Goal: Task Accomplishment & Management: Manage account settings

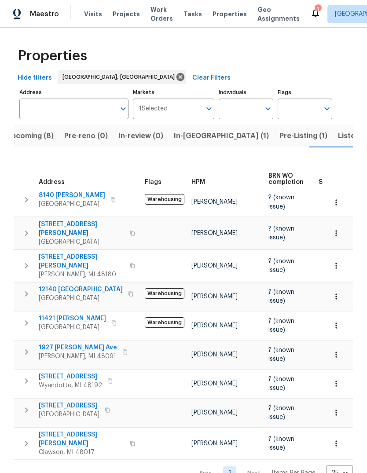
click at [192, 138] on span "In-reno (1)" at bounding box center [221, 136] width 95 height 12
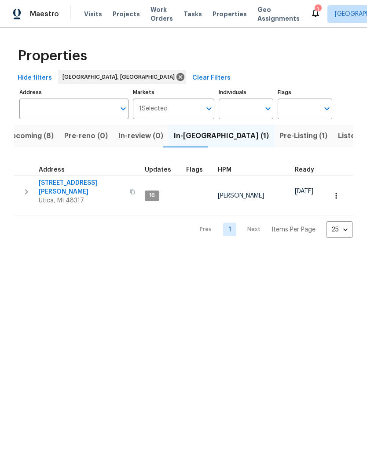
click at [83, 179] on span "[STREET_ADDRESS][PERSON_NAME]" at bounding box center [82, 188] width 86 height 18
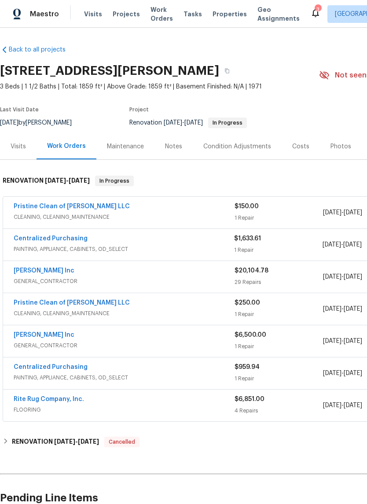
click at [155, 212] on div "Pristine Clean of Troy LLC" at bounding box center [124, 207] width 221 height 11
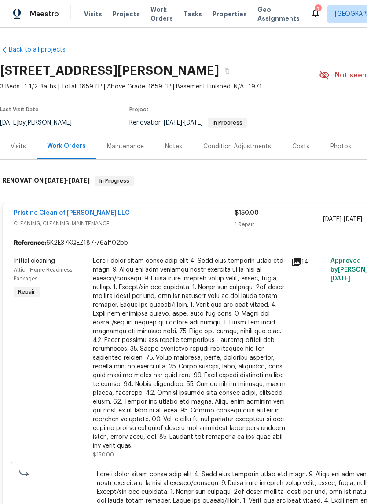
click at [163, 284] on div at bounding box center [189, 354] width 193 height 194
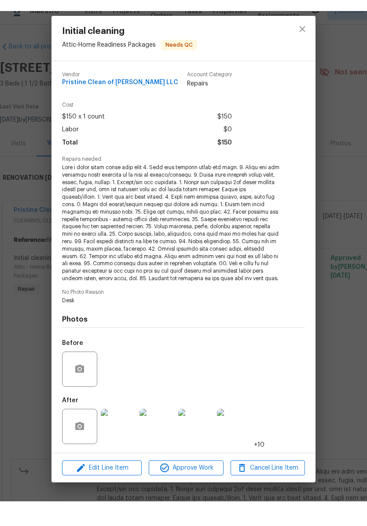
scroll to position [22, 0]
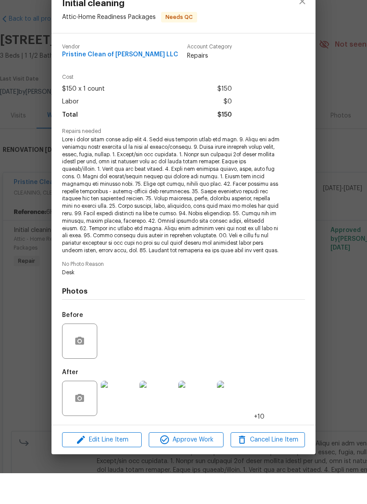
click at [120, 412] on img at bounding box center [118, 429] width 35 height 35
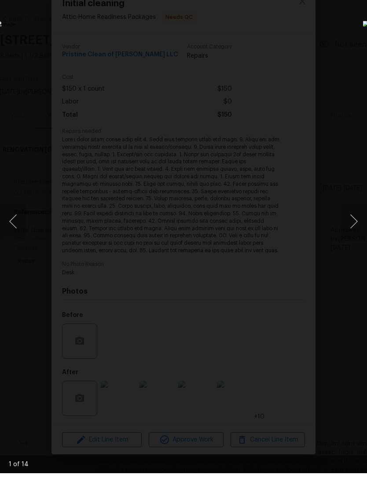
click at [355, 235] on button "Next image" at bounding box center [354, 252] width 26 height 35
click at [353, 235] on button "Next image" at bounding box center [354, 252] width 26 height 35
click at [288, 223] on img "Lightbox" at bounding box center [142, 252] width 292 height 401
click at [357, 235] on button "Next image" at bounding box center [354, 252] width 26 height 35
click at [353, 235] on button "Next image" at bounding box center [354, 252] width 26 height 35
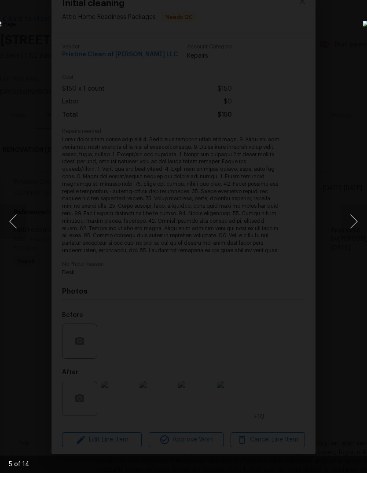
click at [354, 235] on button "Next image" at bounding box center [354, 252] width 26 height 35
click at [353, 235] on button "Next image" at bounding box center [354, 252] width 26 height 35
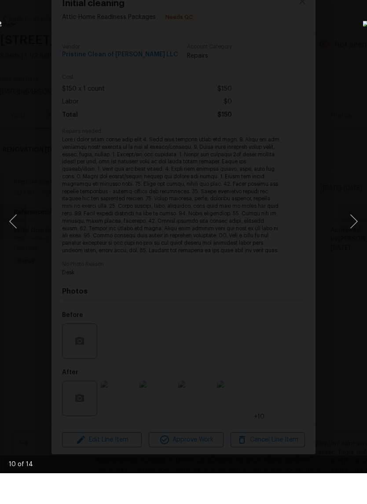
click at [350, 235] on button "Next image" at bounding box center [354, 252] width 26 height 35
click at [348, 235] on button "Next image" at bounding box center [354, 252] width 26 height 35
click at [351, 235] on button "Next image" at bounding box center [354, 252] width 26 height 35
click at [18, 235] on button "Previous image" at bounding box center [13, 252] width 26 height 35
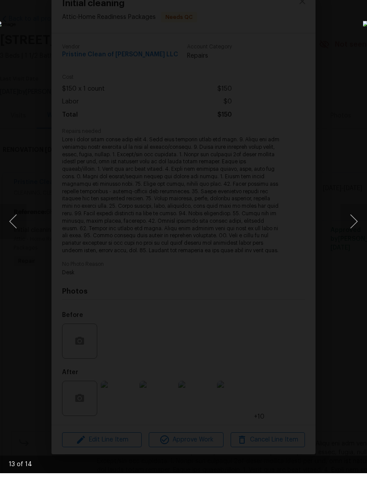
click at [355, 235] on button "Next image" at bounding box center [354, 252] width 26 height 35
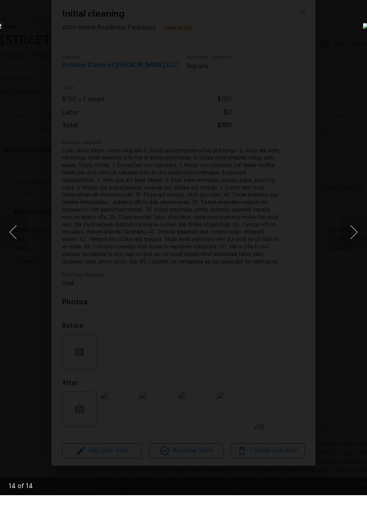
scroll to position [0, 0]
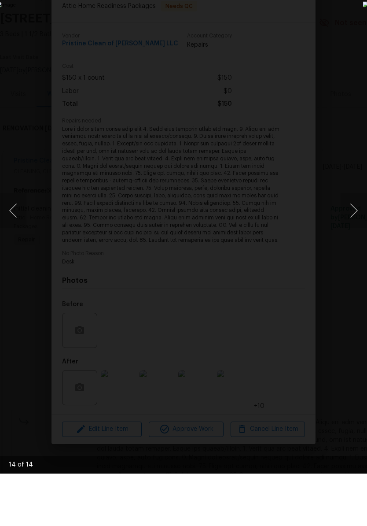
click at [356, 245] on button "Next image" at bounding box center [354, 262] width 26 height 35
click at [355, 245] on button "Next image" at bounding box center [354, 262] width 26 height 35
click at [354, 245] on button "Next image" at bounding box center [354, 262] width 26 height 35
click at [353, 245] on button "Next image" at bounding box center [354, 262] width 26 height 35
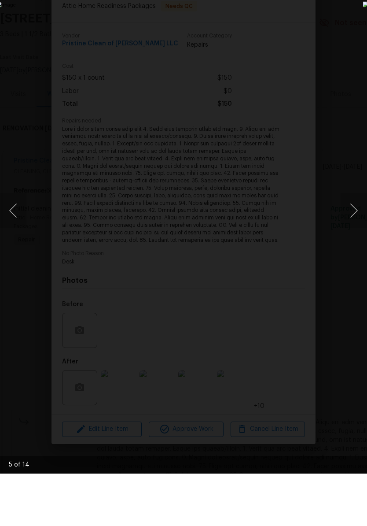
click at [351, 245] on button "Next image" at bounding box center [354, 262] width 26 height 35
click at [352, 245] on button "Next image" at bounding box center [354, 262] width 26 height 35
click at [348, 245] on button "Next image" at bounding box center [354, 262] width 26 height 35
click at [355, 245] on button "Next image" at bounding box center [354, 262] width 26 height 35
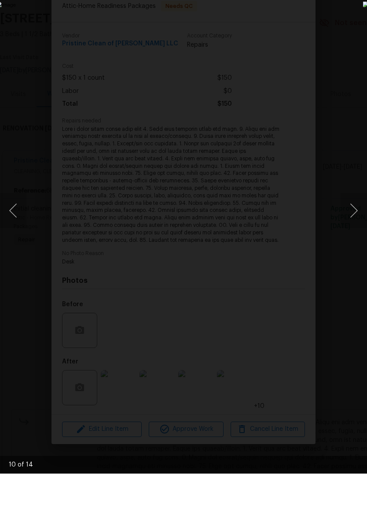
click at [356, 245] on button "Next image" at bounding box center [354, 262] width 26 height 35
click at [355, 245] on button "Next image" at bounding box center [354, 262] width 26 height 35
click at [352, 245] on button "Next image" at bounding box center [354, 262] width 26 height 35
click at [355, 245] on button "Next image" at bounding box center [354, 262] width 26 height 35
click at [350, 245] on button "Next image" at bounding box center [354, 262] width 26 height 35
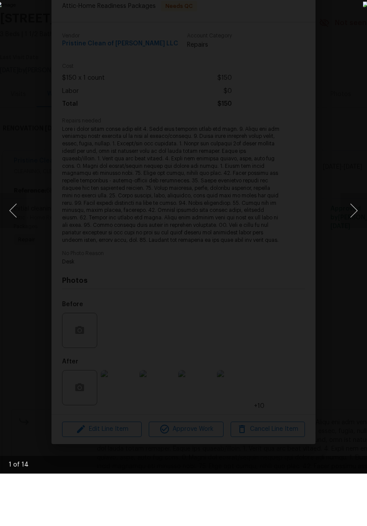
click at [352, 245] on button "Next image" at bounding box center [354, 262] width 26 height 35
click at [353, 245] on button "Next image" at bounding box center [354, 262] width 26 height 35
click at [352, 245] on button "Next image" at bounding box center [354, 262] width 26 height 35
click at [351, 245] on button "Next image" at bounding box center [354, 262] width 26 height 35
click at [349, 245] on button "Next image" at bounding box center [354, 262] width 26 height 35
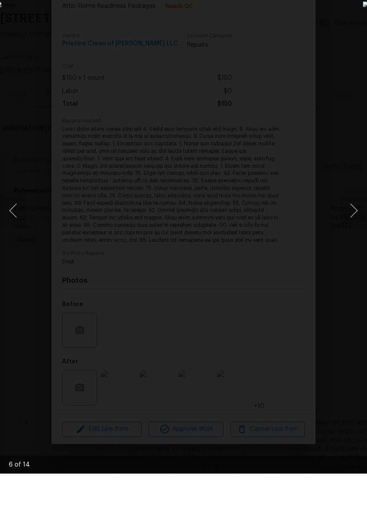
click at [350, 245] on button "Next image" at bounding box center [354, 262] width 26 height 35
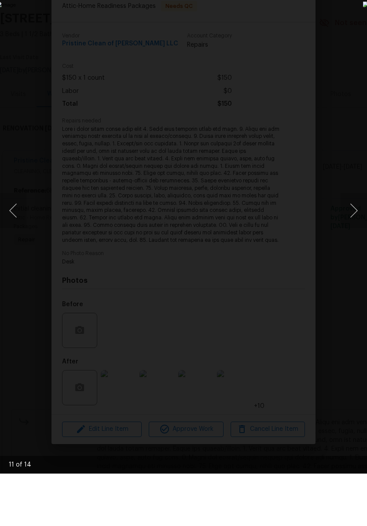
click at [350, 245] on button "Next image" at bounding box center [354, 262] width 26 height 35
click at [288, 54] on img "Lightbox" at bounding box center [142, 263] width 292 height 418
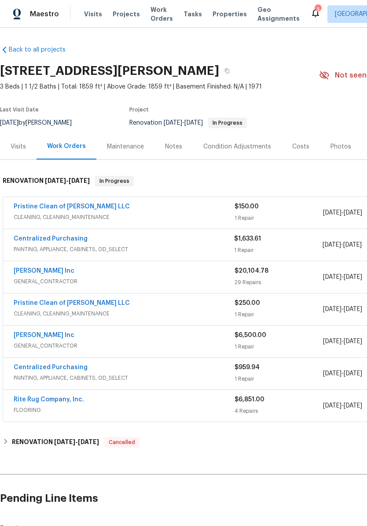
click at [334, 150] on div "Photos" at bounding box center [341, 146] width 21 height 9
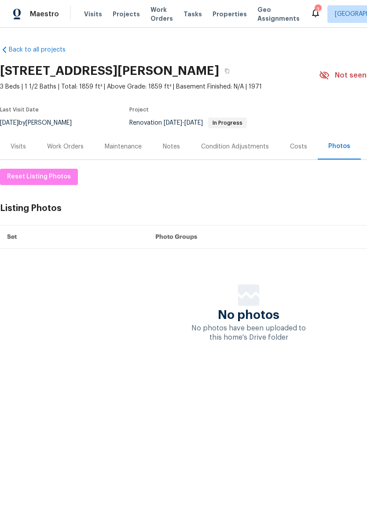
click at [160, 144] on div "Notes" at bounding box center [171, 146] width 38 height 26
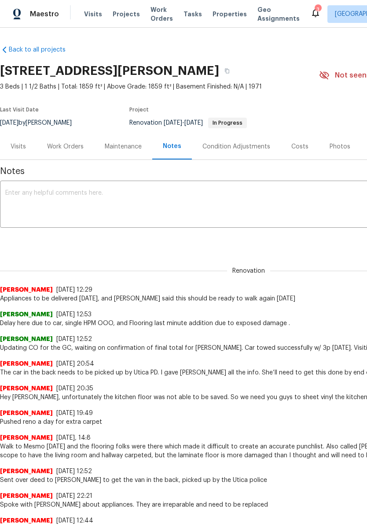
click at [20, 218] on textarea at bounding box center [248, 205] width 487 height 31
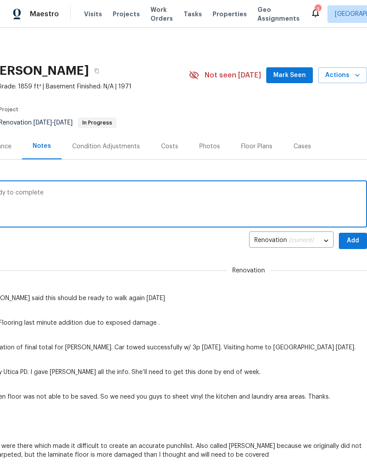
scroll to position [0, 130]
type textarea "Walked home and took listing photos. Ready to complete"
click at [351, 239] on span "Add" at bounding box center [353, 241] width 14 height 11
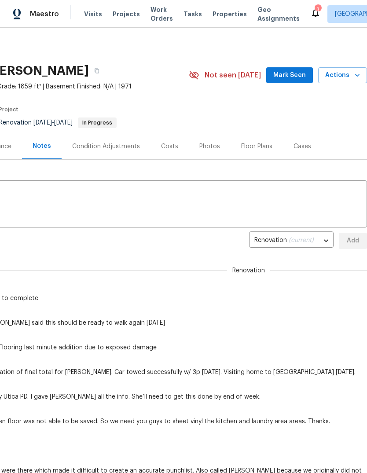
click at [292, 77] on span "Mark Seen" at bounding box center [290, 75] width 33 height 11
click at [350, 74] on span "Actions" at bounding box center [342, 75] width 35 height 11
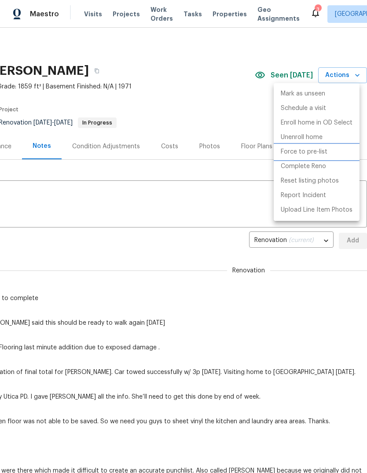
click at [318, 152] on p "Force to pre-list" at bounding box center [304, 152] width 47 height 9
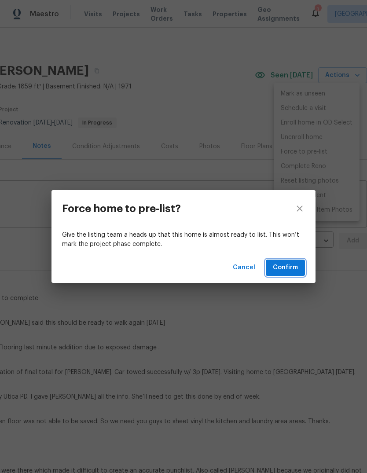
click at [293, 267] on span "Confirm" at bounding box center [285, 268] width 25 height 11
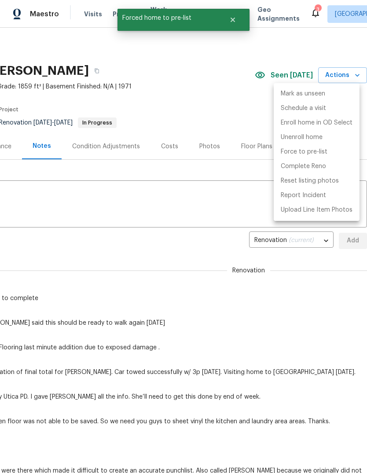
click at [303, 12] on div at bounding box center [183, 236] width 367 height 473
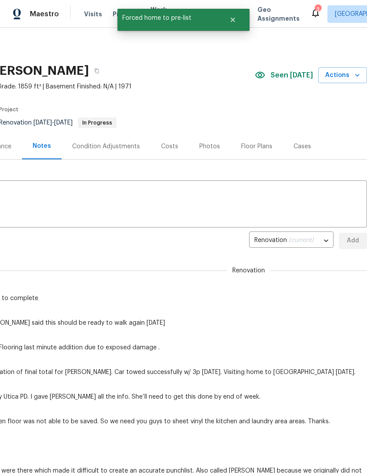
click at [311, 11] on icon at bounding box center [316, 12] width 11 height 11
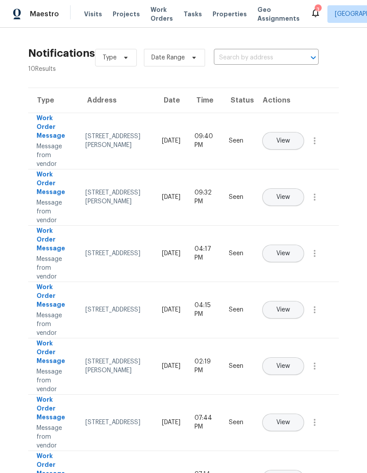
scroll to position [0, 0]
click at [219, 14] on span "Properties" at bounding box center [230, 14] width 34 height 9
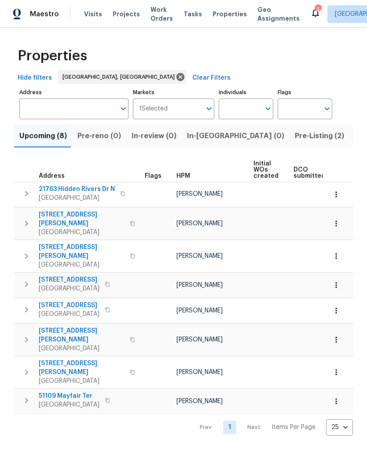
click at [295, 137] on span "Pre-Listing (2)" at bounding box center [319, 136] width 49 height 12
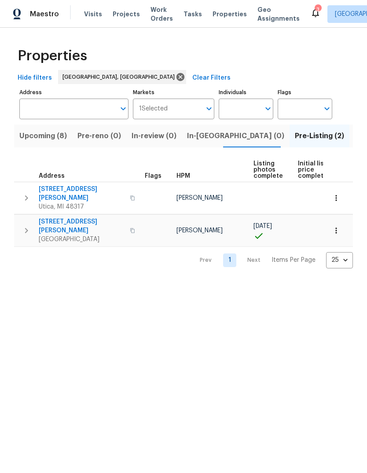
click at [62, 235] on span "[GEOGRAPHIC_DATA]" at bounding box center [82, 239] width 86 height 9
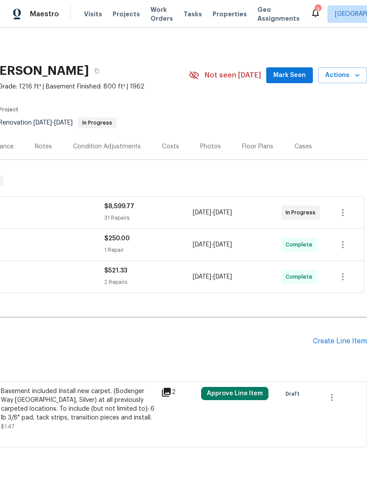
scroll to position [0, 130]
click at [200, 157] on div "Photos" at bounding box center [211, 146] width 42 height 26
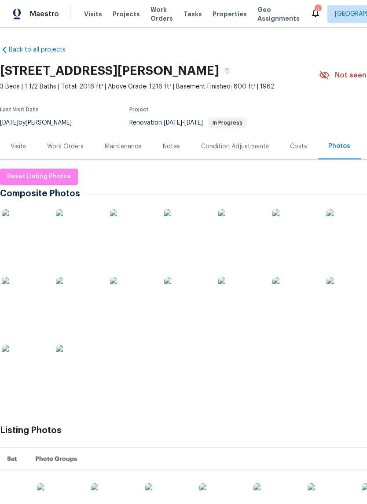
click at [36, 232] on img at bounding box center [24, 231] width 44 height 44
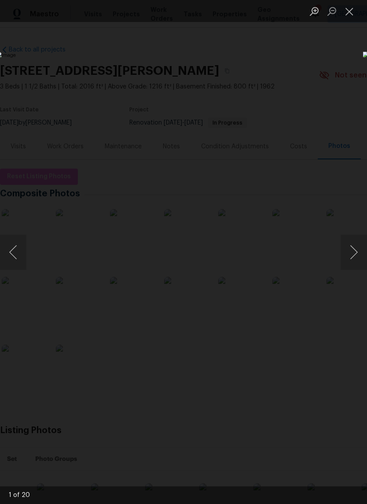
click at [348, 255] on button "Next image" at bounding box center [354, 252] width 26 height 35
click at [351, 252] on button "Next image" at bounding box center [354, 252] width 26 height 35
click at [351, 251] on button "Next image" at bounding box center [354, 252] width 26 height 35
click at [354, 250] on button "Next image" at bounding box center [354, 252] width 26 height 35
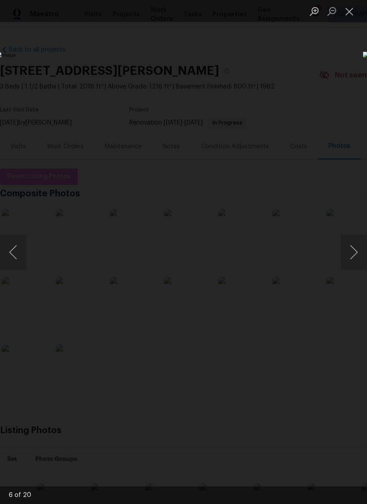
click at [355, 249] on button "Next image" at bounding box center [354, 252] width 26 height 35
click at [350, 252] on button "Next image" at bounding box center [354, 252] width 26 height 35
click at [350, 250] on button "Next image" at bounding box center [354, 252] width 26 height 35
click at [351, 251] on button "Next image" at bounding box center [354, 252] width 26 height 35
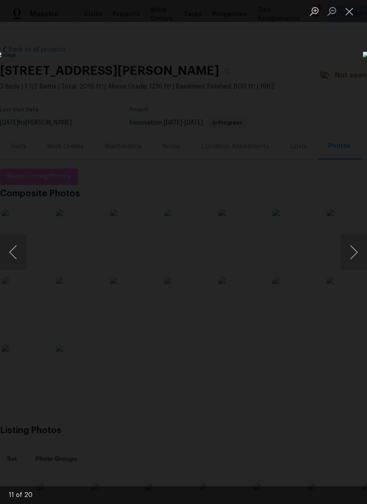
click at [353, 251] on button "Next image" at bounding box center [354, 252] width 26 height 35
click at [353, 250] on button "Next image" at bounding box center [354, 252] width 26 height 35
click at [351, 251] on button "Next image" at bounding box center [354, 252] width 26 height 35
click at [357, 250] on button "Next image" at bounding box center [354, 252] width 26 height 35
click at [355, 251] on button "Next image" at bounding box center [354, 252] width 26 height 35
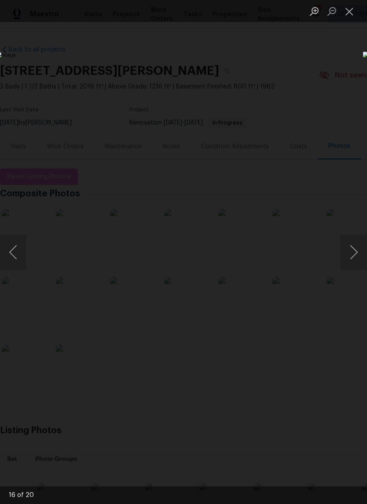
click at [352, 252] on button "Next image" at bounding box center [354, 252] width 26 height 35
click at [351, 252] on button "Next image" at bounding box center [354, 252] width 26 height 35
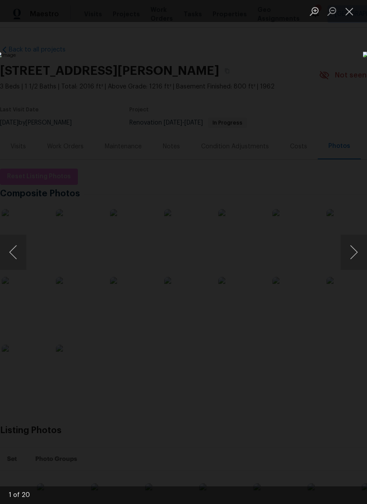
click at [351, 252] on button "Next image" at bounding box center [354, 252] width 26 height 35
click at [352, 248] on button "Next image" at bounding box center [354, 252] width 26 height 35
click at [12, 261] on button "Previous image" at bounding box center [13, 252] width 26 height 35
click at [356, 246] on button "Next image" at bounding box center [354, 252] width 26 height 35
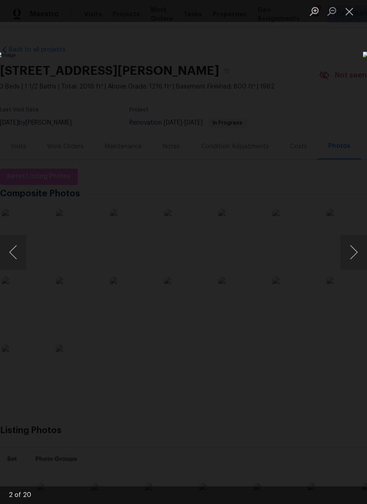
click at [354, 246] on button "Next image" at bounding box center [354, 252] width 26 height 35
click at [353, 245] on button "Next image" at bounding box center [354, 252] width 26 height 35
click at [352, 245] on button "Next image" at bounding box center [354, 252] width 26 height 35
click at [351, 246] on button "Next image" at bounding box center [354, 252] width 26 height 35
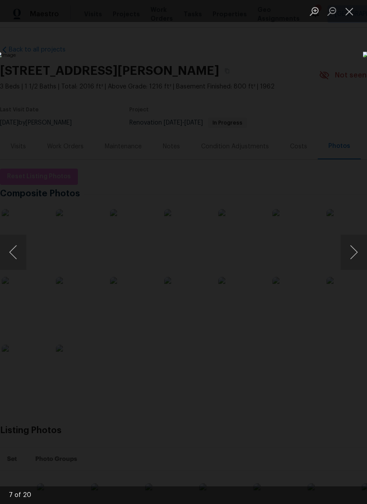
click at [350, 245] on button "Next image" at bounding box center [354, 252] width 26 height 35
click at [349, 246] on button "Next image" at bounding box center [354, 252] width 26 height 35
click at [354, 253] on button "Next image" at bounding box center [354, 252] width 26 height 35
click at [354, 251] on button "Next image" at bounding box center [354, 252] width 26 height 35
click at [355, 255] on button "Next image" at bounding box center [354, 252] width 26 height 35
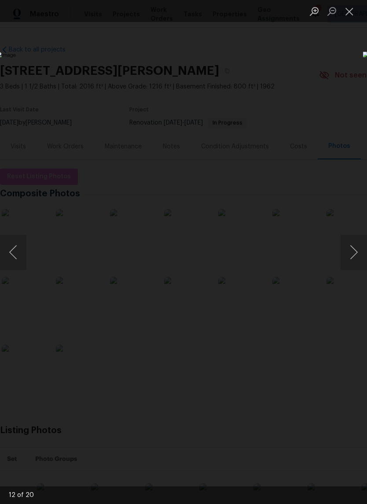
click at [355, 255] on button "Next image" at bounding box center [354, 252] width 26 height 35
click at [353, 253] on button "Next image" at bounding box center [354, 252] width 26 height 35
click at [350, 7] on button "Close lightbox" at bounding box center [350, 11] width 18 height 15
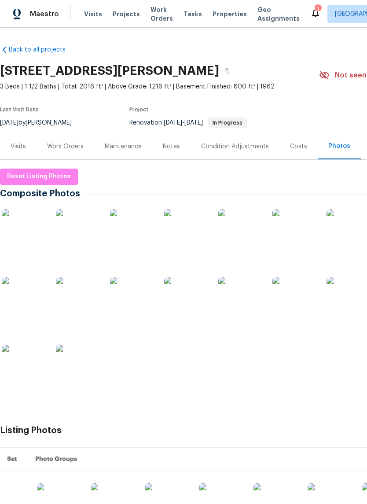
click at [218, 13] on span "Properties" at bounding box center [230, 14] width 34 height 9
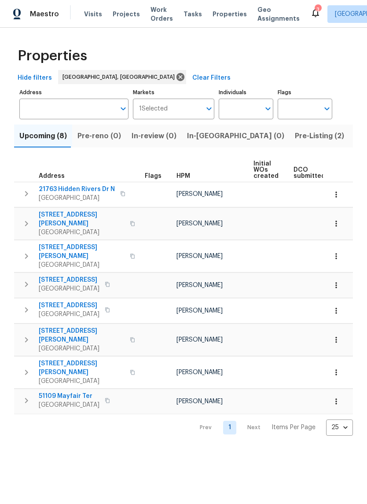
click at [295, 139] on span "Pre-Listing (2)" at bounding box center [319, 136] width 49 height 12
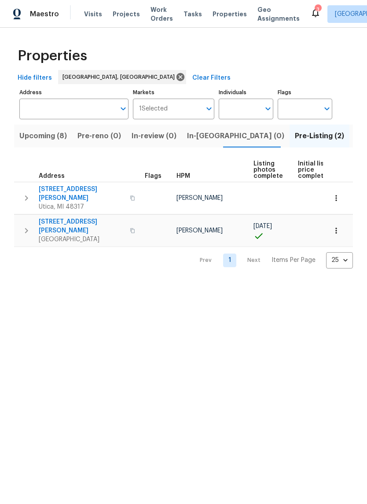
click at [62, 203] on span "Utica, MI 48317" at bounding box center [82, 207] width 86 height 9
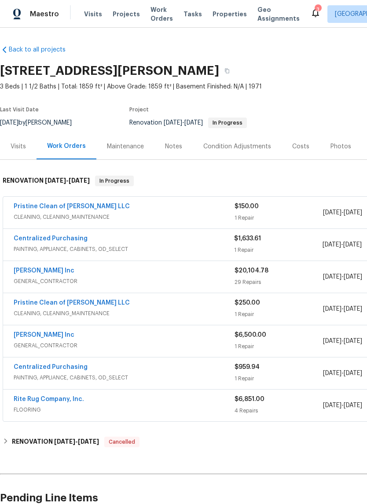
click at [333, 140] on div "Photos" at bounding box center [341, 146] width 42 height 26
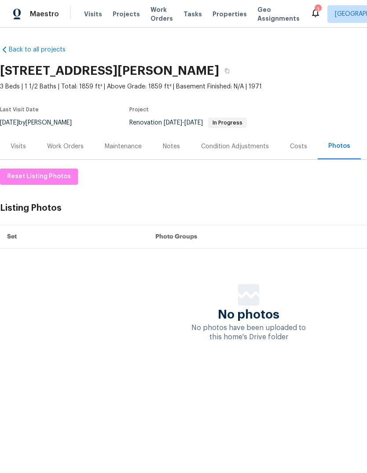
click at [315, 7] on div "3" at bounding box center [318, 9] width 6 height 9
click at [61, 145] on div "Work Orders" at bounding box center [65, 146] width 37 height 9
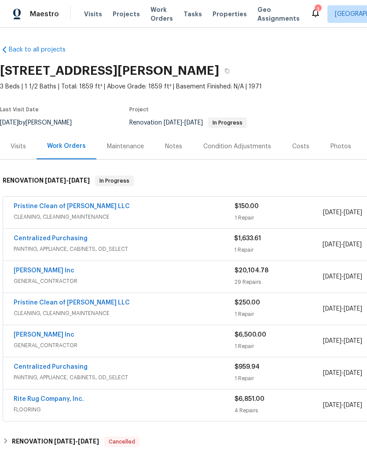
click at [330, 136] on div "Photos" at bounding box center [341, 146] width 42 height 26
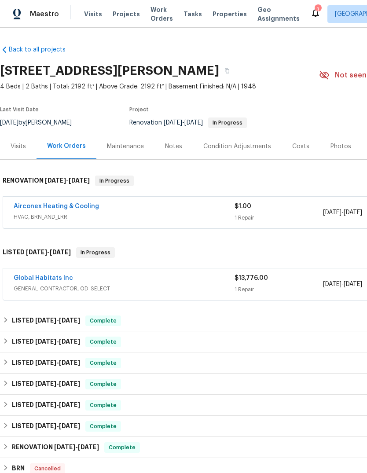
click at [50, 281] on link "Global Habitats Inc" at bounding box center [43, 278] width 59 height 6
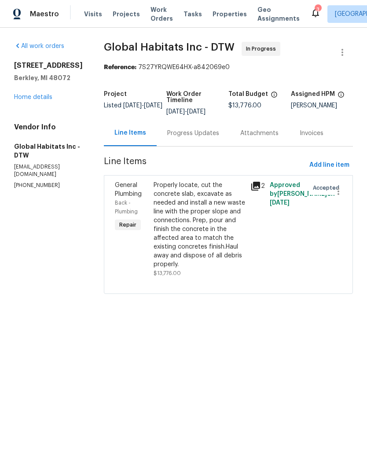
click at [195, 126] on div "Progress Updates" at bounding box center [193, 133] width 73 height 26
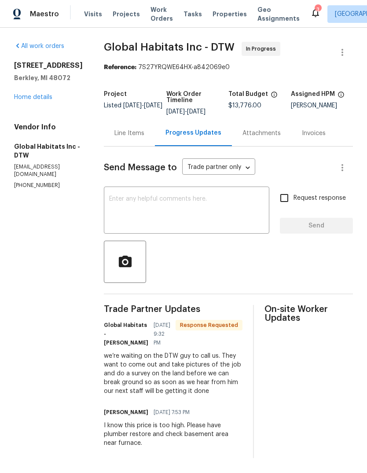
scroll to position [17, 0]
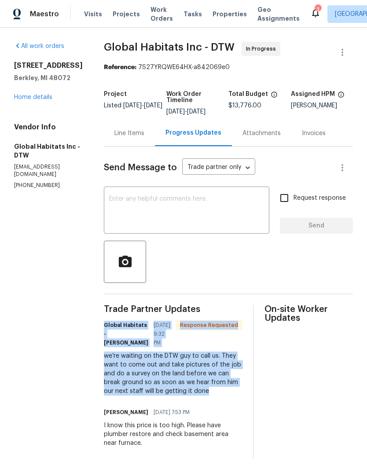
copy div "Global Habitats - [PERSON_NAME] [DATE] 9:32 PM Response Requested we’re waiting…"
click at [54, 253] on section "All work orders [STREET_ADDRESS] Home details Vendor Info Global Habitats Inc -…" at bounding box center [48, 250] width 69 height 417
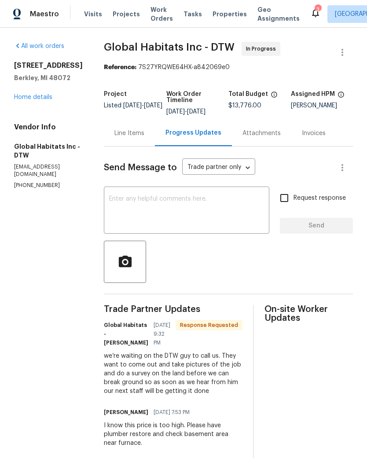
click at [37, 94] on link "Home details" at bounding box center [33, 97] width 38 height 6
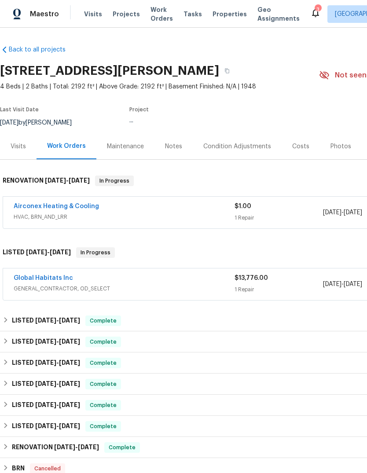
click at [174, 142] on div "Notes" at bounding box center [173, 146] width 17 height 9
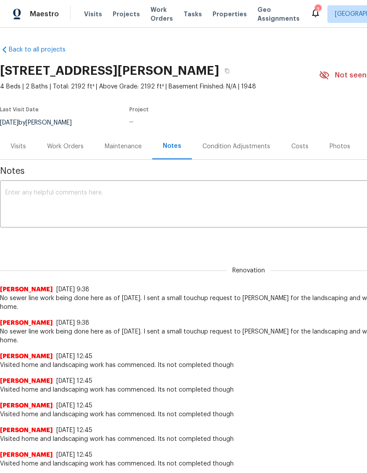
click at [38, 205] on textarea at bounding box center [248, 205] width 487 height 31
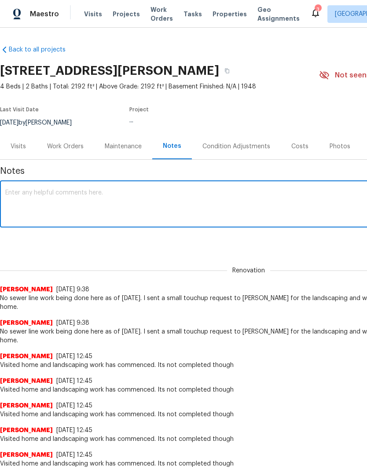
click at [20, 204] on textarea at bounding box center [248, 205] width 487 height 31
paste textarea "Global Habitats - John Baraiac 08/20/2025 9:32 PM Response Requested we’re wait…"
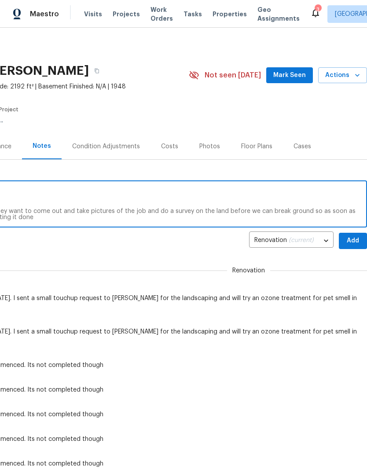
scroll to position [0, 130]
type textarea "Global Habitats - John Baraiac 08/20/2025 9:32 PM Response Requested we’re wait…"
click at [355, 240] on span "Add" at bounding box center [353, 241] width 14 height 11
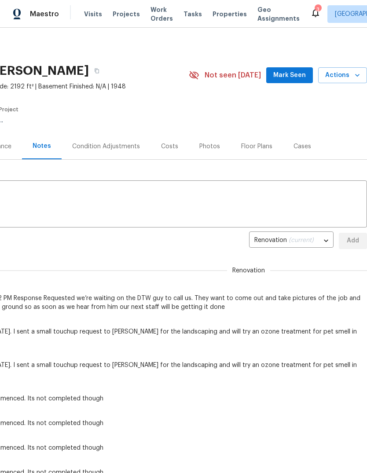
click at [292, 74] on span "Mark Seen" at bounding box center [290, 75] width 33 height 11
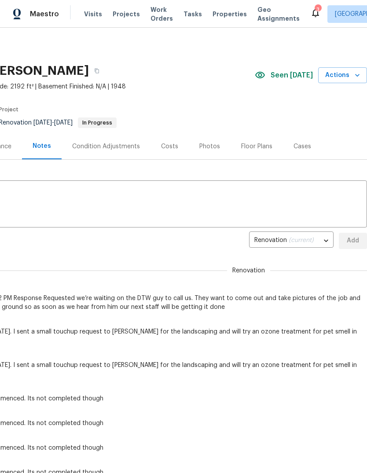
scroll to position [0, 131]
click at [350, 78] on span "Actions" at bounding box center [342, 75] width 35 height 11
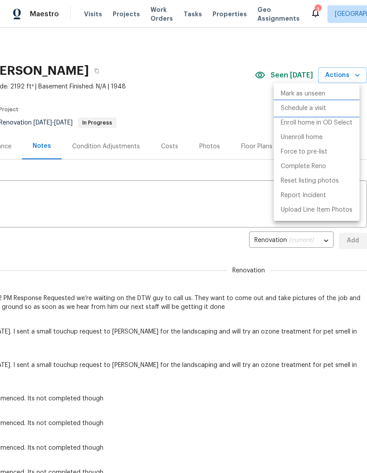
click at [318, 108] on p "Schedule a visit" at bounding box center [303, 108] width 45 height 9
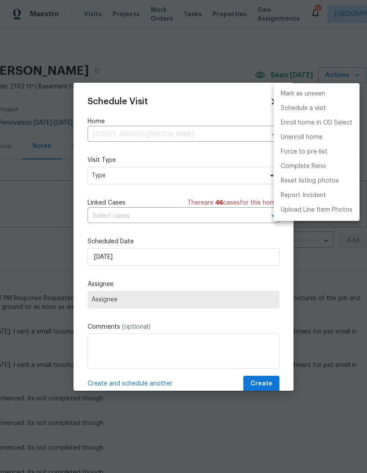
click at [196, 180] on div at bounding box center [183, 236] width 367 height 473
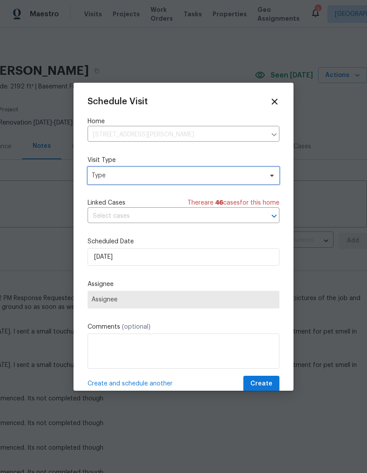
click at [232, 181] on span "Type" at bounding box center [184, 176] width 192 height 18
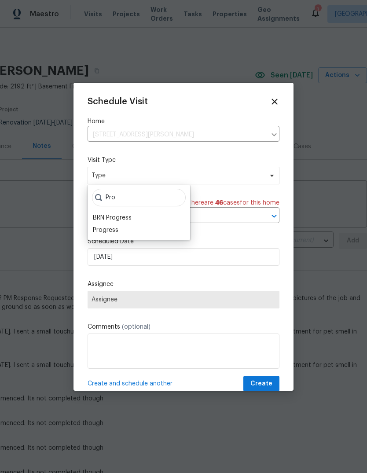
type input "Pro"
click at [142, 231] on div "Progress" at bounding box center [138, 230] width 97 height 12
click at [113, 230] on div "Progress" at bounding box center [106, 230] width 26 height 9
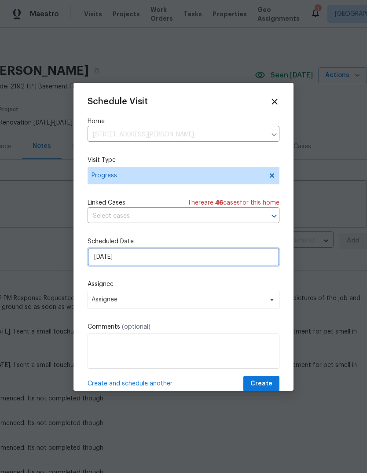
click at [129, 259] on input "[DATE]" at bounding box center [184, 257] width 192 height 18
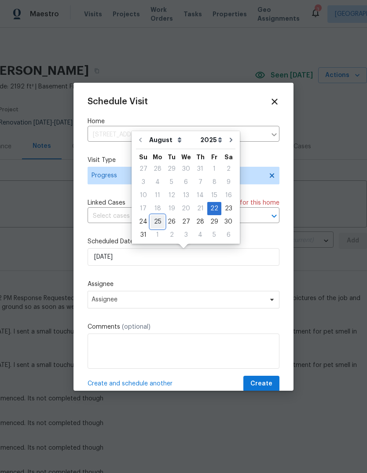
click at [155, 223] on div "25" at bounding box center [158, 222] width 14 height 12
type input "[DATE]"
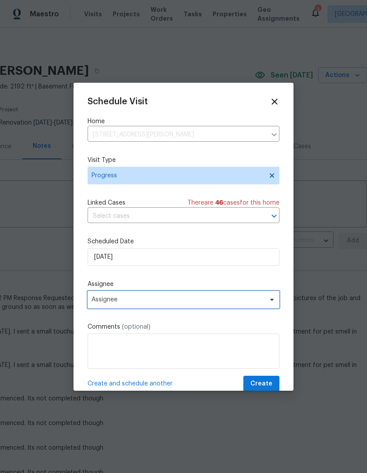
click at [170, 303] on span "Assignee" at bounding box center [178, 299] width 173 height 7
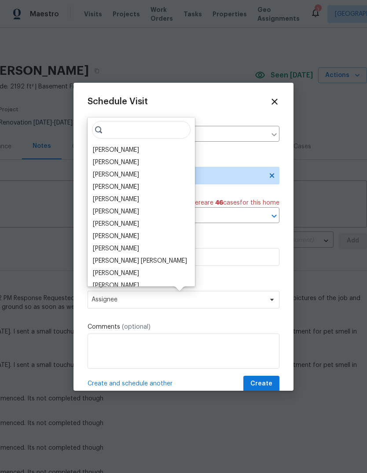
click at [133, 184] on div "[PERSON_NAME]" at bounding box center [116, 187] width 46 height 9
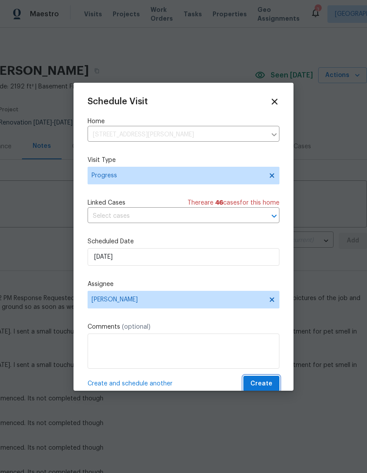
click at [266, 384] on span "Create" at bounding box center [262, 384] width 22 height 11
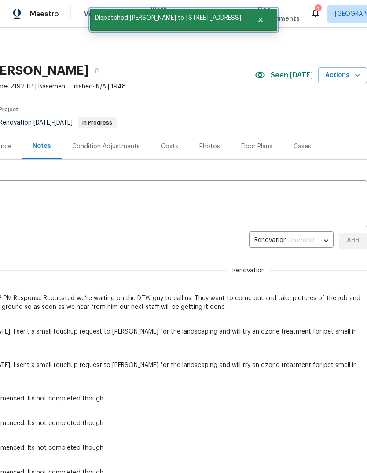
click at [270, 20] on button "Close" at bounding box center [260, 20] width 29 height 18
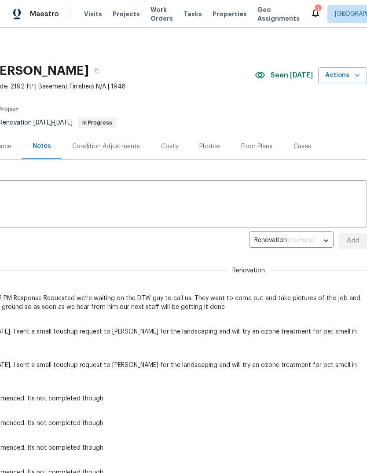
click at [213, 17] on span "Properties" at bounding box center [230, 14] width 34 height 9
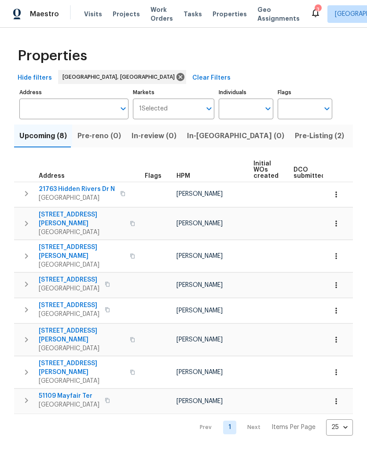
click at [355, 135] on span "Listed (17)" at bounding box center [373, 136] width 36 height 12
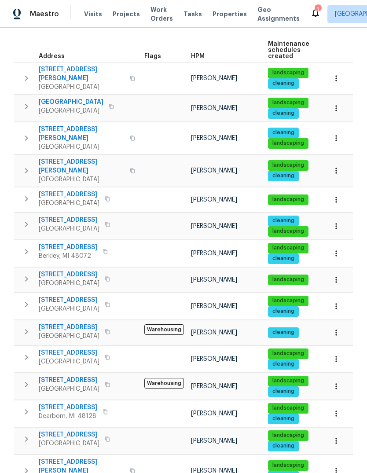
scroll to position [7, 0]
click at [52, 252] on span "Berkley, MI 48072" at bounding box center [68, 256] width 59 height 9
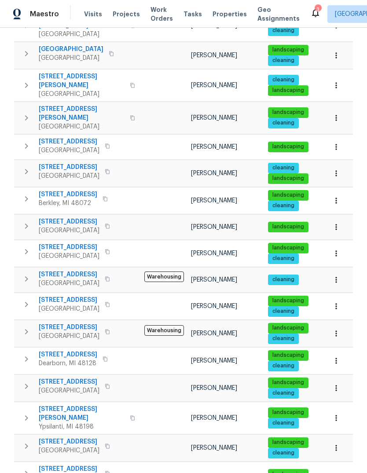
scroll to position [172, 0]
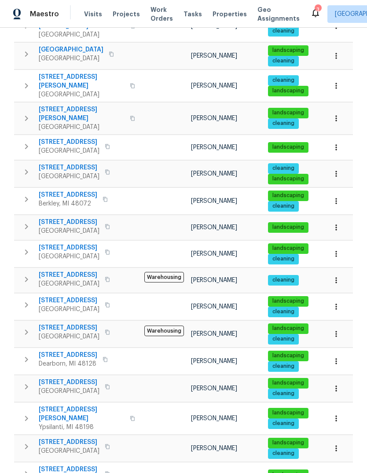
click at [62, 296] on span "2309 Dallas Ave" at bounding box center [69, 300] width 61 height 9
click at [65, 378] on span "23880 Moritz St" at bounding box center [69, 382] width 61 height 9
click at [66, 438] on span "830 Dartmouth Dr" at bounding box center [69, 442] width 61 height 9
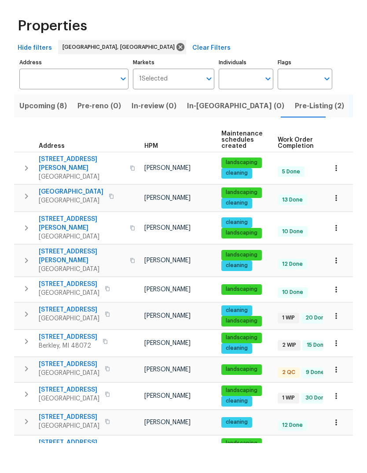
scroll to position [0, 0]
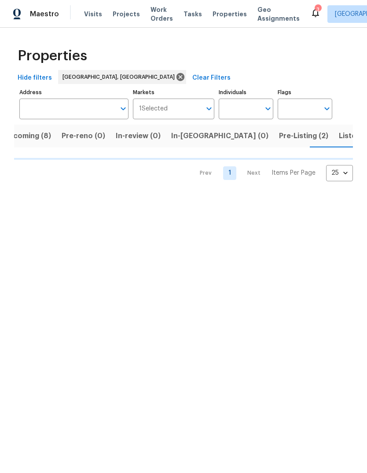
scroll to position [0, 16]
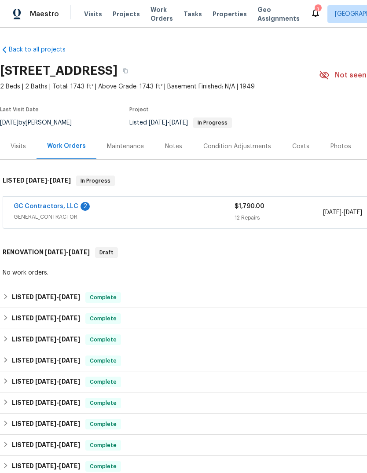
click at [166, 144] on div "Notes" at bounding box center [173, 146] width 17 height 9
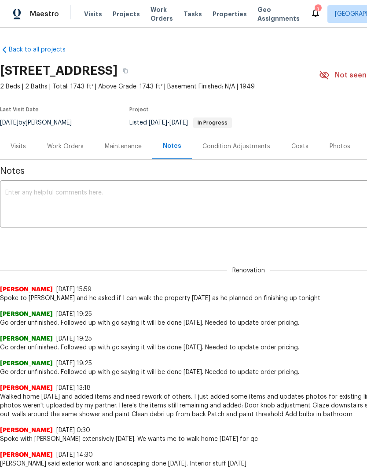
click at [154, 208] on textarea at bounding box center [248, 205] width 487 height 31
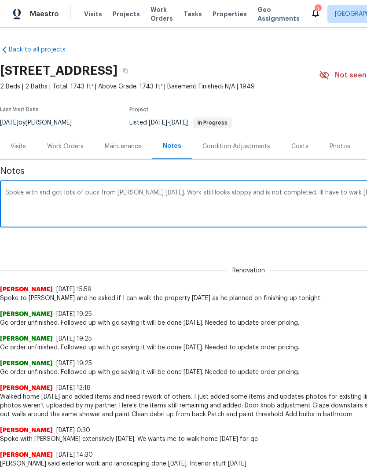
scroll to position [0, 130]
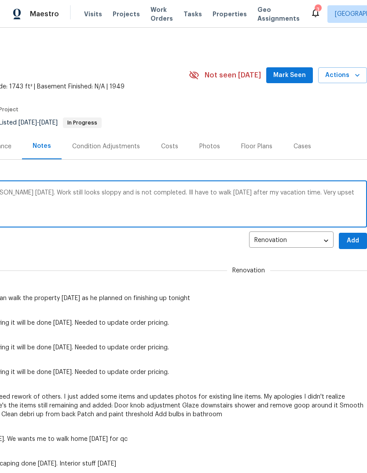
type textarea "Spoke with snd got lots of pucs from gjon today. Work still looks sloppy and is…"
click at [362, 238] on button "Add" at bounding box center [353, 241] width 28 height 16
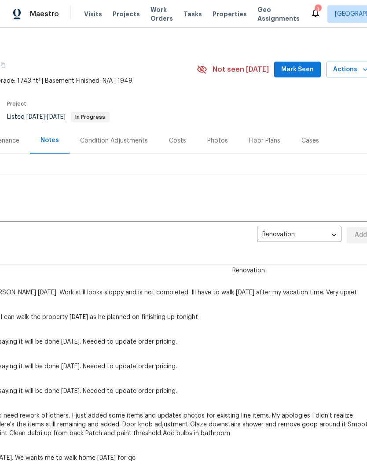
scroll to position [6, 124]
click at [308, 67] on span "Mark Seen" at bounding box center [296, 69] width 33 height 11
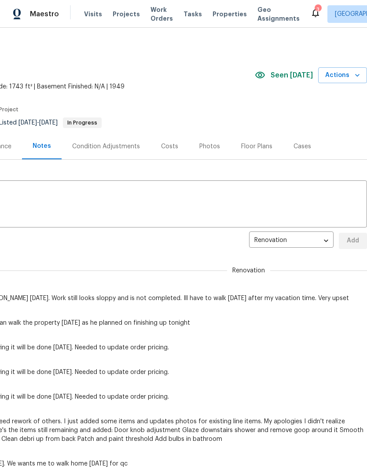
scroll to position [0, 130]
click at [357, 78] on icon "button" at bounding box center [357, 75] width 9 height 9
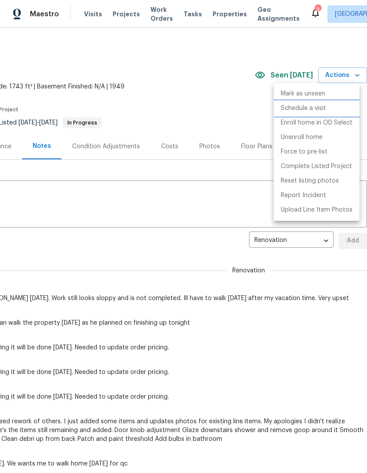
click at [322, 109] on p "Schedule a visit" at bounding box center [303, 108] width 45 height 9
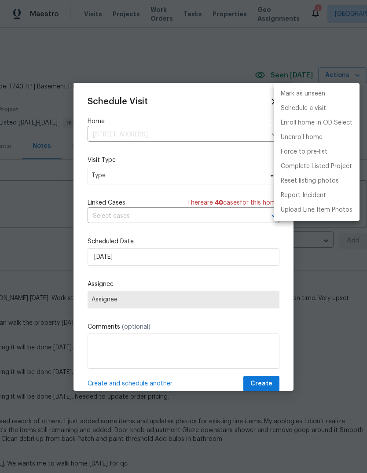
click at [159, 181] on div at bounding box center [183, 236] width 367 height 473
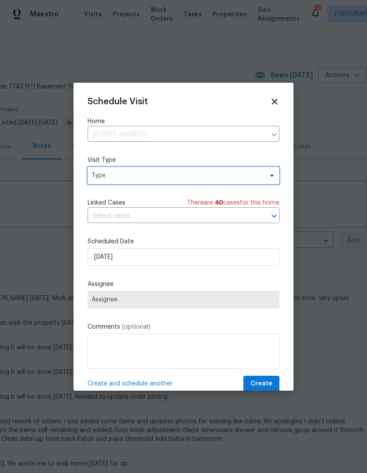
click at [193, 180] on span "Type" at bounding box center [177, 175] width 171 height 9
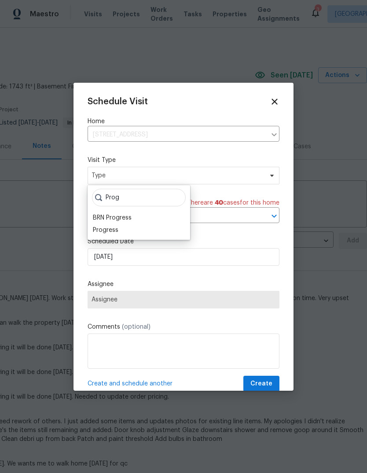
type input "Prog"
click at [115, 230] on div "Progress" at bounding box center [106, 230] width 26 height 9
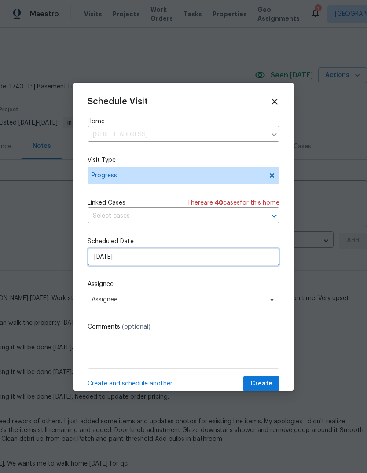
click at [129, 257] on input "[DATE]" at bounding box center [184, 257] width 192 height 18
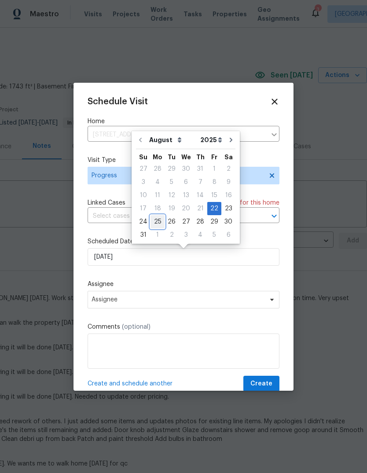
click at [158, 223] on div "25" at bounding box center [158, 222] width 14 height 12
type input "8/25/2025"
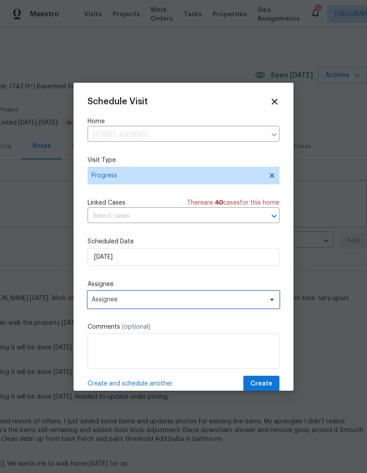
click at [208, 296] on span "Assignee" at bounding box center [184, 300] width 192 height 18
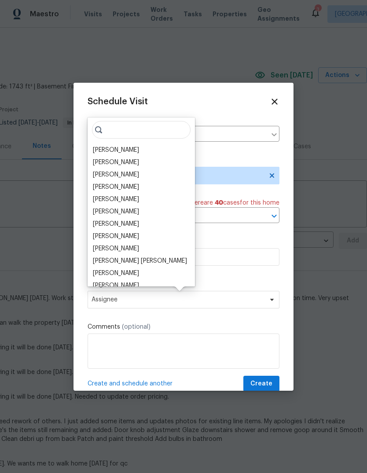
click at [127, 190] on div "[PERSON_NAME]" at bounding box center [116, 187] width 46 height 9
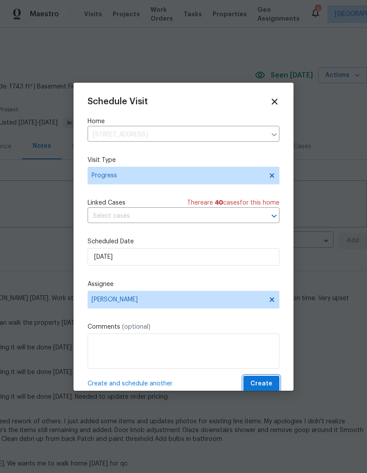
click at [264, 386] on span "Create" at bounding box center [262, 384] width 22 height 11
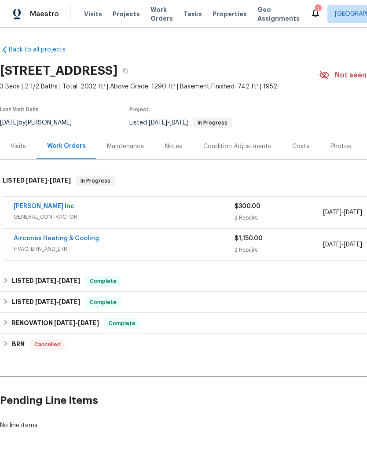
click at [172, 142] on div "Notes" at bounding box center [173, 146] width 17 height 9
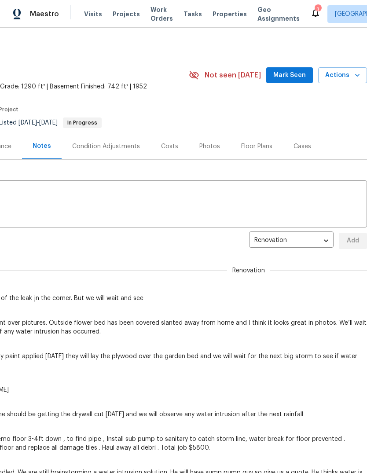
scroll to position [0, 130]
click at [288, 74] on span "Mark Seen" at bounding box center [290, 75] width 33 height 11
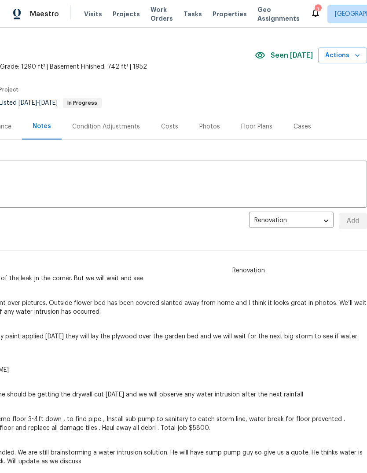
scroll to position [20, 130]
click at [351, 55] on span "Actions" at bounding box center [342, 55] width 35 height 11
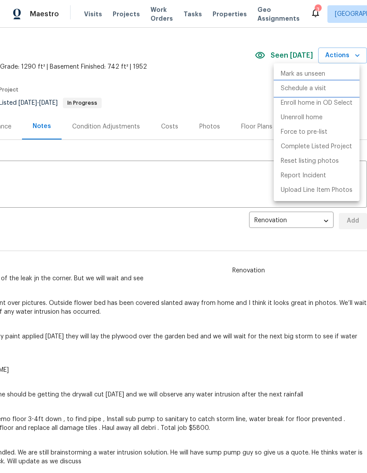
click at [318, 92] on p "Schedule a visit" at bounding box center [303, 88] width 45 height 9
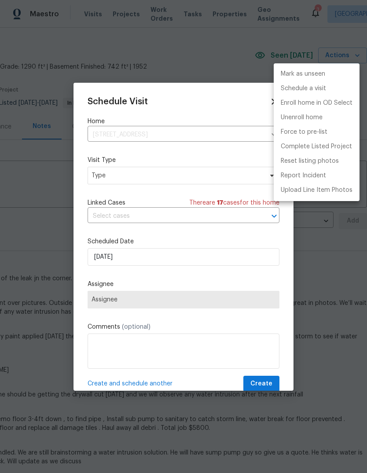
click at [170, 180] on div at bounding box center [183, 236] width 367 height 473
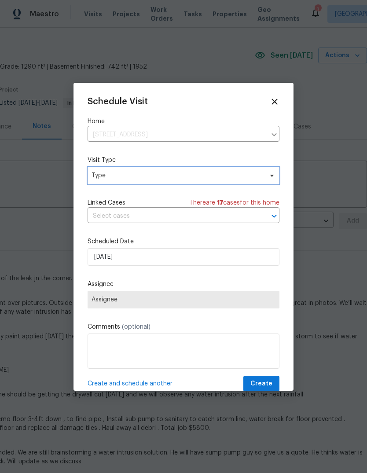
click at [202, 185] on span "Type" at bounding box center [184, 176] width 192 height 18
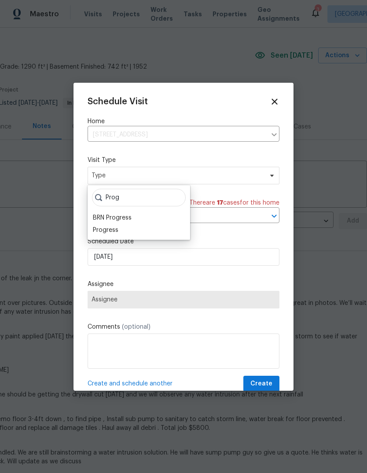
type input "Prog"
click at [117, 229] on div "Progress" at bounding box center [106, 230] width 26 height 9
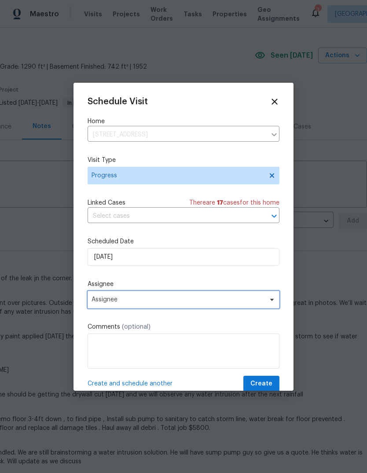
click at [136, 301] on span "Assignee" at bounding box center [178, 299] width 173 height 7
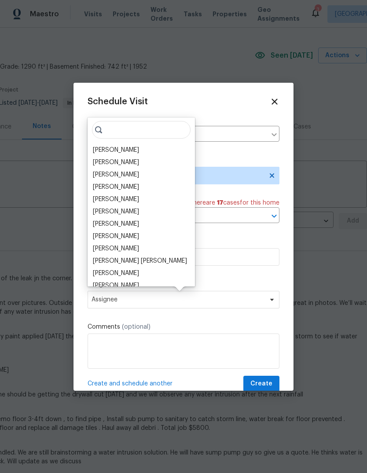
click at [130, 152] on div "[PERSON_NAME]" at bounding box center [116, 150] width 46 height 9
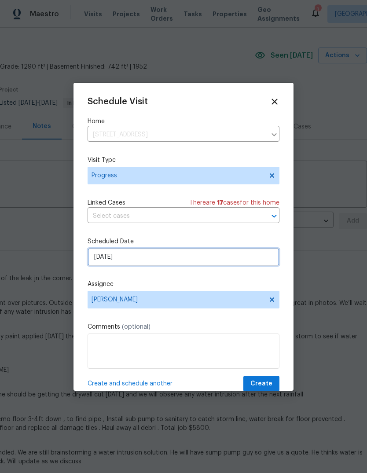
click at [155, 263] on input "[DATE]" at bounding box center [184, 257] width 192 height 18
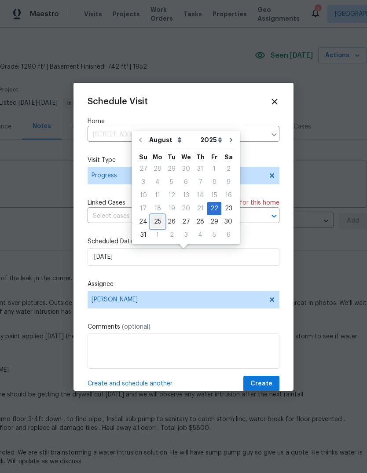
click at [157, 222] on div "25" at bounding box center [158, 222] width 14 height 12
type input "[DATE]"
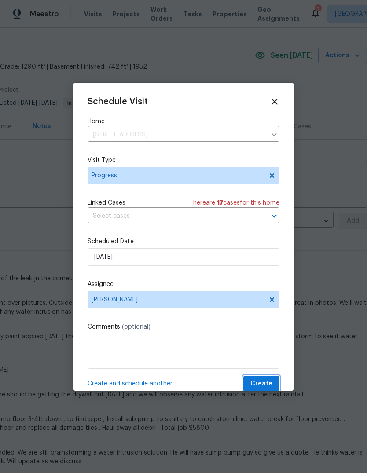
click at [268, 390] on span "Create" at bounding box center [262, 384] width 22 height 11
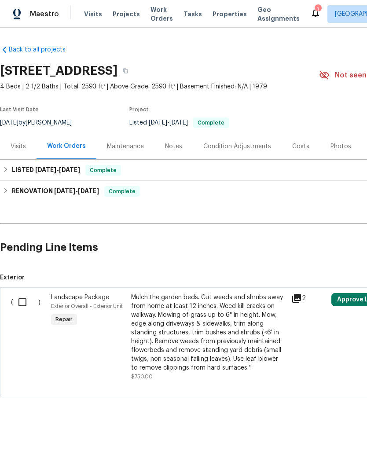
click at [166, 159] on div "Notes" at bounding box center [174, 146] width 38 height 26
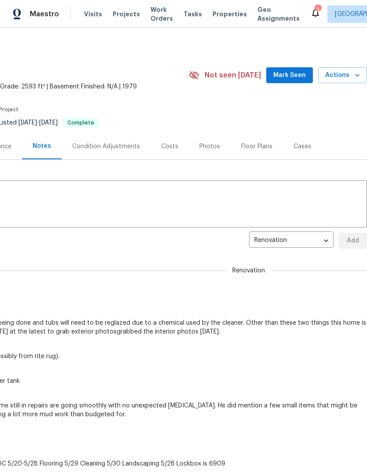
scroll to position [0, 130]
click at [343, 70] on span "Actions" at bounding box center [342, 75] width 35 height 11
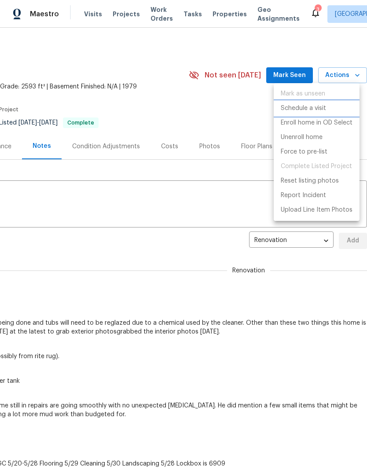
click at [318, 106] on p "Schedule a visit" at bounding box center [303, 108] width 45 height 9
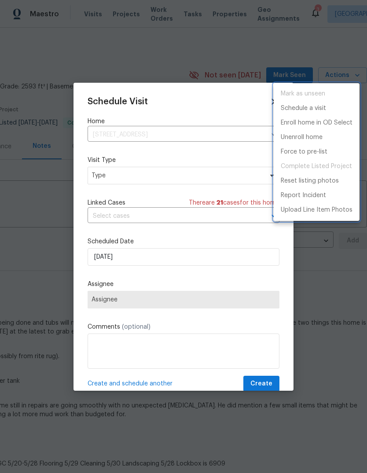
click at [201, 167] on div at bounding box center [183, 236] width 367 height 473
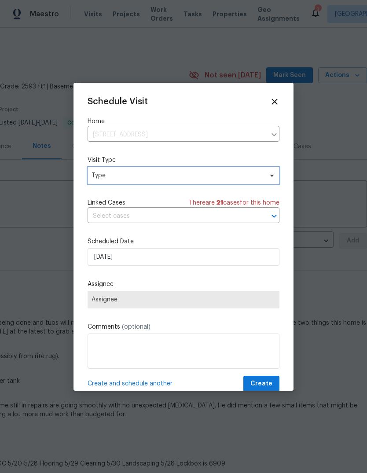
click at [204, 176] on span "Type" at bounding box center [177, 175] width 171 height 9
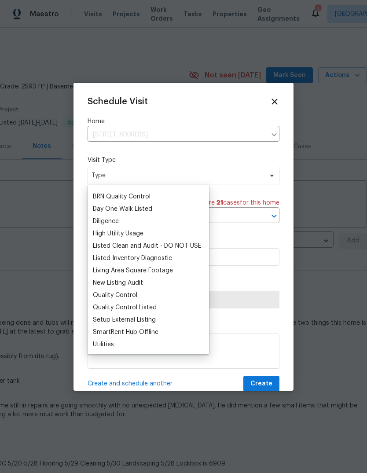
scroll to position [21, 0]
type input "Li"
click at [158, 258] on div "Listed Inventory Diagnostic" at bounding box center [132, 258] width 79 height 9
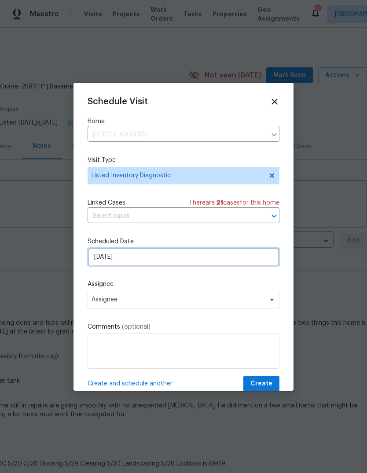
click at [179, 263] on input "[DATE]" at bounding box center [184, 257] width 192 height 18
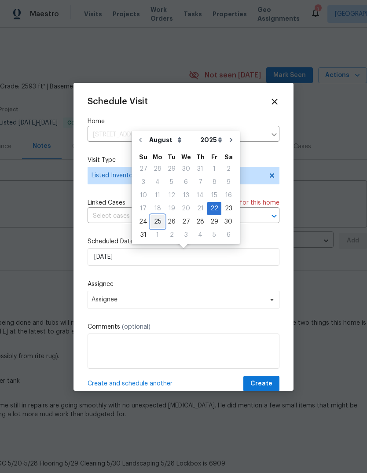
click at [157, 222] on div "25" at bounding box center [158, 222] width 14 height 12
type input "8/25/2025"
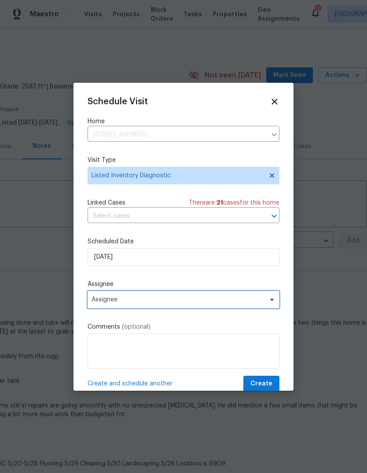
click at [184, 303] on span "Assignee" at bounding box center [178, 299] width 173 height 7
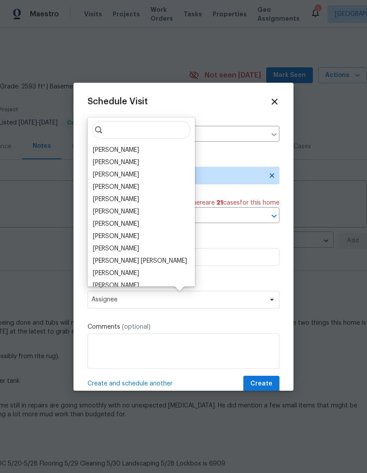
click at [128, 154] on div "[PERSON_NAME]" at bounding box center [116, 150] width 46 height 9
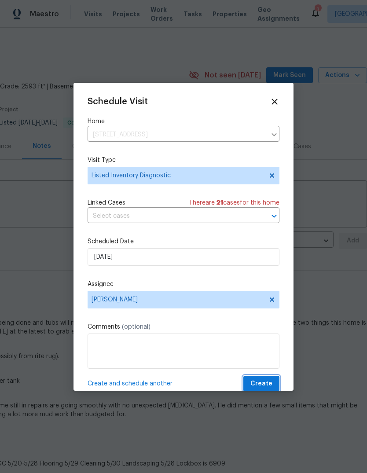
click at [262, 385] on span "Create" at bounding box center [262, 384] width 22 height 11
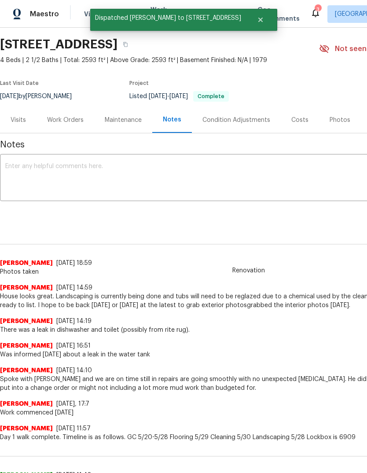
scroll to position [27, 0]
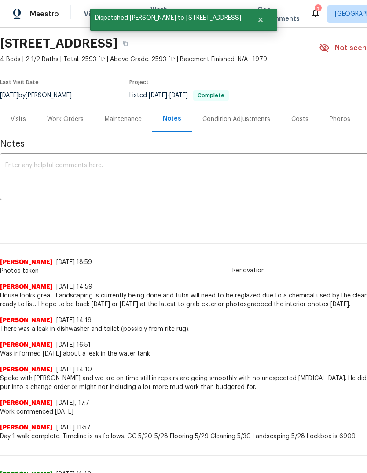
click at [249, 183] on textarea at bounding box center [248, 178] width 487 height 31
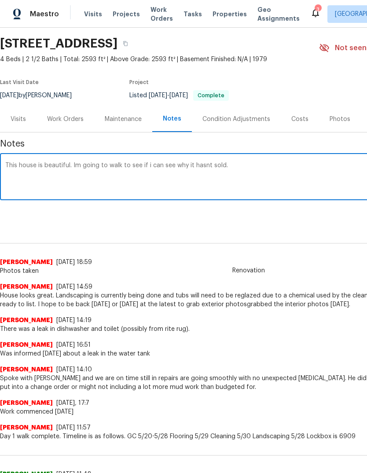
click at [68, 170] on textarea "This house is beautiful. Im going to walk to see if i can see why it hasnt sold." at bounding box center [248, 178] width 487 height 31
click at [67, 166] on textarea "This house is beautiful. Im going to walk to see if i can see why it hasnt sold." at bounding box center [248, 178] width 487 height 31
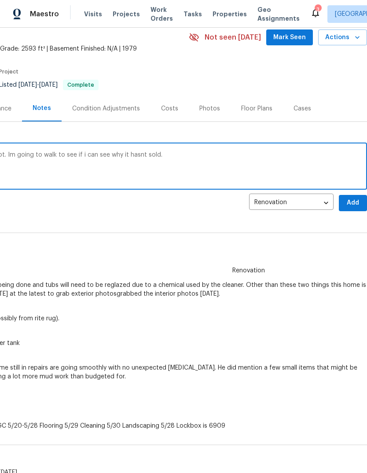
scroll to position [38, 130]
type textarea "This house is beautiful and on a beautiful lot. Im going to walk to see if i ca…"
click at [356, 203] on span "Add" at bounding box center [353, 203] width 14 height 11
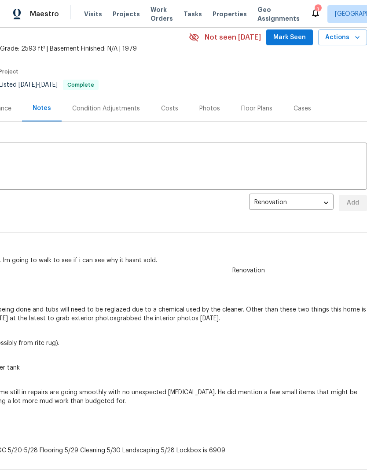
click at [290, 37] on span "Mark Seen" at bounding box center [290, 37] width 33 height 11
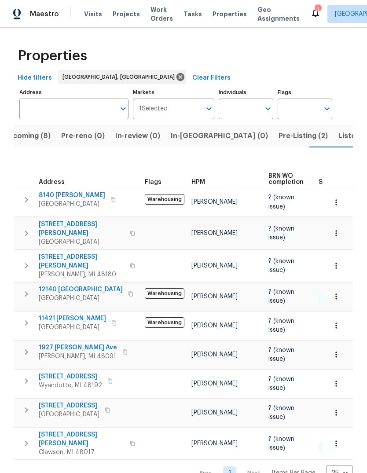
scroll to position [6, 0]
click at [64, 314] on span "11421 Brady" at bounding box center [72, 318] width 67 height 9
click at [42, 130] on span "Upcoming (8)" at bounding box center [27, 136] width 48 height 12
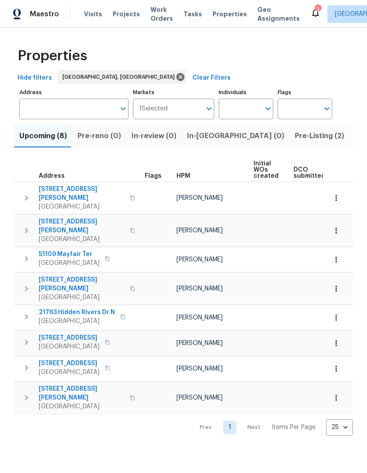
click at [355, 134] on span "Listed (17)" at bounding box center [373, 136] width 36 height 12
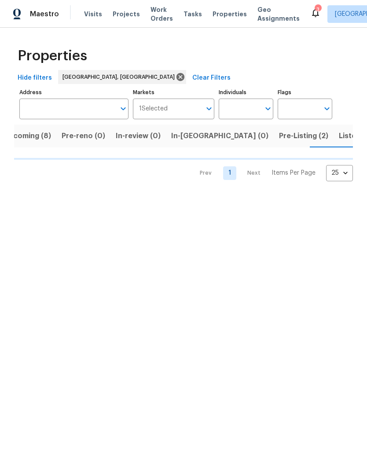
scroll to position [0, 16]
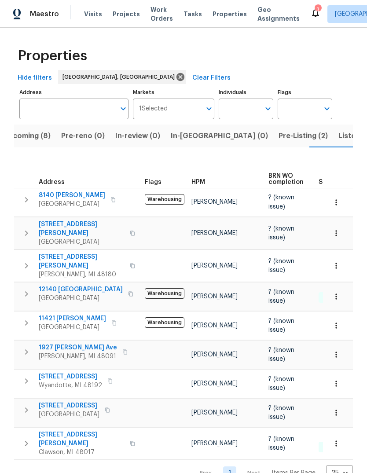
click at [311, 14] on icon at bounding box center [316, 12] width 11 height 11
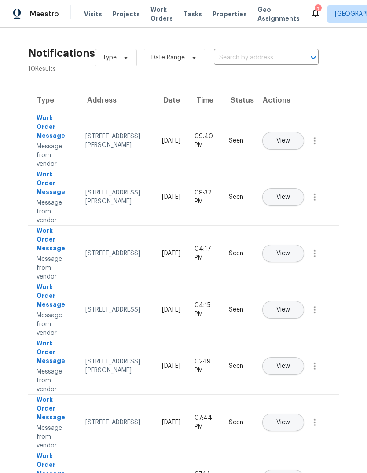
click at [151, 13] on span "Work Orders" at bounding box center [162, 14] width 22 height 18
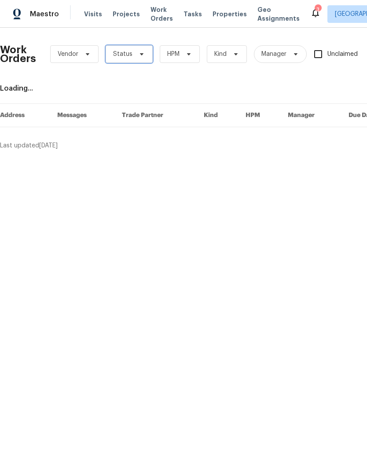
click at [122, 58] on span "Status" at bounding box center [122, 54] width 19 height 9
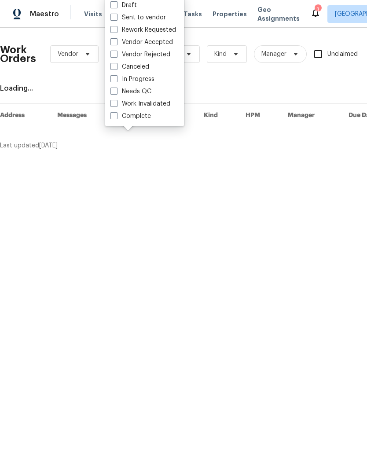
click at [141, 90] on label "Needs QC" at bounding box center [131, 91] width 41 height 9
click at [116, 90] on input "Needs QC" at bounding box center [114, 90] width 6 height 6
checkbox input "true"
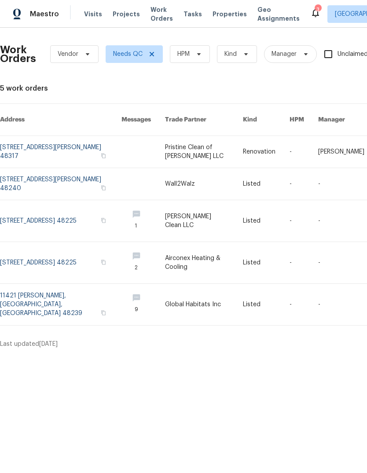
click at [47, 138] on link at bounding box center [61, 152] width 122 height 32
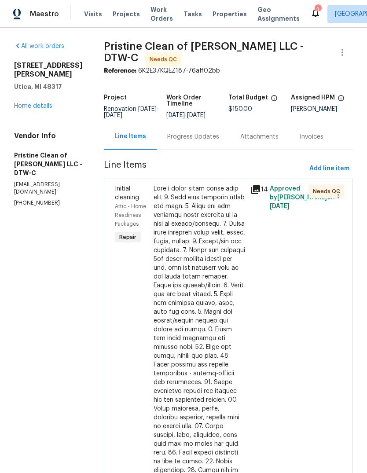
click at [259, 191] on icon at bounding box center [255, 189] width 9 height 9
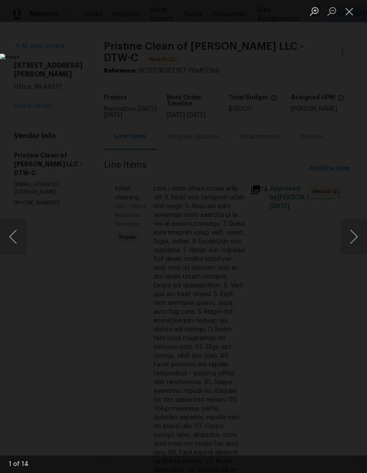
click at [357, 231] on button "Next image" at bounding box center [354, 236] width 26 height 35
click at [348, 240] on button "Next image" at bounding box center [354, 236] width 26 height 35
click at [349, 240] on button "Next image" at bounding box center [354, 236] width 26 height 35
click at [348, 242] on button "Next image" at bounding box center [354, 236] width 26 height 35
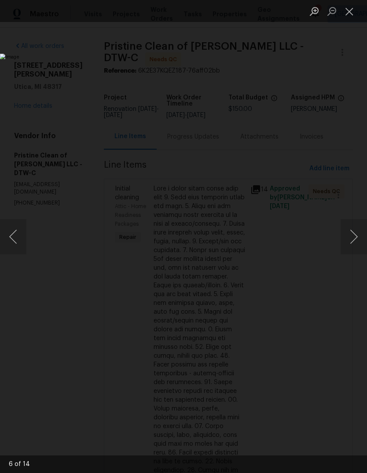
click at [348, 242] on button "Next image" at bounding box center [354, 236] width 26 height 35
click at [347, 243] on button "Next image" at bounding box center [354, 236] width 26 height 35
click at [346, 245] on button "Next image" at bounding box center [354, 236] width 26 height 35
click at [345, 247] on button "Next image" at bounding box center [354, 236] width 26 height 35
click at [344, 247] on button "Next image" at bounding box center [354, 236] width 26 height 35
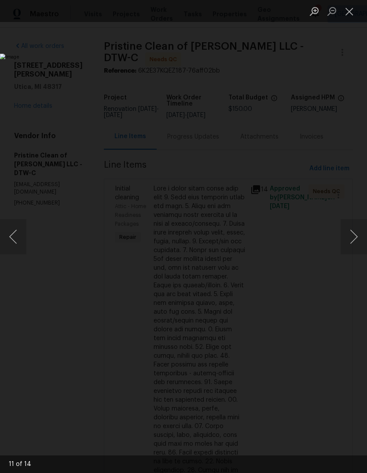
click at [344, 247] on button "Next image" at bounding box center [354, 236] width 26 height 35
click at [343, 248] on button "Next image" at bounding box center [354, 236] width 26 height 35
click at [343, 249] on button "Next image" at bounding box center [354, 236] width 26 height 35
click at [284, 252] on img "Lightbox" at bounding box center [142, 237] width 284 height 366
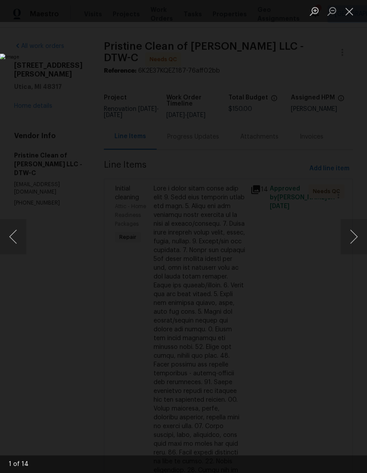
click at [351, 7] on button "Close lightbox" at bounding box center [350, 11] width 18 height 15
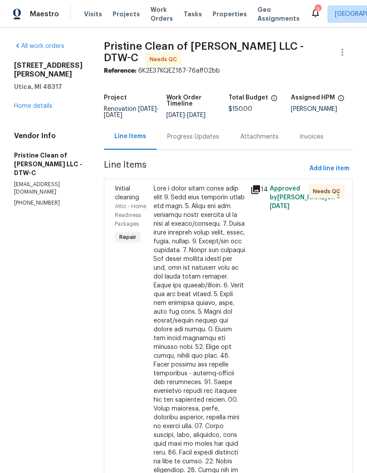
click at [204, 244] on div at bounding box center [200, 396] width 92 height 423
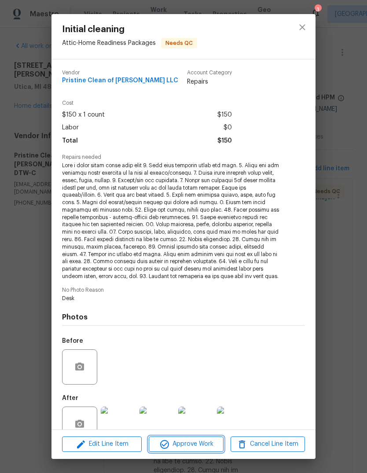
click at [200, 440] on span "Approve Work" at bounding box center [186, 444] width 69 height 11
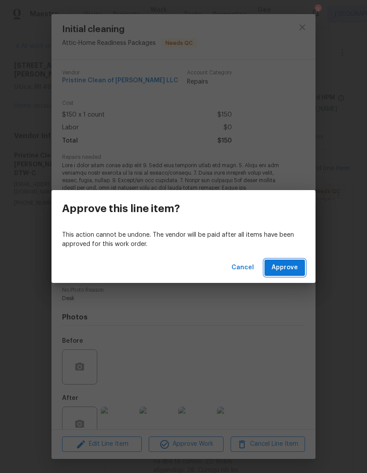
click at [281, 261] on button "Approve" at bounding box center [285, 268] width 41 height 16
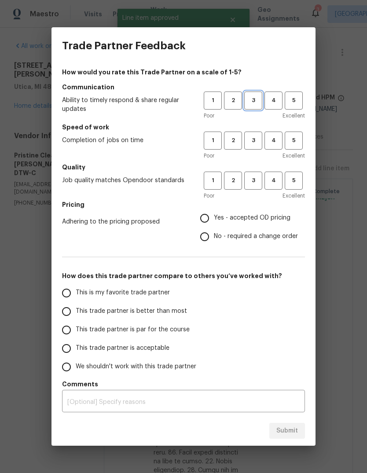
click at [252, 100] on span "3" at bounding box center [253, 101] width 16 height 10
click at [255, 141] on span "3" at bounding box center [253, 141] width 16 height 10
click at [258, 176] on span "3" at bounding box center [253, 181] width 16 height 10
click at [246, 216] on span "Yes - accepted OD pricing" at bounding box center [252, 218] width 77 height 9
click at [214, 216] on input "Yes - accepted OD pricing" at bounding box center [205, 218] width 18 height 18
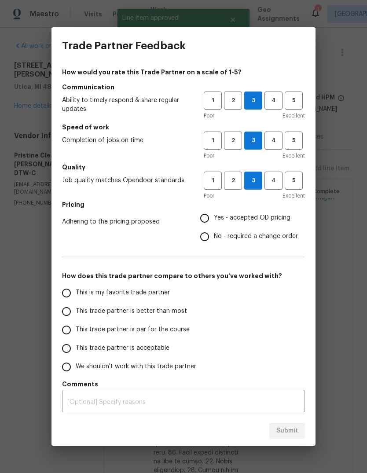
radio input "true"
click at [154, 322] on label "This trade partner is par for the course" at bounding box center [126, 330] width 139 height 18
click at [76, 322] on input "This trade partner is par for the course" at bounding box center [66, 330] width 18 height 18
click at [292, 430] on span "Submit" at bounding box center [288, 431] width 22 height 11
radio input "true"
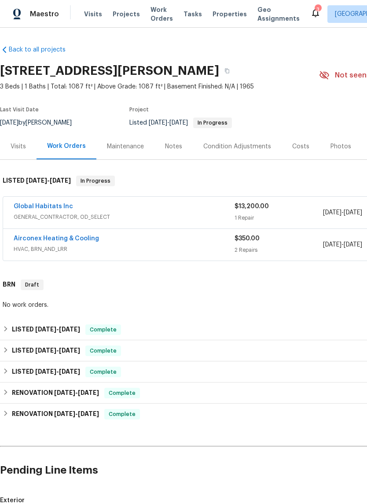
click at [175, 149] on div "Notes" at bounding box center [173, 146] width 17 height 9
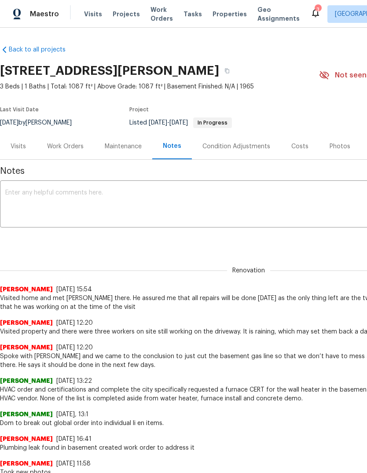
click at [155, 9] on span "Work Orders" at bounding box center [162, 14] width 22 height 18
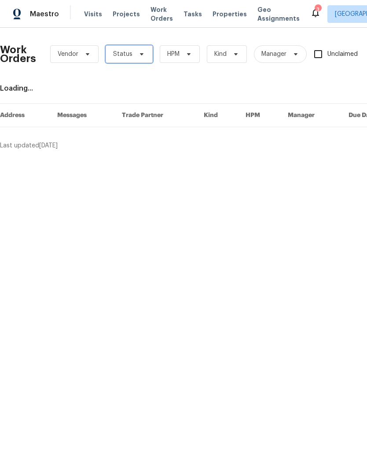
click at [141, 49] on span "Status" at bounding box center [129, 54] width 47 height 18
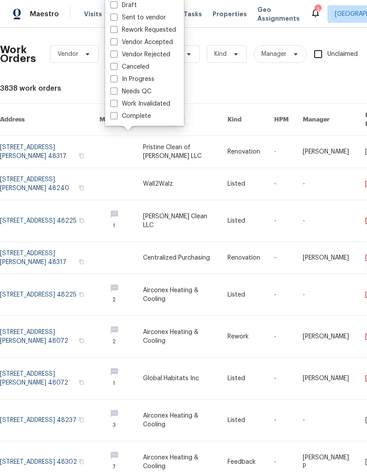
click at [143, 93] on label "Needs QC" at bounding box center [131, 91] width 41 height 9
click at [116, 93] on input "Needs QC" at bounding box center [114, 90] width 6 height 6
checkbox input "true"
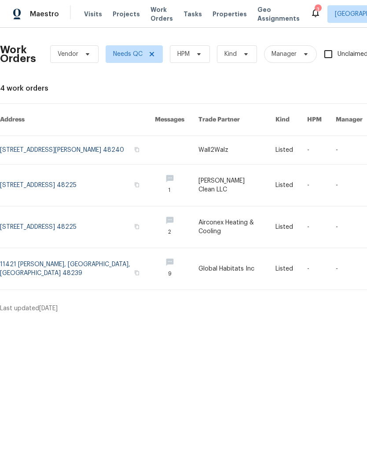
click at [80, 175] on link at bounding box center [77, 185] width 155 height 41
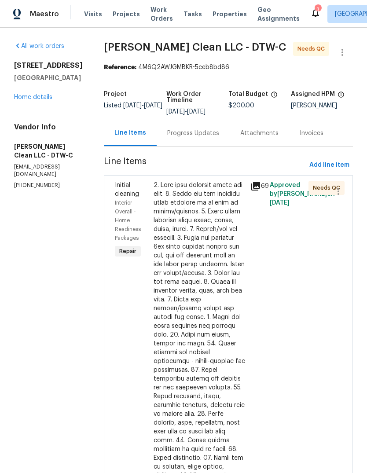
click at [257, 182] on icon at bounding box center [255, 186] width 9 height 9
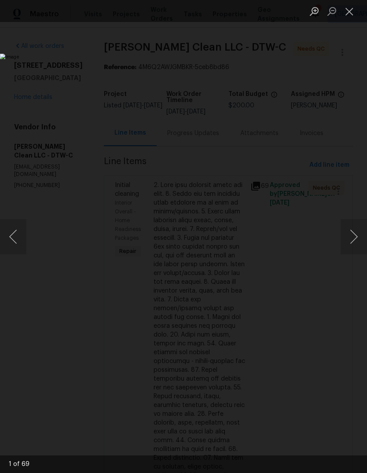
click at [355, 242] on button "Next image" at bounding box center [354, 236] width 26 height 35
click at [350, 242] on button "Next image" at bounding box center [354, 236] width 26 height 35
click at [350, 239] on button "Next image" at bounding box center [354, 236] width 26 height 35
click at [348, 239] on button "Next image" at bounding box center [354, 236] width 26 height 35
click at [348, 237] on button "Next image" at bounding box center [354, 236] width 26 height 35
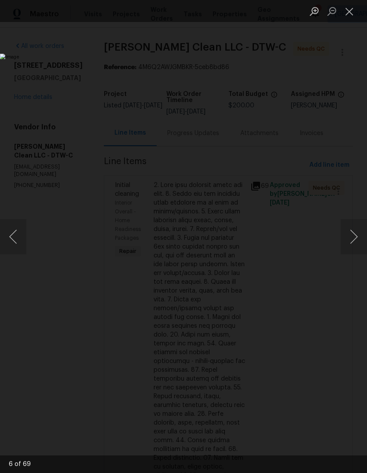
click at [350, 235] on button "Next image" at bounding box center [354, 236] width 26 height 35
click at [351, 235] on button "Next image" at bounding box center [354, 236] width 26 height 35
click at [352, 234] on button "Next image" at bounding box center [354, 236] width 26 height 35
click at [353, 233] on button "Next image" at bounding box center [354, 236] width 26 height 35
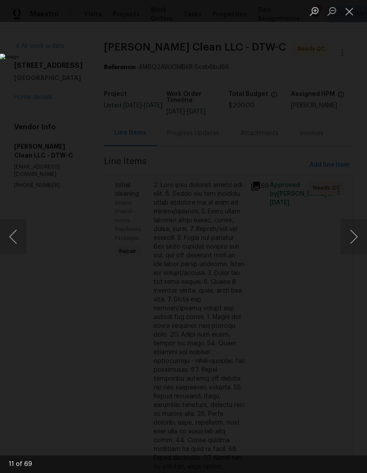
click at [354, 232] on button "Next image" at bounding box center [354, 236] width 26 height 35
click at [352, 233] on button "Next image" at bounding box center [354, 236] width 26 height 35
click at [354, 233] on button "Next image" at bounding box center [354, 236] width 26 height 35
click at [352, 235] on button "Next image" at bounding box center [354, 236] width 26 height 35
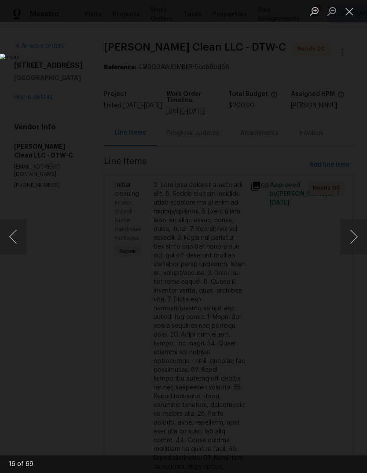
click at [353, 234] on button "Next image" at bounding box center [354, 236] width 26 height 35
click at [353, 233] on button "Next image" at bounding box center [354, 236] width 26 height 35
click at [352, 234] on button "Next image" at bounding box center [354, 236] width 26 height 35
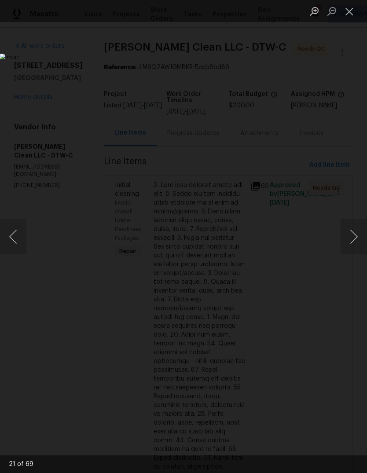
click at [353, 233] on button "Next image" at bounding box center [354, 236] width 26 height 35
click at [352, 234] on button "Next image" at bounding box center [354, 236] width 26 height 35
click at [352, 235] on button "Next image" at bounding box center [354, 236] width 26 height 35
click at [353, 233] on button "Next image" at bounding box center [354, 236] width 26 height 35
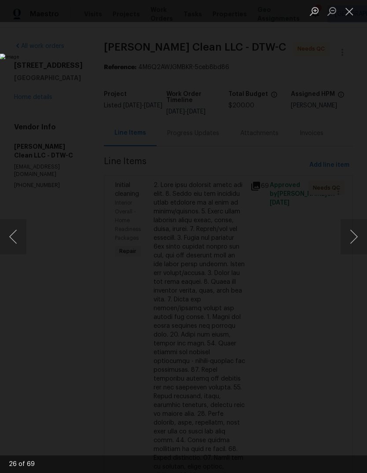
click at [353, 237] on button "Next image" at bounding box center [354, 236] width 26 height 35
click at [352, 237] on button "Next image" at bounding box center [354, 236] width 26 height 35
click at [352, 236] on button "Next image" at bounding box center [354, 236] width 26 height 35
click at [353, 236] on button "Next image" at bounding box center [354, 236] width 26 height 35
click at [353, 233] on button "Next image" at bounding box center [354, 236] width 26 height 35
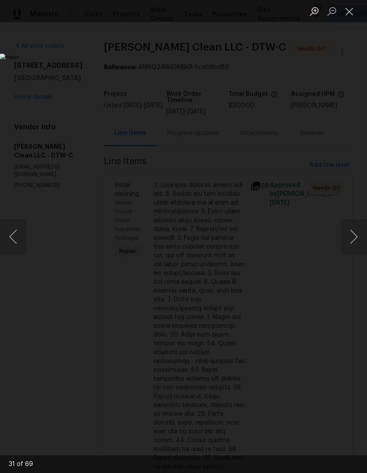
click at [14, 237] on button "Previous image" at bounding box center [13, 236] width 26 height 35
click at [355, 235] on button "Next image" at bounding box center [354, 236] width 26 height 35
click at [353, 237] on button "Next image" at bounding box center [354, 236] width 26 height 35
click at [353, 235] on button "Next image" at bounding box center [354, 236] width 26 height 35
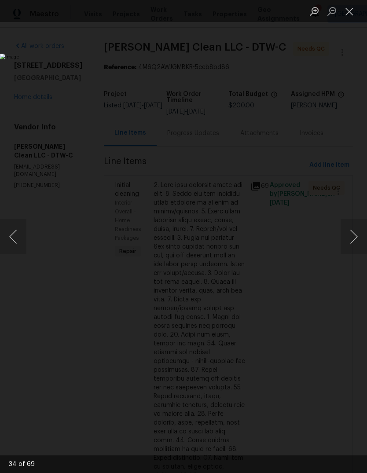
click at [355, 235] on button "Next image" at bounding box center [354, 236] width 26 height 35
click at [355, 234] on button "Next image" at bounding box center [354, 236] width 26 height 35
click at [18, 226] on button "Previous image" at bounding box center [13, 236] width 26 height 35
click at [355, 237] on button "Next image" at bounding box center [354, 236] width 26 height 35
click at [355, 235] on button "Next image" at bounding box center [354, 236] width 26 height 35
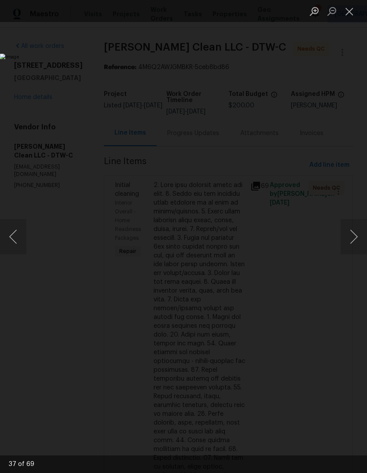
click at [354, 236] on button "Next image" at bounding box center [354, 236] width 26 height 35
click at [354, 235] on button "Next image" at bounding box center [354, 236] width 26 height 35
click at [355, 233] on button "Next image" at bounding box center [354, 236] width 26 height 35
click at [355, 234] on button "Next image" at bounding box center [354, 236] width 26 height 35
click at [354, 234] on button "Next image" at bounding box center [354, 236] width 26 height 35
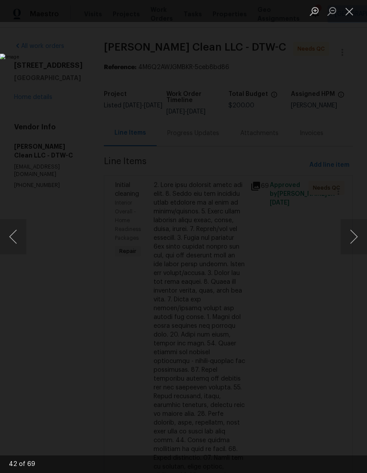
click at [353, 234] on button "Next image" at bounding box center [354, 236] width 26 height 35
click at [353, 235] on button "Next image" at bounding box center [354, 236] width 26 height 35
click at [349, 237] on button "Next image" at bounding box center [354, 236] width 26 height 35
click at [21, 240] on button "Previous image" at bounding box center [13, 236] width 26 height 35
click at [350, 234] on button "Next image" at bounding box center [354, 236] width 26 height 35
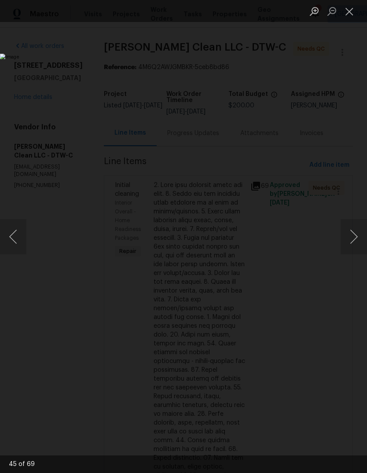
click at [350, 233] on button "Next image" at bounding box center [354, 236] width 26 height 35
click at [350, 232] on button "Next image" at bounding box center [354, 236] width 26 height 35
click at [343, 230] on button "Next image" at bounding box center [354, 236] width 26 height 35
click at [347, 233] on button "Next image" at bounding box center [354, 236] width 26 height 35
click at [345, 233] on button "Next image" at bounding box center [354, 236] width 26 height 35
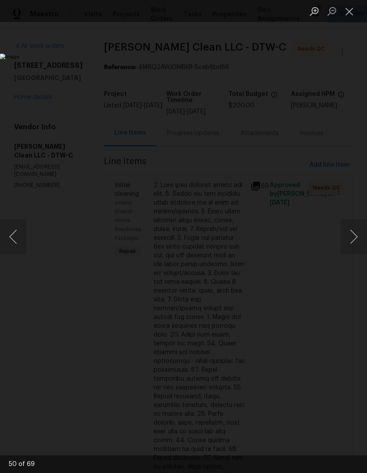
click at [344, 234] on button "Next image" at bounding box center [354, 236] width 26 height 35
click at [343, 236] on button "Next image" at bounding box center [354, 236] width 26 height 35
click at [344, 237] on button "Next image" at bounding box center [354, 236] width 26 height 35
click at [342, 247] on button "Next image" at bounding box center [354, 236] width 26 height 35
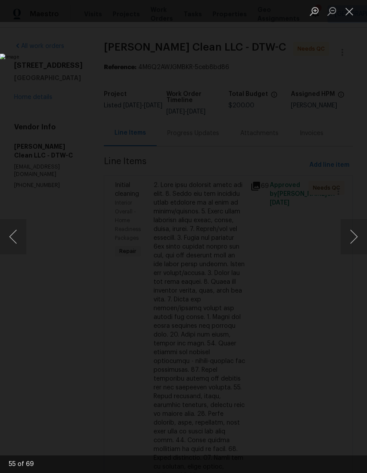
click at [351, 231] on button "Next image" at bounding box center [354, 236] width 26 height 35
click at [356, 236] on button "Next image" at bounding box center [354, 236] width 26 height 35
click at [344, 248] on button "Next image" at bounding box center [354, 236] width 26 height 35
click at [355, 10] on button "Close lightbox" at bounding box center [350, 11] width 18 height 15
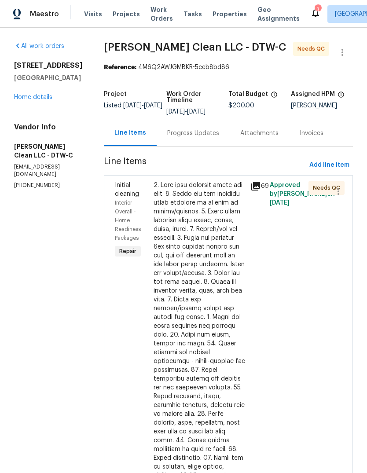
click at [200, 200] on div at bounding box center [200, 392] width 92 height 423
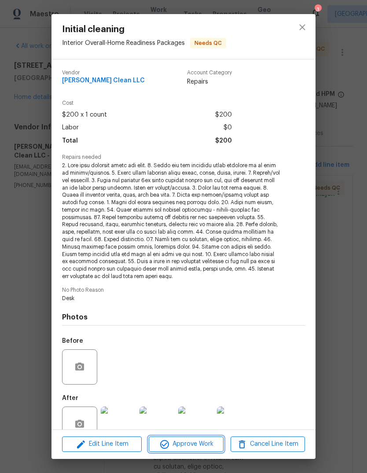
click at [201, 444] on span "Approve Work" at bounding box center [186, 444] width 69 height 11
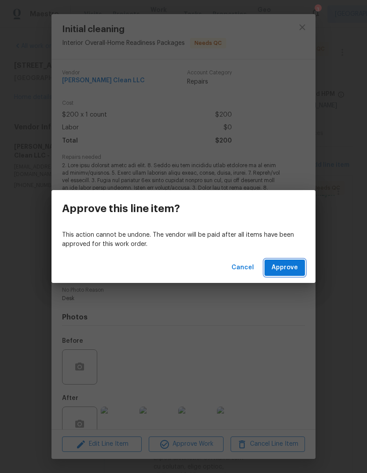
click at [286, 269] on span "Approve" at bounding box center [285, 268] width 26 height 11
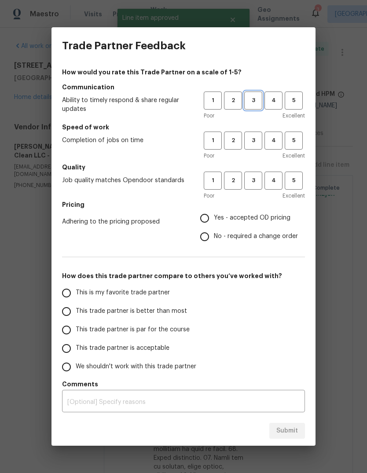
click at [250, 106] on button "3" at bounding box center [253, 101] width 18 height 18
click at [254, 141] on span "3" at bounding box center [253, 141] width 16 height 10
click at [259, 173] on button "3" at bounding box center [253, 181] width 18 height 18
click at [241, 220] on span "Yes - accepted OD pricing" at bounding box center [252, 218] width 77 height 9
click at [214, 220] on input "Yes - accepted OD pricing" at bounding box center [205, 218] width 18 height 18
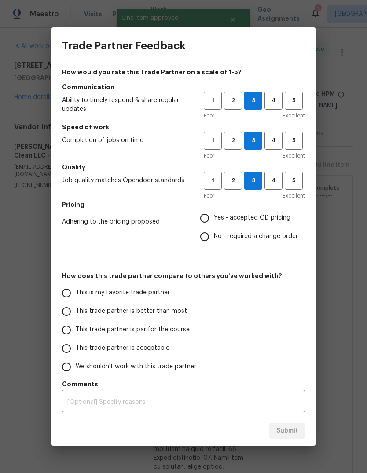
radio input "true"
click at [148, 325] on span "This trade partner is par for the course" at bounding box center [133, 329] width 114 height 9
click at [76, 325] on input "This trade partner is par for the course" at bounding box center [66, 330] width 18 height 18
click at [281, 435] on span "Submit" at bounding box center [288, 431] width 22 height 11
radio input "true"
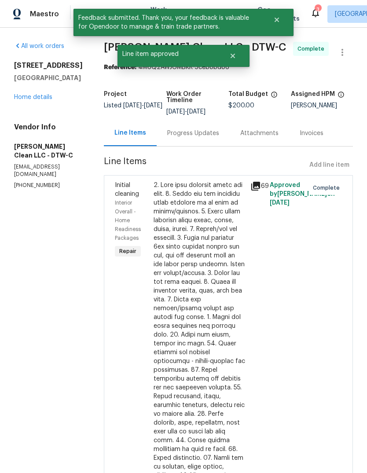
click at [40, 100] on link "Home details" at bounding box center [33, 97] width 38 height 6
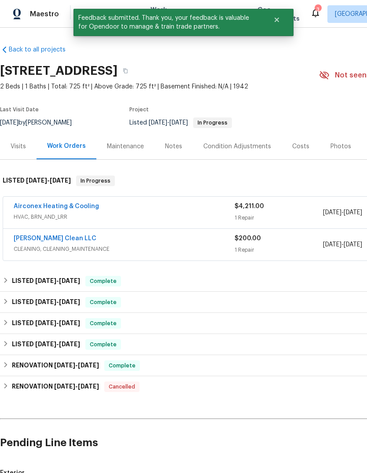
click at [169, 152] on div "Notes" at bounding box center [174, 146] width 38 height 26
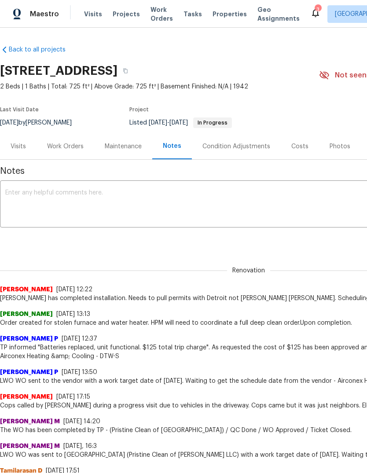
click at [74, 146] on div "Work Orders" at bounding box center [65, 146] width 37 height 9
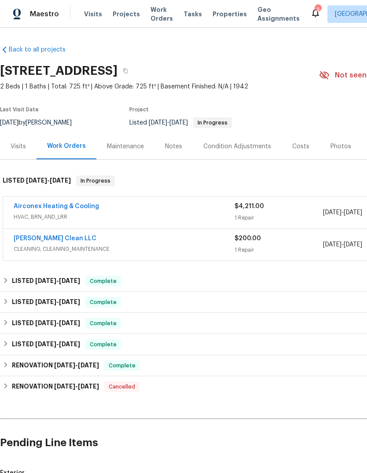
click at [170, 211] on div "Airconex Heating & Cooling" at bounding box center [124, 207] width 221 height 11
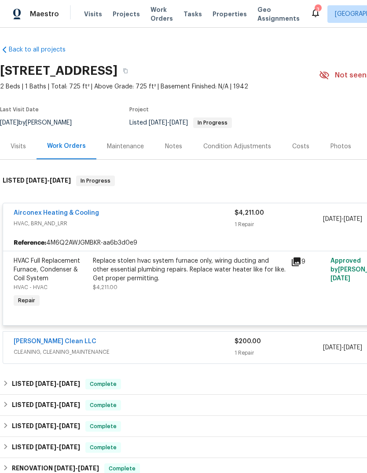
click at [222, 284] on div "Replace stolen hvac system furnace only, wiring ducting and other essential plu…" at bounding box center [189, 274] width 193 height 35
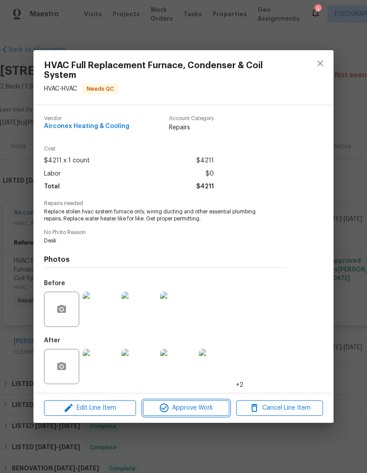
click at [196, 411] on span "Approve Work" at bounding box center [186, 408] width 81 height 11
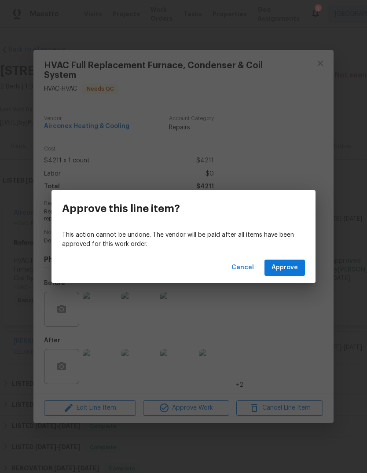
click at [281, 265] on span "Approve" at bounding box center [285, 268] width 26 height 11
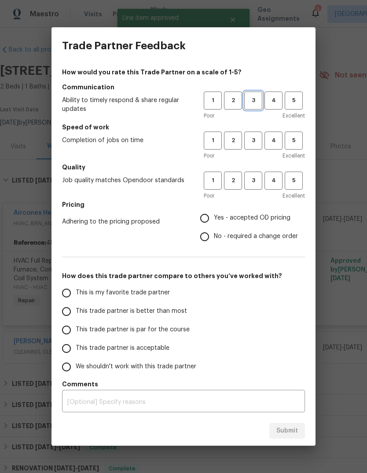
click at [256, 105] on span "3" at bounding box center [253, 101] width 16 height 10
click at [254, 147] on button "3" at bounding box center [253, 141] width 18 height 18
click at [254, 180] on span "3" at bounding box center [253, 181] width 16 height 10
click at [252, 218] on span "Yes - accepted OD pricing" at bounding box center [252, 218] width 77 height 9
click at [214, 218] on input "Yes - accepted OD pricing" at bounding box center [205, 218] width 18 height 18
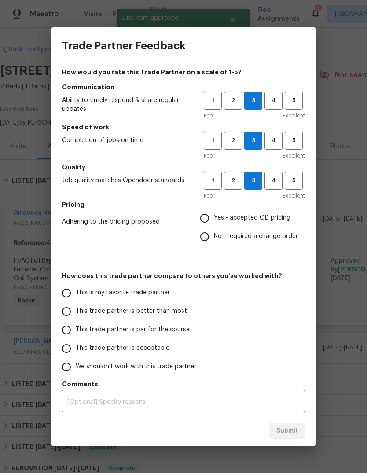
radio input "true"
click at [163, 335] on label "This trade partner is par for the course" at bounding box center [126, 330] width 139 height 18
click at [76, 335] on input "This trade partner is par for the course" at bounding box center [66, 330] width 18 height 18
click at [283, 433] on span "Submit" at bounding box center [288, 431] width 22 height 11
radio input "true"
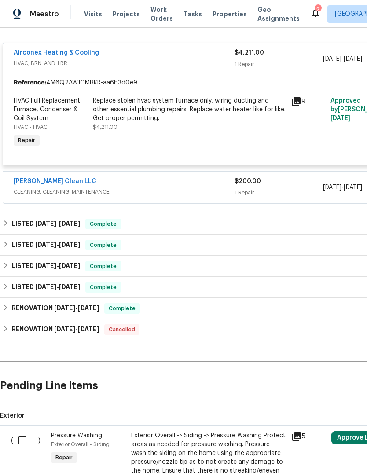
scroll to position [160, 0]
click at [126, 188] on span "CLEANING, CLEANING_MAINTENANCE" at bounding box center [124, 192] width 221 height 9
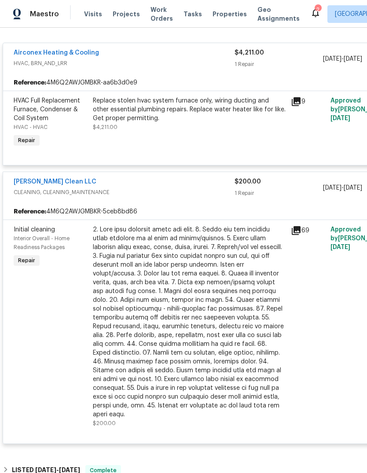
click at [298, 226] on icon at bounding box center [296, 231] width 11 height 11
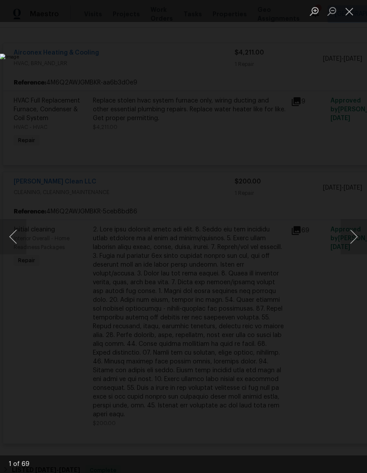
click at [354, 244] on button "Next image" at bounding box center [354, 236] width 26 height 35
click at [348, 236] on button "Next image" at bounding box center [354, 236] width 26 height 35
click at [348, 239] on button "Next image" at bounding box center [354, 236] width 26 height 35
click at [346, 240] on button "Next image" at bounding box center [354, 236] width 26 height 35
click at [345, 240] on button "Next image" at bounding box center [354, 236] width 26 height 35
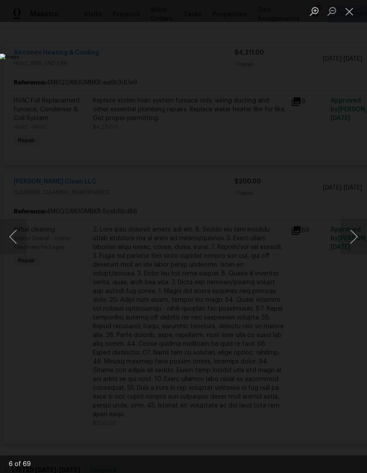
click at [344, 241] on button "Next image" at bounding box center [354, 236] width 26 height 35
click at [345, 240] on button "Next image" at bounding box center [354, 236] width 26 height 35
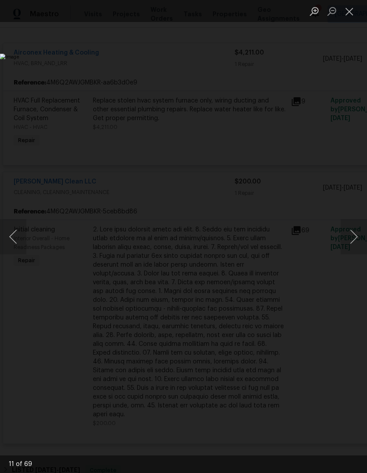
click at [345, 239] on button "Next image" at bounding box center [354, 236] width 26 height 35
click at [345, 238] on button "Next image" at bounding box center [354, 236] width 26 height 35
click at [345, 239] on button "Next image" at bounding box center [354, 236] width 26 height 35
click at [345, 238] on button "Next image" at bounding box center [354, 236] width 26 height 35
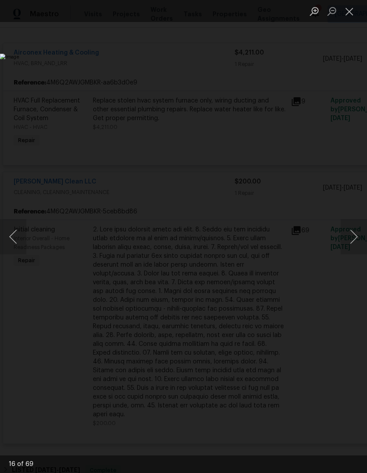
click at [345, 238] on button "Next image" at bounding box center [354, 236] width 26 height 35
click at [345, 239] on button "Next image" at bounding box center [354, 236] width 26 height 35
click at [344, 237] on button "Next image" at bounding box center [354, 236] width 26 height 35
click at [344, 239] on button "Next image" at bounding box center [354, 236] width 26 height 35
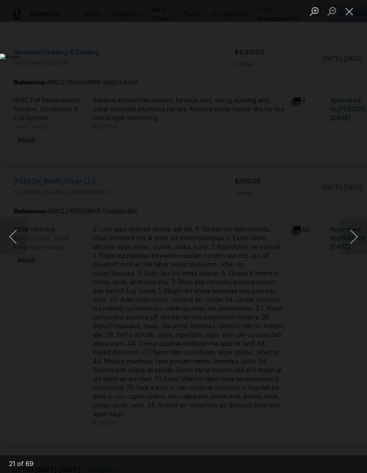
click at [344, 238] on button "Next image" at bounding box center [354, 236] width 26 height 35
click at [345, 238] on button "Next image" at bounding box center [354, 236] width 26 height 35
click at [344, 237] on button "Next image" at bounding box center [354, 236] width 26 height 35
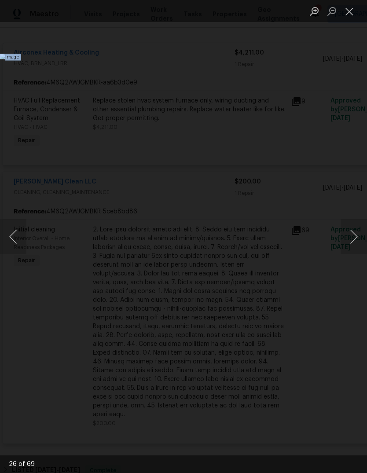
click at [284, 80] on img "Lightbox" at bounding box center [142, 237] width 284 height 366
click at [284, 75] on img "Lightbox" at bounding box center [142, 237] width 284 height 366
click at [284, 70] on img "Lightbox" at bounding box center [142, 237] width 284 height 366
click at [5, 180] on div "Lightbox" at bounding box center [183, 236] width 367 height 473
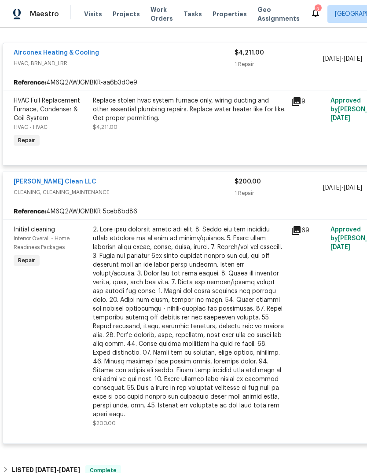
click at [300, 235] on icon at bounding box center [296, 231] width 11 height 11
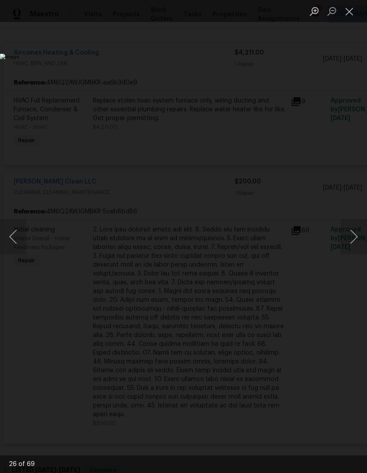
click at [353, 233] on button "Next image" at bounding box center [354, 236] width 26 height 35
click at [350, 232] on button "Next image" at bounding box center [354, 236] width 26 height 35
click at [350, 231] on button "Next image" at bounding box center [354, 236] width 26 height 35
click at [351, 231] on button "Next image" at bounding box center [354, 236] width 26 height 35
click at [20, 227] on button "Previous image" at bounding box center [13, 236] width 26 height 35
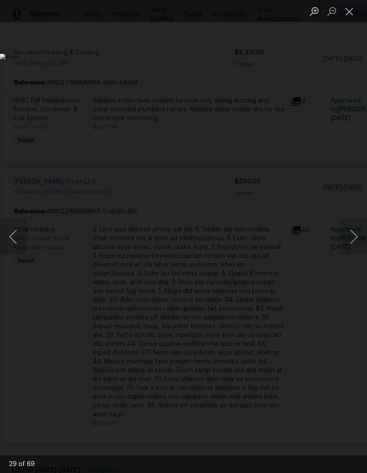
click at [348, 237] on button "Next image" at bounding box center [354, 236] width 26 height 35
click at [351, 234] on button "Next image" at bounding box center [354, 236] width 26 height 35
click at [350, 234] on button "Next image" at bounding box center [354, 236] width 26 height 35
click at [349, 234] on button "Next image" at bounding box center [354, 236] width 26 height 35
click at [349, 233] on button "Next image" at bounding box center [354, 236] width 26 height 35
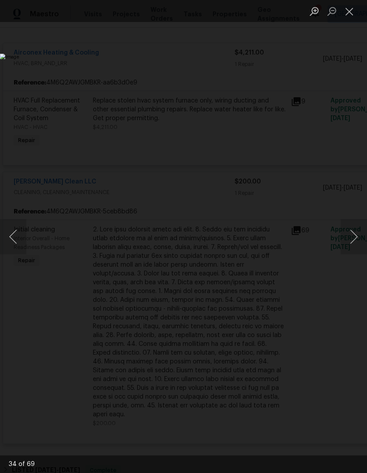
click at [348, 233] on button "Next image" at bounding box center [354, 236] width 26 height 35
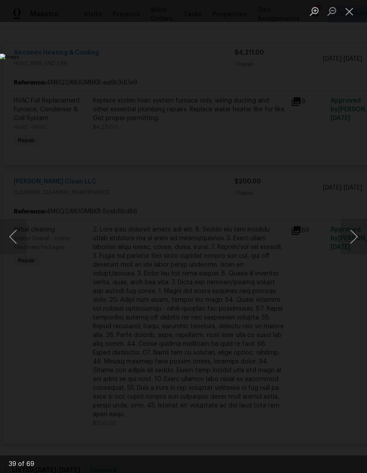
click at [348, 233] on button "Next image" at bounding box center [354, 236] width 26 height 35
click at [348, 234] on button "Next image" at bounding box center [354, 236] width 26 height 35
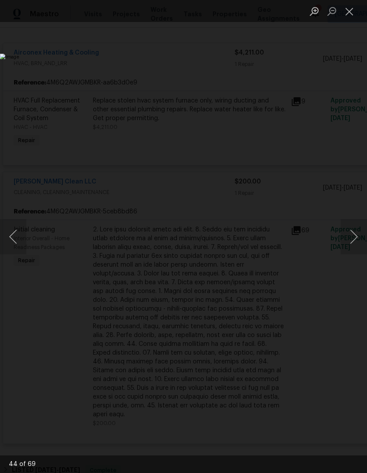
click at [348, 234] on button "Next image" at bounding box center [354, 236] width 26 height 35
click at [348, 233] on button "Next image" at bounding box center [354, 236] width 26 height 35
click at [20, 228] on button "Previous image" at bounding box center [13, 236] width 26 height 35
click at [348, 237] on button "Next image" at bounding box center [354, 236] width 26 height 35
click at [347, 238] on button "Next image" at bounding box center [354, 236] width 26 height 35
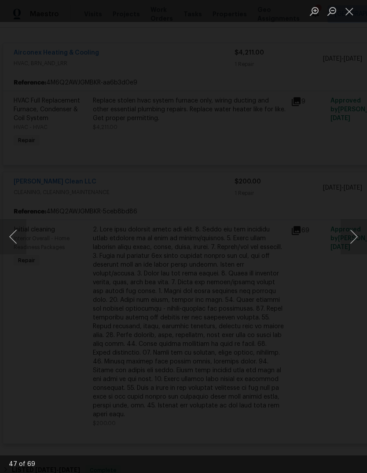
click at [324, 166] on img "Lightbox" at bounding box center [110, 249] width 576 height 743
click at [347, 14] on button "Close lightbox" at bounding box center [350, 11] width 18 height 15
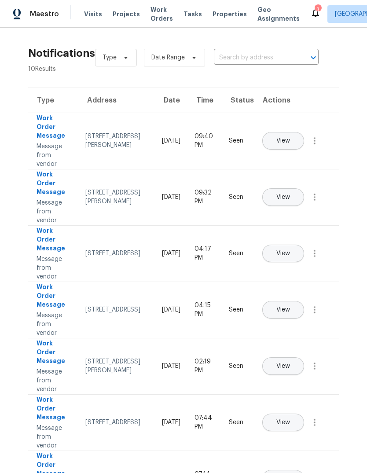
click at [155, 15] on span "Work Orders" at bounding box center [162, 14] width 22 height 18
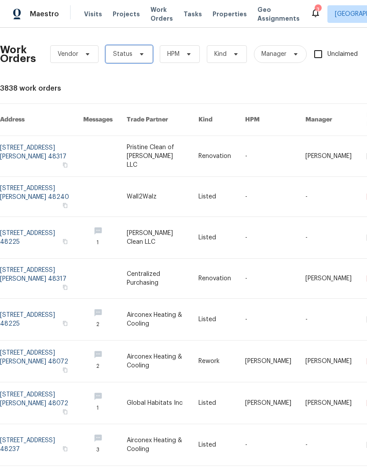
click at [133, 53] on span "Status" at bounding box center [129, 54] width 47 height 18
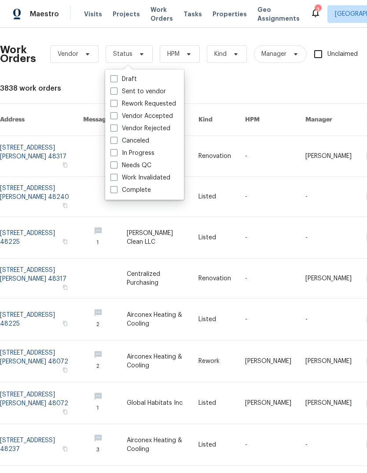
click at [143, 166] on label "Needs QC" at bounding box center [131, 165] width 41 height 9
click at [116, 166] on input "Needs QC" at bounding box center [114, 164] width 6 height 6
checkbox input "true"
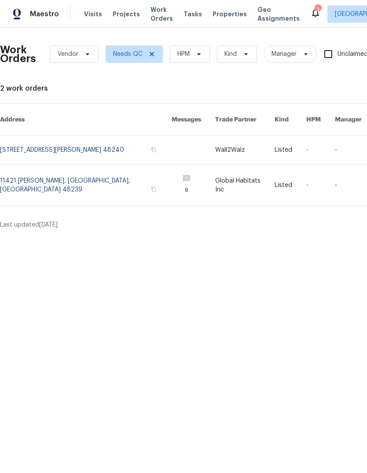
click at [67, 180] on link at bounding box center [86, 185] width 172 height 41
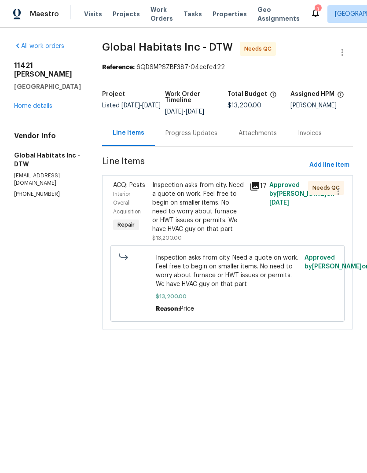
click at [256, 185] on icon at bounding box center [255, 186] width 9 height 9
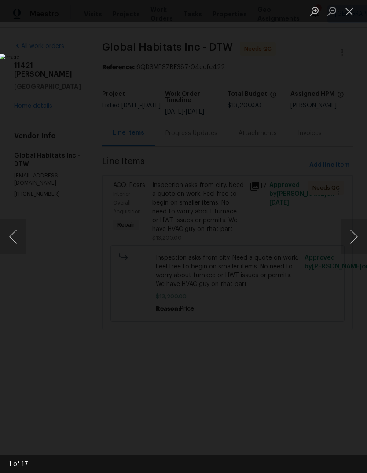
click at [353, 233] on button "Next image" at bounding box center [354, 236] width 26 height 35
click at [351, 233] on button "Next image" at bounding box center [354, 236] width 26 height 35
click at [349, 237] on button "Next image" at bounding box center [354, 236] width 26 height 35
click at [352, 235] on button "Next image" at bounding box center [354, 236] width 26 height 35
click at [353, 234] on button "Next image" at bounding box center [354, 236] width 26 height 35
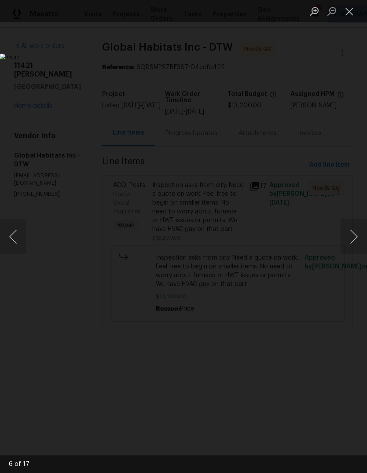
click at [15, 239] on button "Previous image" at bounding box center [13, 236] width 26 height 35
click at [359, 242] on button "Next image" at bounding box center [354, 236] width 26 height 35
click at [359, 241] on button "Next image" at bounding box center [354, 236] width 26 height 35
click at [355, 244] on button "Next image" at bounding box center [354, 236] width 26 height 35
click at [355, 242] on button "Next image" at bounding box center [354, 236] width 26 height 35
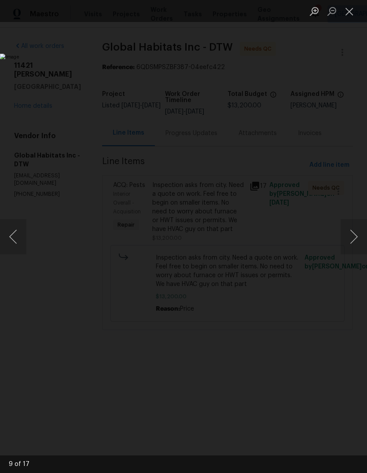
click at [351, 245] on button "Next image" at bounding box center [354, 236] width 26 height 35
click at [352, 244] on button "Next image" at bounding box center [354, 236] width 26 height 35
click at [354, 242] on button "Next image" at bounding box center [354, 236] width 26 height 35
click at [357, 240] on button "Next image" at bounding box center [354, 236] width 26 height 35
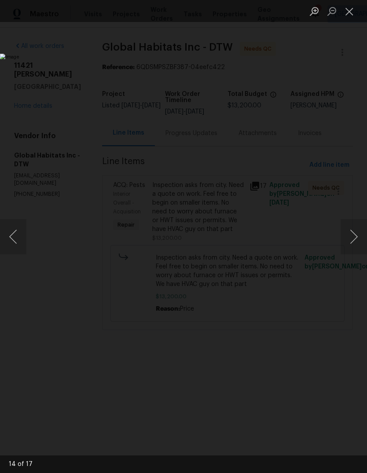
click at [357, 240] on button "Next image" at bounding box center [354, 236] width 26 height 35
click at [356, 240] on button "Next image" at bounding box center [354, 236] width 26 height 35
click at [23, 239] on button "Previous image" at bounding box center [13, 236] width 26 height 35
click at [22, 240] on button "Previous image" at bounding box center [13, 236] width 26 height 35
click at [21, 240] on button "Previous image" at bounding box center [13, 236] width 26 height 35
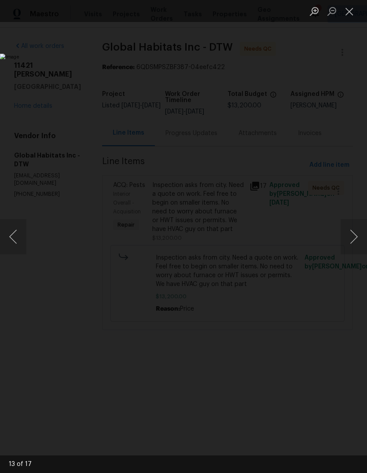
click at [21, 239] on button "Previous image" at bounding box center [13, 236] width 26 height 35
click at [22, 235] on button "Previous image" at bounding box center [13, 236] width 26 height 35
click at [20, 237] on button "Previous image" at bounding box center [13, 236] width 26 height 35
click at [362, 236] on button "Next image" at bounding box center [354, 236] width 26 height 35
click at [20, 238] on button "Previous image" at bounding box center [13, 236] width 26 height 35
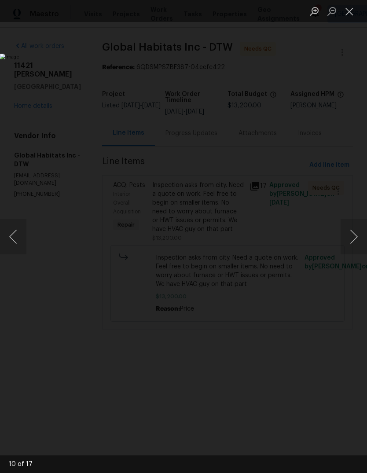
click at [19, 233] on button "Previous image" at bounding box center [13, 236] width 26 height 35
click at [19, 235] on button "Previous image" at bounding box center [13, 236] width 26 height 35
click at [21, 237] on button "Previous image" at bounding box center [13, 236] width 26 height 35
click at [349, 240] on button "Next image" at bounding box center [354, 236] width 26 height 35
click at [21, 236] on button "Previous image" at bounding box center [13, 236] width 26 height 35
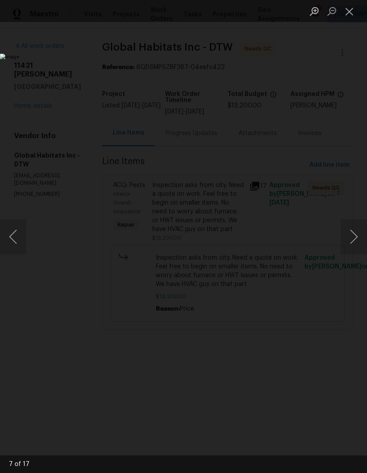
click at [351, 240] on button "Next image" at bounding box center [354, 236] width 26 height 35
click at [22, 234] on button "Previous image" at bounding box center [13, 236] width 26 height 35
click at [21, 234] on button "Previous image" at bounding box center [13, 236] width 26 height 35
click at [349, 241] on button "Next image" at bounding box center [354, 236] width 26 height 35
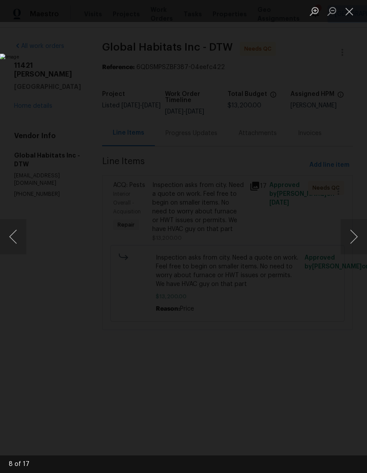
click at [347, 242] on button "Next image" at bounding box center [354, 236] width 26 height 35
click at [348, 242] on button "Next image" at bounding box center [354, 236] width 26 height 35
click at [344, 245] on button "Next image" at bounding box center [354, 236] width 26 height 35
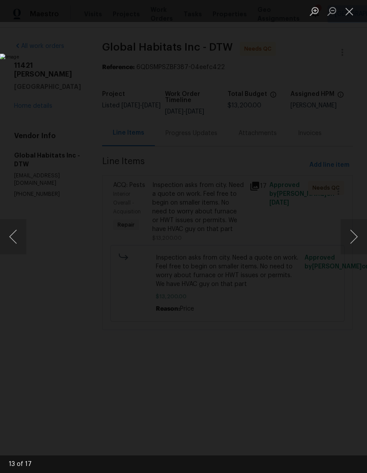
click at [349, 240] on button "Next image" at bounding box center [354, 236] width 26 height 35
click at [348, 242] on button "Next image" at bounding box center [354, 236] width 26 height 35
click at [347, 243] on button "Next image" at bounding box center [354, 236] width 26 height 35
click at [288, 218] on img "Lightbox" at bounding box center [142, 236] width 292 height 377
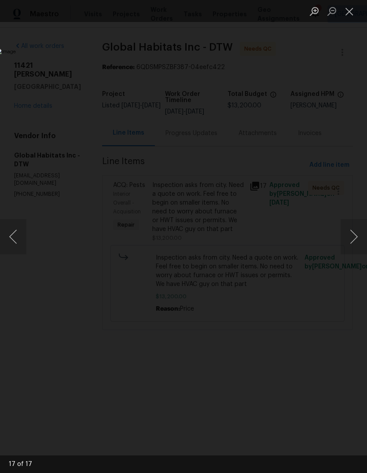
click at [352, 15] on button "Close lightbox" at bounding box center [350, 11] width 18 height 15
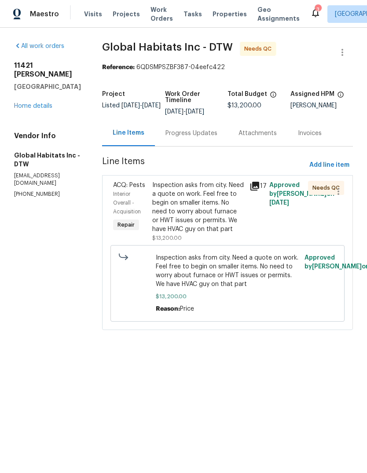
click at [197, 212] on div "Inspection asks from city. Need a quote on work. Feel free to begin on smaller …" at bounding box center [198, 207] width 92 height 53
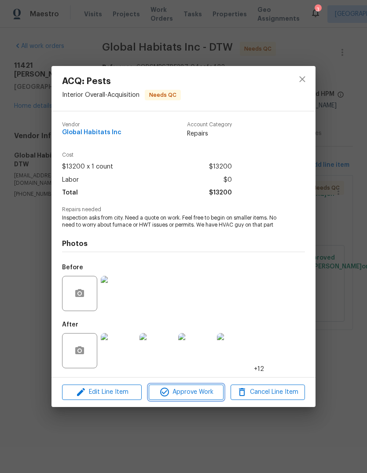
click at [204, 397] on span "Approve Work" at bounding box center [186, 392] width 69 height 11
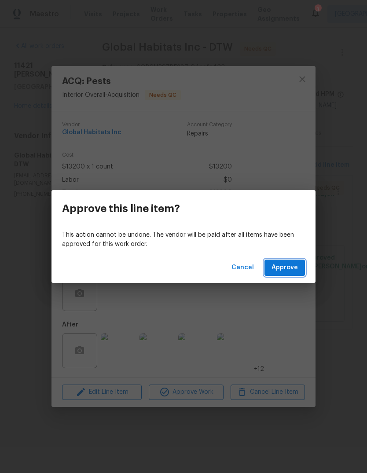
click at [291, 263] on span "Approve" at bounding box center [285, 268] width 26 height 11
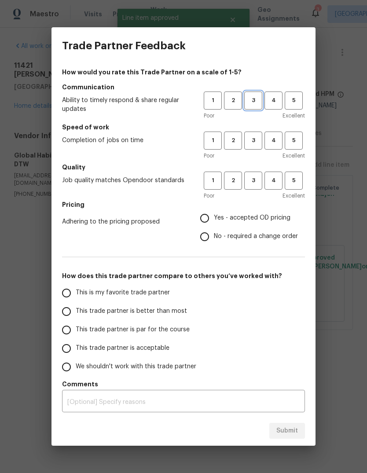
click at [249, 109] on button "3" at bounding box center [253, 101] width 18 height 18
click at [215, 140] on span "1" at bounding box center [213, 141] width 16 height 10
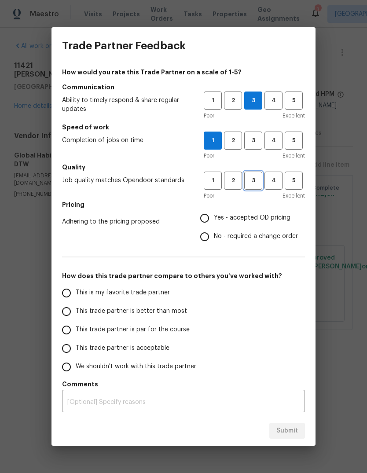
click at [252, 184] on span "3" at bounding box center [253, 181] width 16 height 10
click at [255, 225] on label "Yes - accepted OD pricing" at bounding box center [247, 218] width 103 height 18
click at [214, 225] on input "Yes - accepted OD pricing" at bounding box center [205, 218] width 18 height 18
radio input "true"
click at [159, 328] on span "This trade partner is par for the course" at bounding box center [133, 329] width 114 height 9
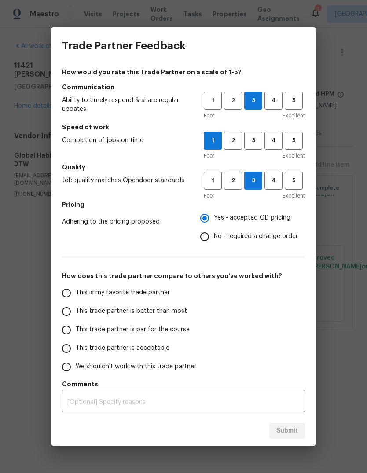
click at [76, 328] on input "This trade partner is par for the course" at bounding box center [66, 330] width 18 height 18
click at [230, 142] on span "2" at bounding box center [233, 141] width 16 height 10
radio input "true"
click at [287, 432] on span "Submit" at bounding box center [288, 431] width 22 height 11
radio input "false"
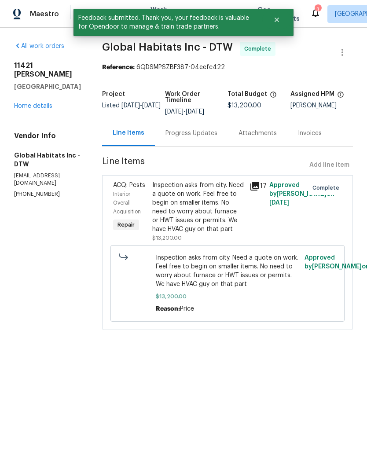
click at [41, 103] on link "Home details" at bounding box center [33, 106] width 38 height 6
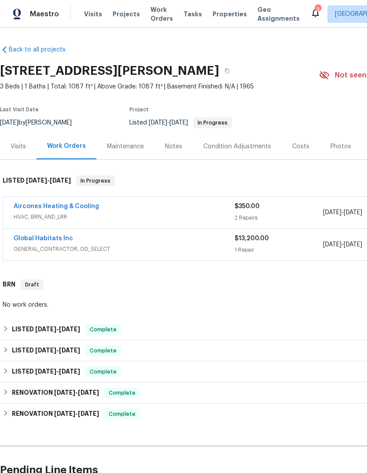
click at [166, 148] on div "Notes" at bounding box center [173, 146] width 17 height 9
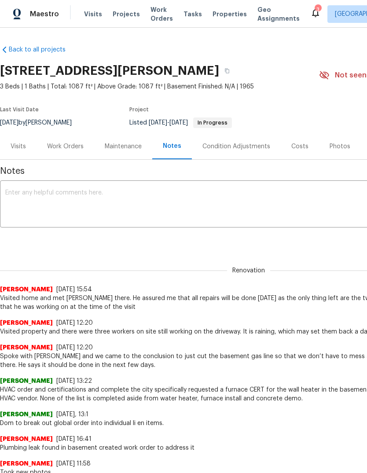
click at [315, 10] on div "3" at bounding box center [318, 9] width 6 height 9
click at [311, 17] on icon at bounding box center [316, 12] width 11 height 11
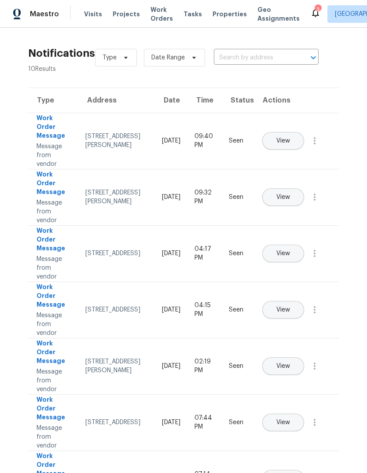
click at [213, 14] on span "Properties" at bounding box center [230, 14] width 34 height 9
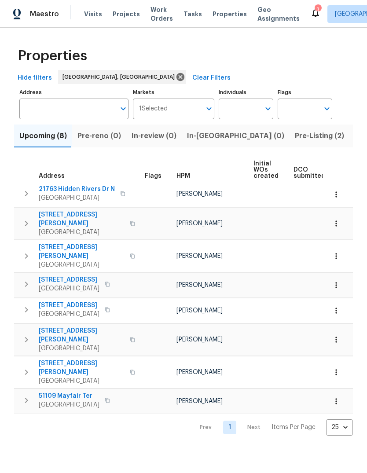
click at [295, 138] on span "Pre-Listing (2)" at bounding box center [319, 136] width 49 height 12
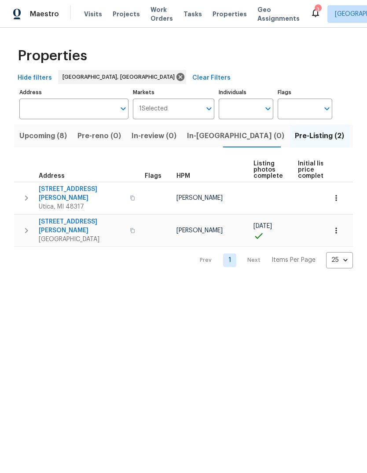
click at [355, 137] on span "Listed (17)" at bounding box center [373, 136] width 36 height 12
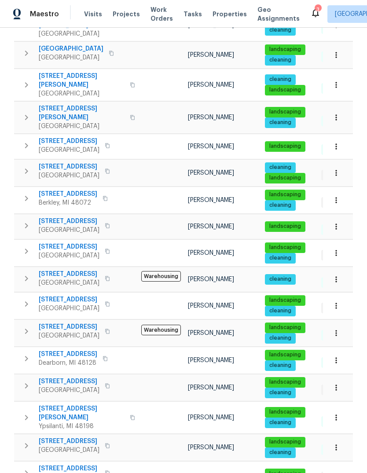
scroll to position [172, 0]
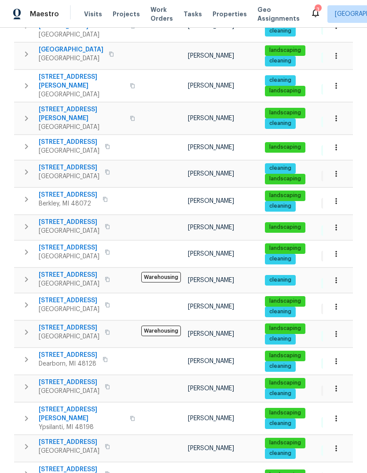
click at [4, 98] on div "Properties Hide filters Detroit, MI Clear Filters Address Address Markets 1 Sel…" at bounding box center [183, 195] width 367 height 679
click at [70, 466] on span "[STREET_ADDRESS]" at bounding box center [69, 470] width 61 height 9
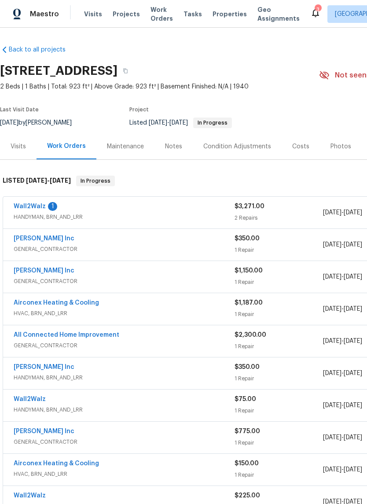
click at [27, 144] on div "Visits" at bounding box center [18, 146] width 37 height 26
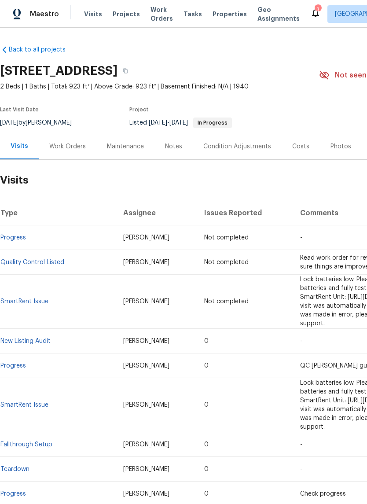
click at [63, 144] on div "Work Orders" at bounding box center [67, 146] width 37 height 9
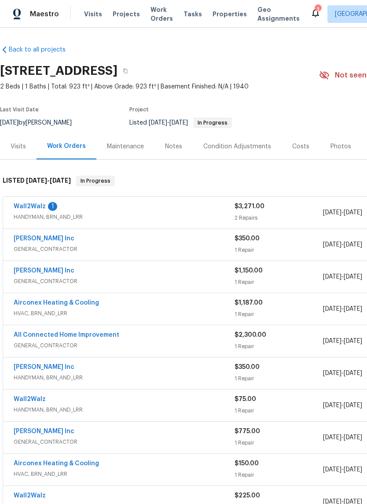
click at [39, 207] on link "Wall2Walz" at bounding box center [30, 206] width 32 height 6
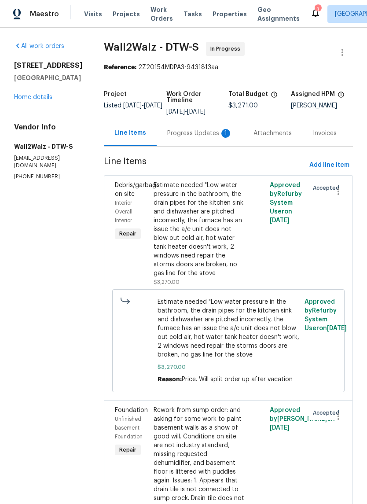
click at [196, 134] on div "Progress Updates 1" at bounding box center [199, 133] width 65 height 9
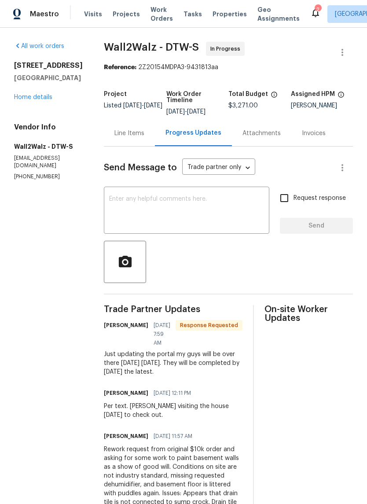
click at [30, 100] on link "Home details" at bounding box center [33, 97] width 38 height 6
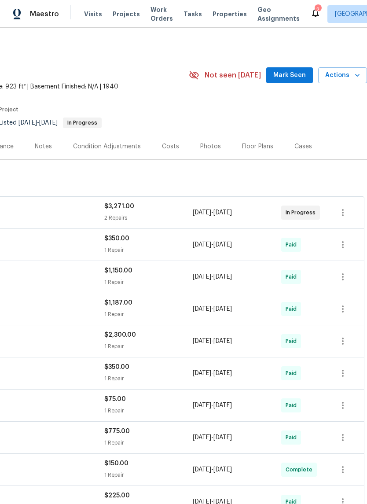
scroll to position [0, 130]
click at [300, 69] on button "Mark Seen" at bounding box center [289, 75] width 47 height 16
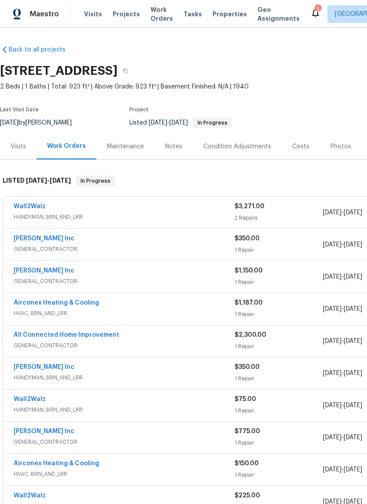
scroll to position [0, 0]
click at [177, 154] on div "Notes" at bounding box center [174, 146] width 38 height 26
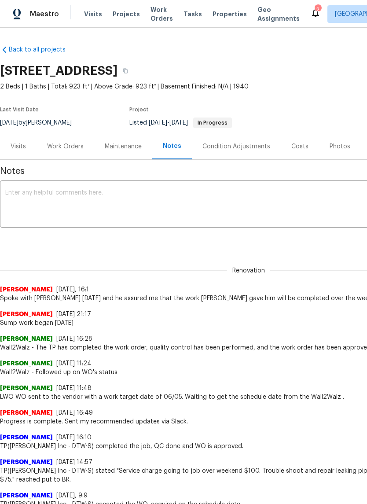
click at [22, 145] on div "Visits" at bounding box center [18, 146] width 15 height 9
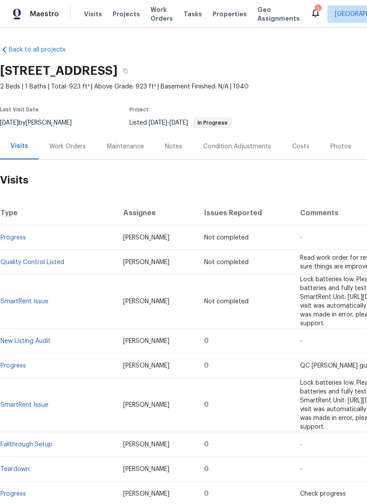
click at [68, 4] on div "Maestro Visits Projects Work Orders Tasks Properties Geo Assignments 2 Detroit,…" at bounding box center [183, 14] width 367 height 28
click at [87, 16] on span "Visits" at bounding box center [93, 14] width 18 height 9
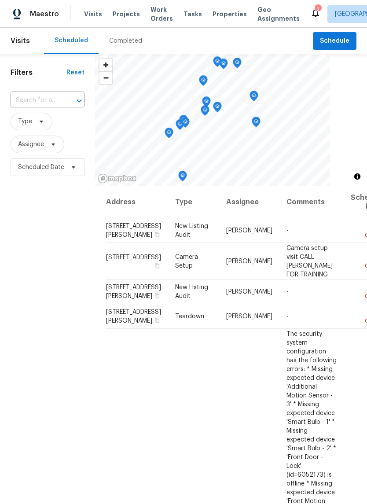
click at [110, 35] on div "Completed" at bounding box center [126, 41] width 54 height 26
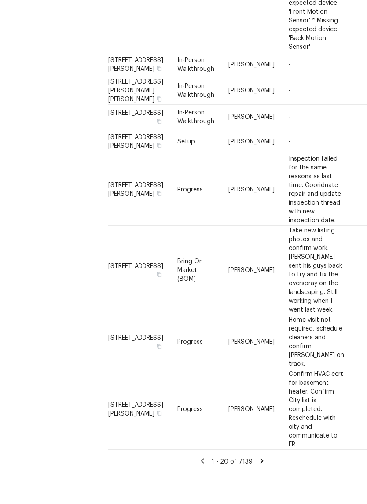
click at [262, 488] on icon at bounding box center [262, 492] width 8 height 8
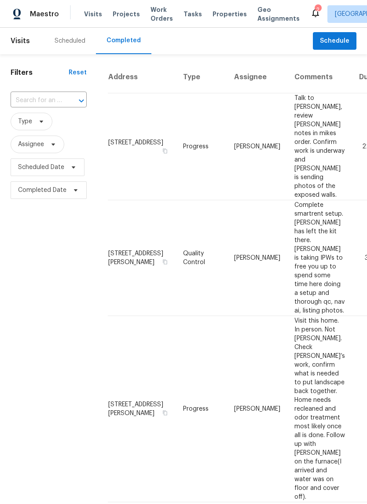
click at [61, 40] on div "Scheduled" at bounding box center [70, 41] width 31 height 9
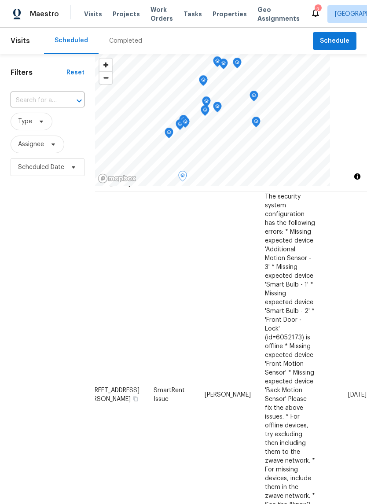
click at [0, 0] on icon at bounding box center [0, 0] width 0 height 0
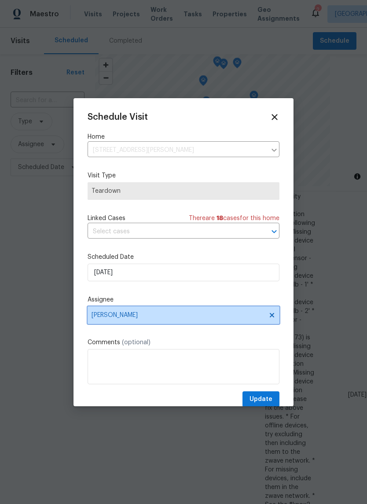
click at [183, 317] on span "[PERSON_NAME]" at bounding box center [178, 315] width 173 height 7
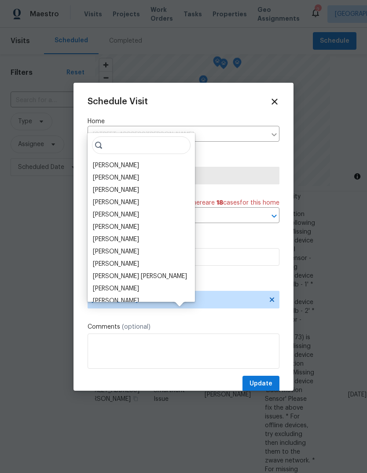
click at [121, 213] on div "Diana Brink" at bounding box center [116, 215] width 46 height 9
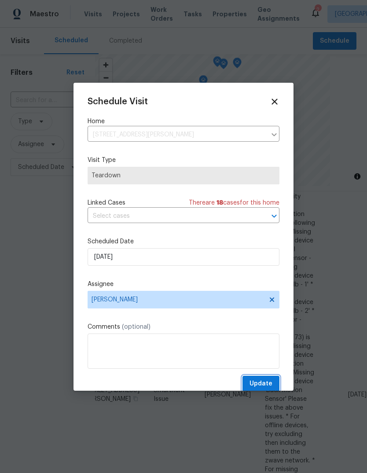
click at [268, 381] on span "Update" at bounding box center [261, 384] width 23 height 11
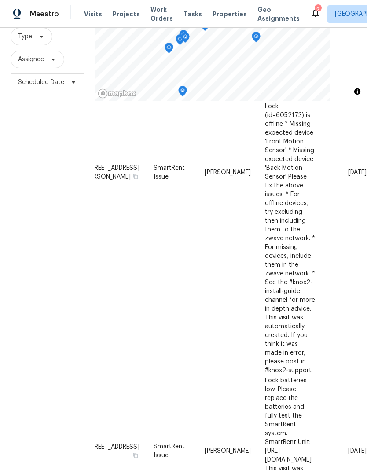
scroll to position [275, 70]
click at [0, 0] on icon at bounding box center [0, 0] width 0 height 0
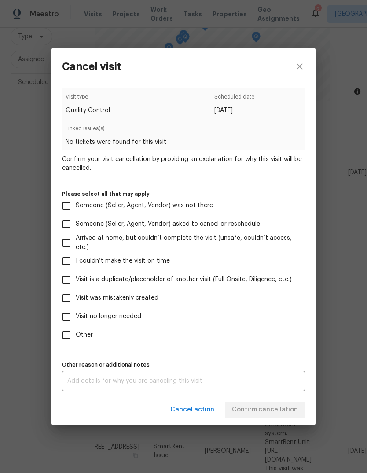
click at [74, 213] on input "Someone (Seller, Agent, Vendor) was not there" at bounding box center [66, 206] width 18 height 18
checkbox input "true"
click at [234, 418] on button "Confirm cancellation" at bounding box center [265, 410] width 80 height 16
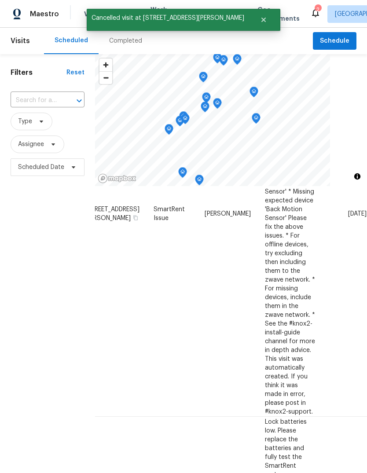
scroll to position [318, 71]
click at [0, 0] on icon at bounding box center [0, 0] width 0 height 0
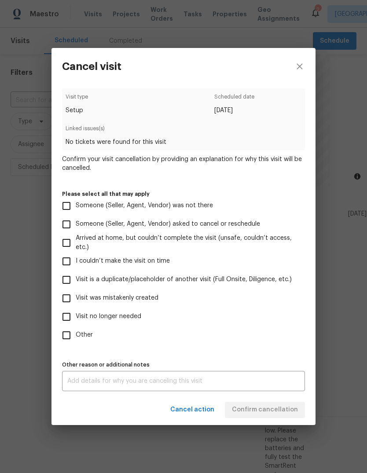
click at [68, 203] on input "Someone (Seller, Agent, Vendor) was not there" at bounding box center [66, 206] width 18 height 18
checkbox input "true"
click at [237, 413] on span "Confirm cancellation" at bounding box center [265, 410] width 66 height 11
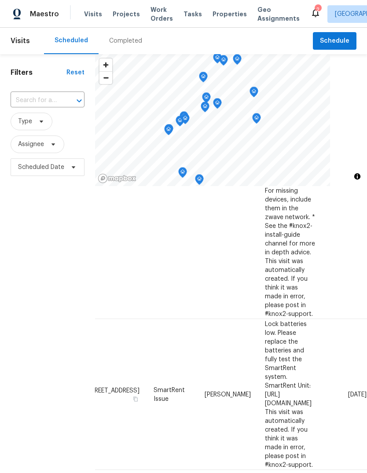
scroll to position [416, 71]
click at [0, 0] on icon at bounding box center [0, 0] width 0 height 0
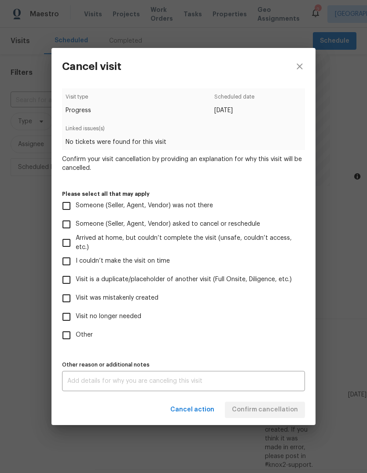
click at [67, 201] on input "Someone (Seller, Agent, Vendor) was not there" at bounding box center [66, 206] width 18 height 18
checkbox input "true"
click at [283, 410] on span "Confirm cancellation" at bounding box center [265, 410] width 66 height 11
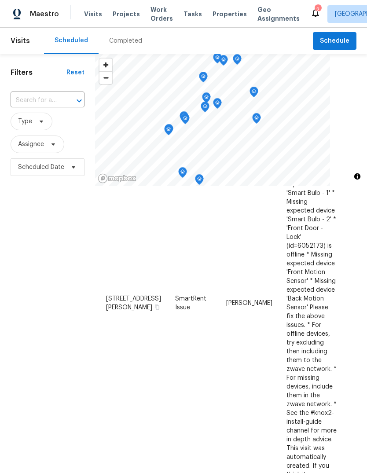
scroll to position [199, 0]
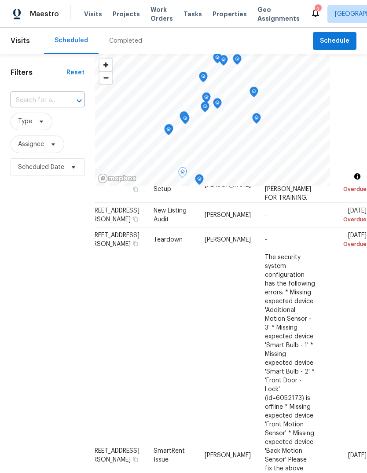
click at [0, 0] on icon at bounding box center [0, 0] width 0 height 0
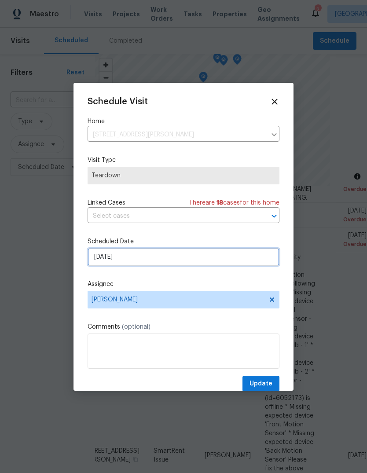
click at [106, 256] on input "8/21/2025" at bounding box center [184, 257] width 192 height 18
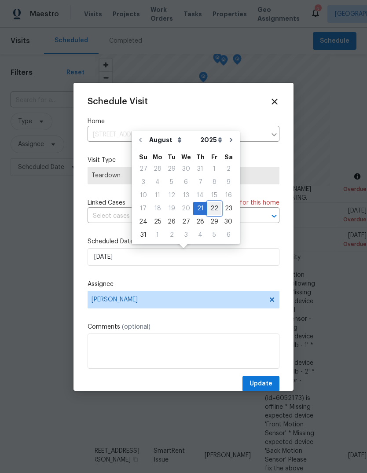
click at [212, 207] on div "22" at bounding box center [214, 209] width 14 height 12
type input "[DATE]"
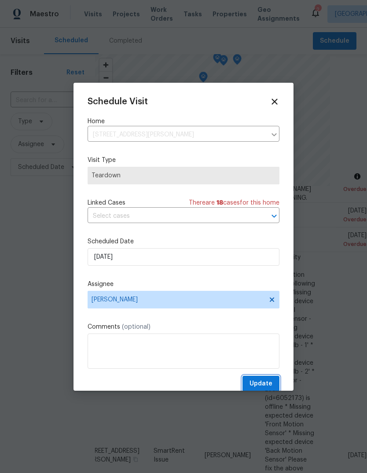
click at [261, 390] on span "Update" at bounding box center [261, 384] width 23 height 11
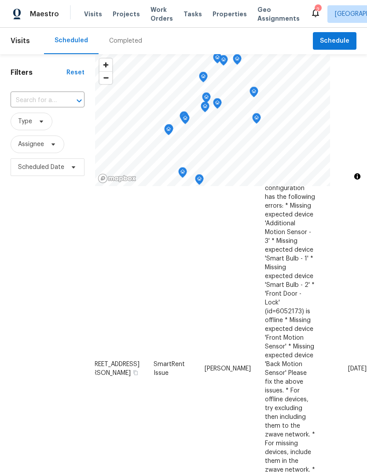
click at [0, 0] on icon at bounding box center [0, 0] width 0 height 0
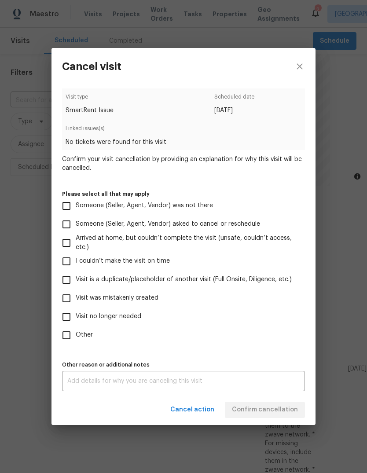
click at [70, 201] on input "Someone (Seller, Agent, Vendor) was not there" at bounding box center [66, 206] width 18 height 18
checkbox input "true"
click at [281, 411] on span "Confirm cancellation" at bounding box center [265, 410] width 66 height 11
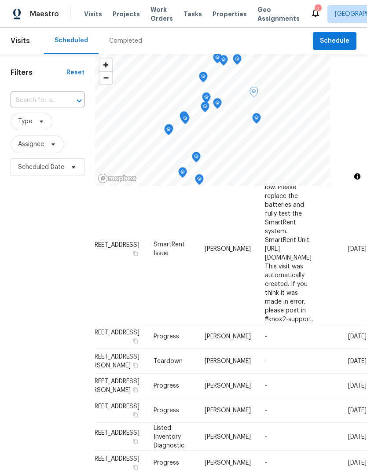
click at [0, 0] on icon at bounding box center [0, 0] width 0 height 0
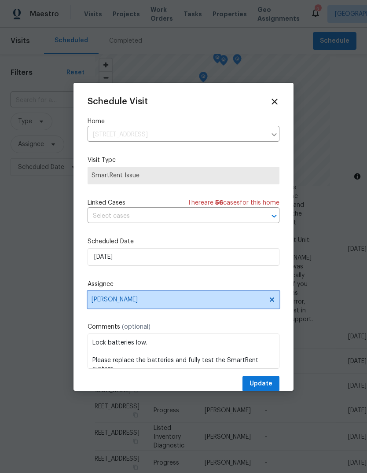
click at [103, 300] on span "[PERSON_NAME]" at bounding box center [178, 299] width 173 height 7
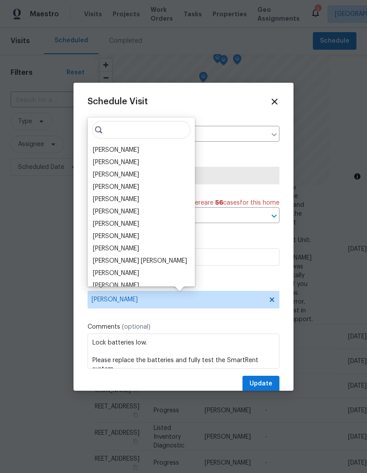
click at [102, 200] on div "Diana Brink" at bounding box center [116, 199] width 46 height 9
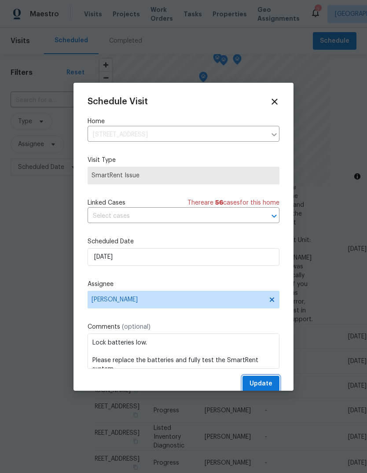
click at [248, 388] on button "Update" at bounding box center [261, 384] width 37 height 16
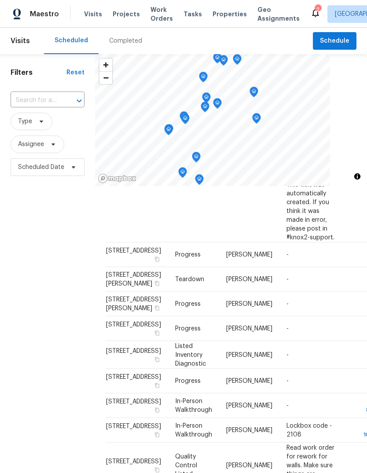
scroll to position [212, 0]
click at [121, 248] on span "[STREET_ADDRESS]" at bounding box center [133, 251] width 55 height 6
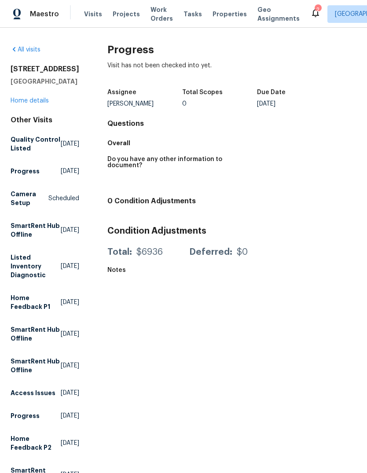
click at [47, 104] on link "Home details" at bounding box center [30, 101] width 38 height 6
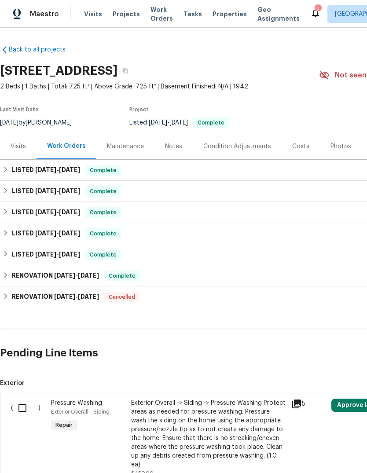
click at [175, 148] on div "Notes" at bounding box center [173, 146] width 17 height 9
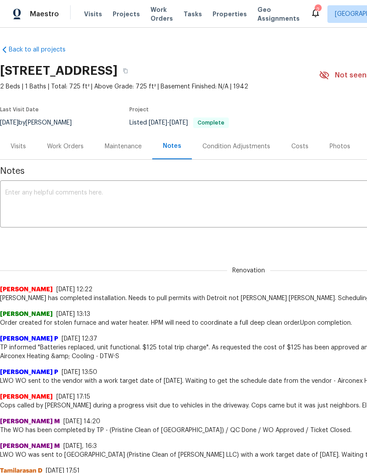
click at [16, 227] on div "x ​" at bounding box center [249, 205] width 498 height 45
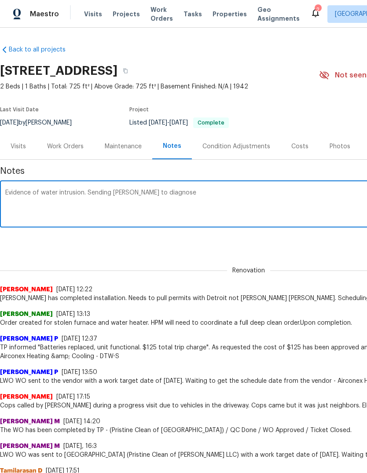
type textarea "Evidence of water intrusion. Sending john to diagnose"
click at [22, 138] on div "Visits" at bounding box center [18, 146] width 37 height 26
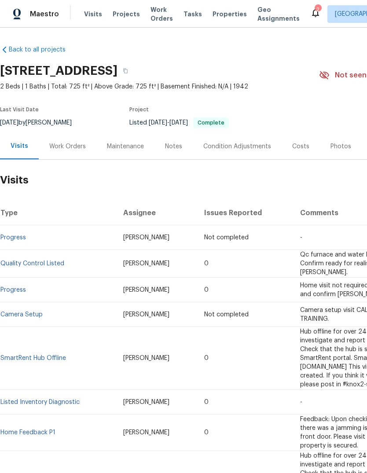
click at [168, 149] on div "Notes" at bounding box center [173, 146] width 17 height 9
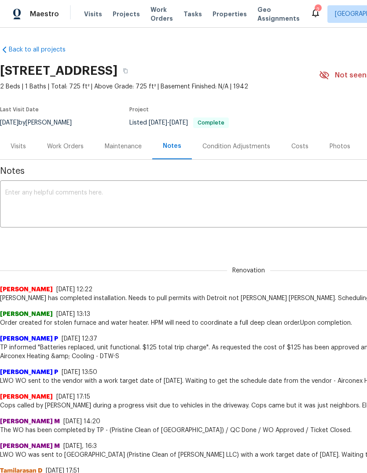
click at [67, 195] on textarea at bounding box center [248, 205] width 487 height 31
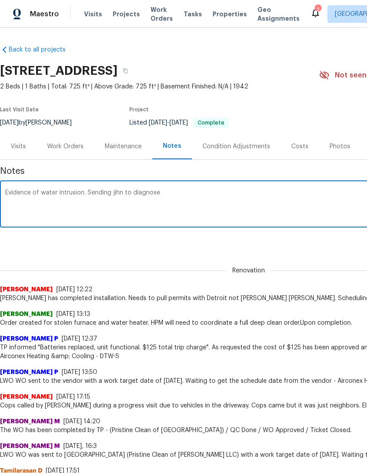
click at [120, 196] on textarea "Evidence of water intrusion. Sending jihn to diagnose" at bounding box center [248, 205] width 487 height 31
click at [122, 192] on textarea "Evidence of water intrusion. Sending jihn to diagnose" at bounding box center [248, 205] width 487 height 31
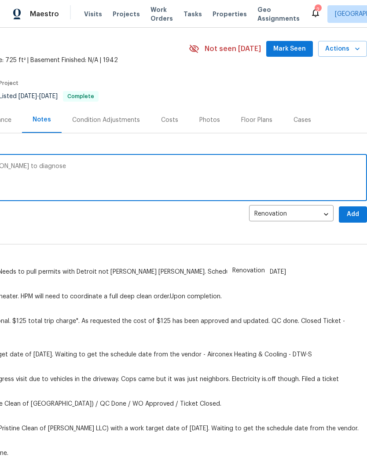
scroll to position [26, 130]
type textarea "Evidence of water intrusion. Sending John to diagnose"
click at [355, 217] on span "Add" at bounding box center [353, 214] width 14 height 11
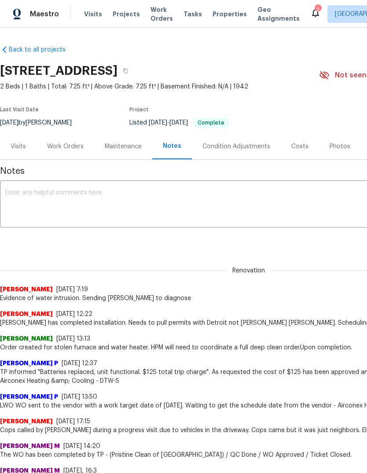
scroll to position [0, 0]
click at [58, 148] on div "Work Orders" at bounding box center [65, 146] width 37 height 9
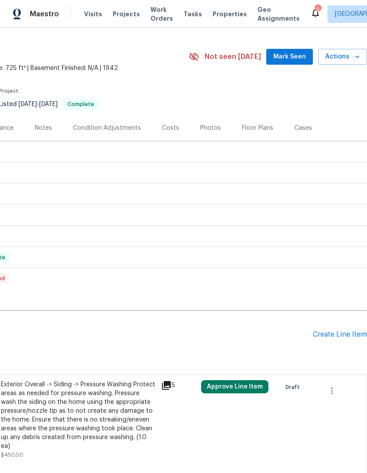
scroll to position [19, 130]
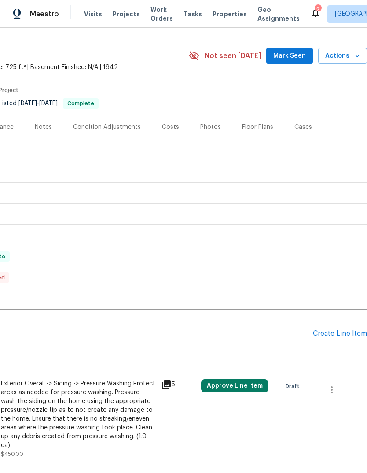
click at [347, 338] on div "Create Line Item" at bounding box center [340, 334] width 54 height 8
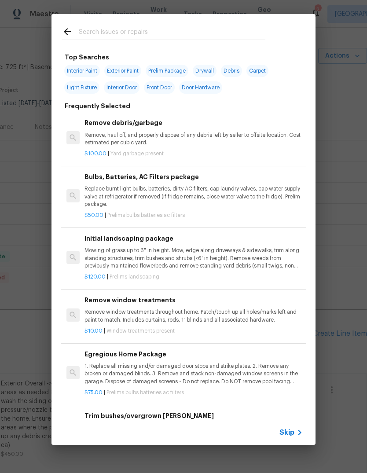
click at [94, 27] on input "text" at bounding box center [172, 32] width 187 height 13
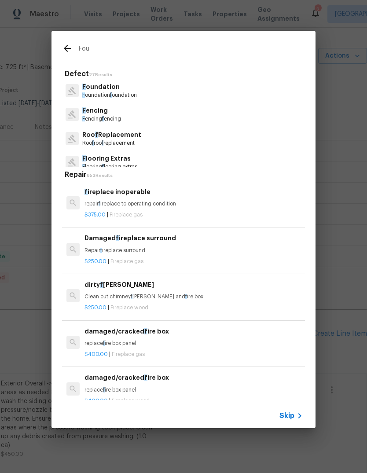
type input "Foun"
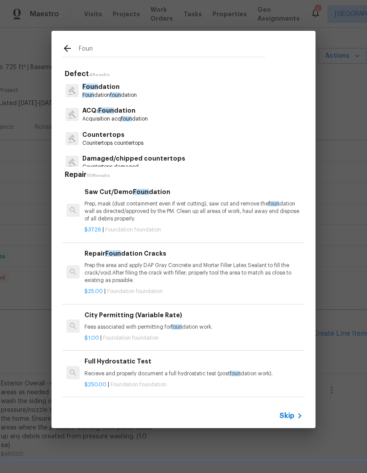
click at [105, 93] on p "Foun dation foun dation" at bounding box center [109, 95] width 55 height 7
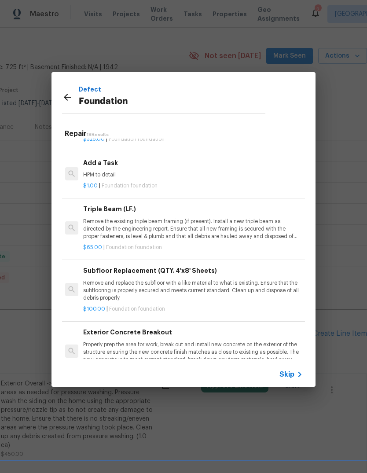
scroll to position [714, 1]
click at [101, 179] on p "HPM to detail" at bounding box center [192, 175] width 218 height 7
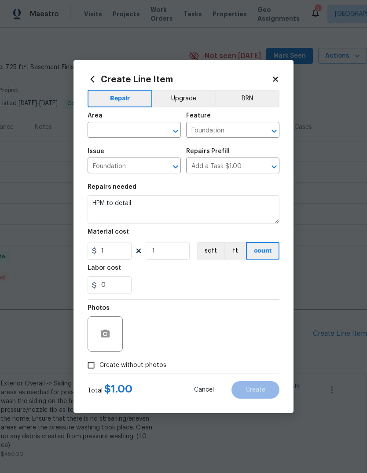
click at [113, 131] on input "text" at bounding box center [122, 131] width 69 height 14
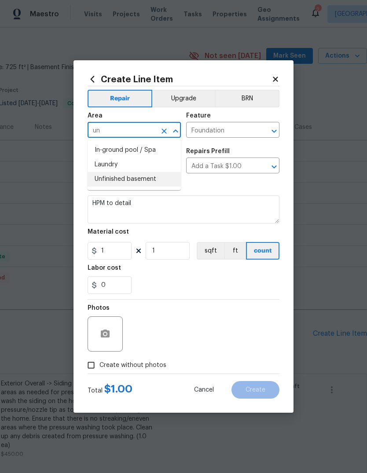
click at [100, 180] on li "Unfinished basement" at bounding box center [134, 179] width 93 height 15
type input "Unfinished basement"
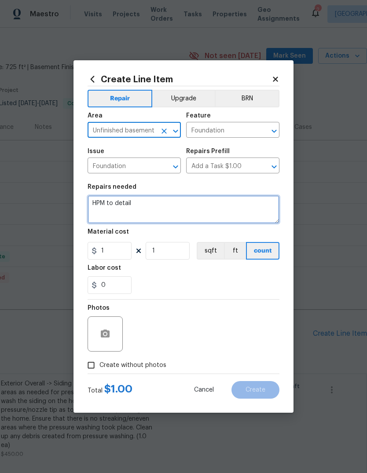
click at [122, 205] on textarea "HPM to detail" at bounding box center [184, 210] width 192 height 28
click at [121, 205] on textarea "HPM to detail" at bounding box center [184, 210] width 192 height 28
click at [126, 208] on textarea "HPM to detail" at bounding box center [184, 210] width 192 height 28
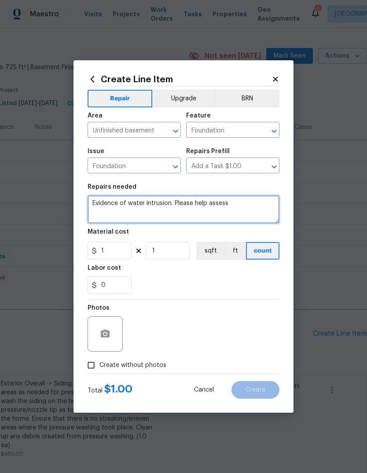
type textarea "Evidence of water intrusion. Please help assess"
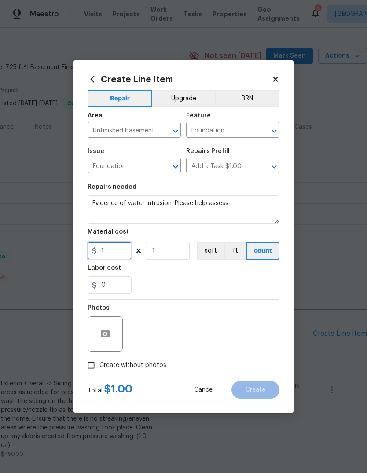
click at [102, 255] on input "1" at bounding box center [110, 251] width 44 height 18
type input "75"
click at [97, 371] on input "Create without photos" at bounding box center [91, 365] width 17 height 17
checkbox input "true"
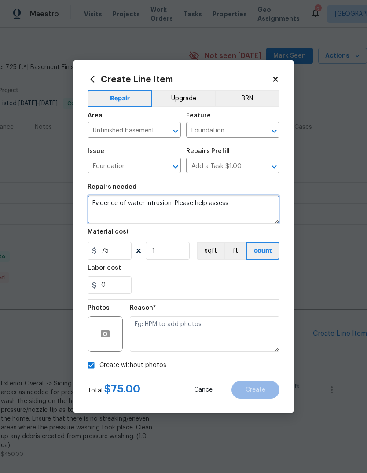
click at [168, 207] on textarea "Evidence of water intrusion. Please help assess" at bounding box center [184, 210] width 192 height 28
type textarea "Evidence of water intrusion on east and north walls. Please help assess"
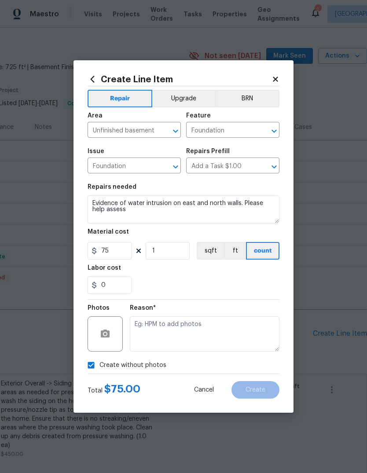
click at [244, 362] on div "Create without photos" at bounding box center [184, 365] width 192 height 17
click at [246, 344] on textarea at bounding box center [205, 334] width 150 height 35
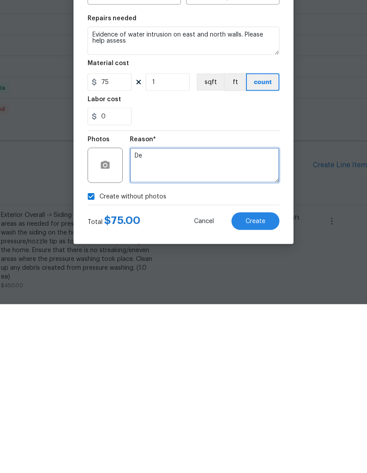
type textarea "D"
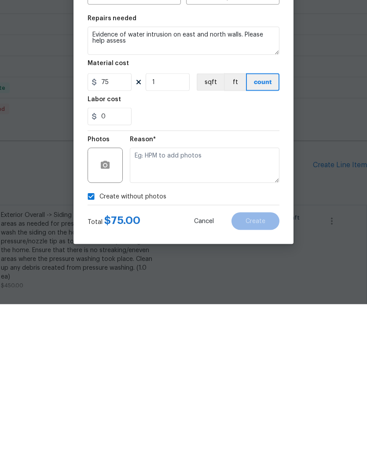
scroll to position [33, 0]
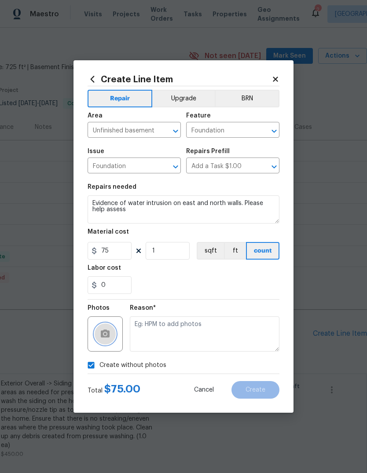
click at [101, 341] on button "button" at bounding box center [105, 334] width 21 height 21
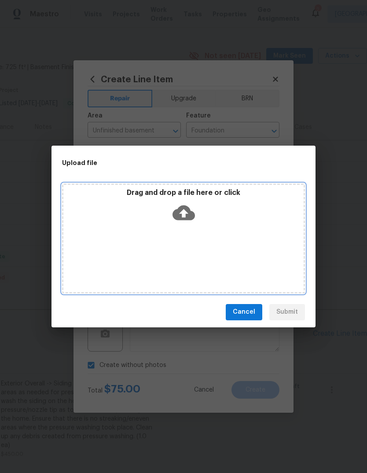
click at [121, 194] on p "Drag and drop a file here or click" at bounding box center [183, 193] width 240 height 9
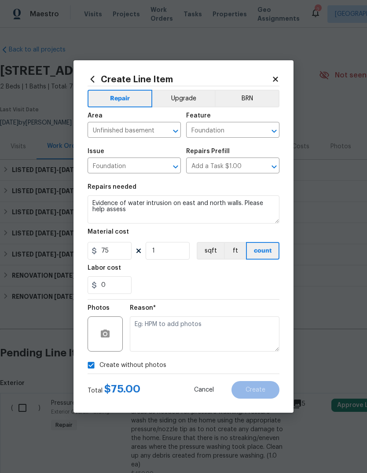
scroll to position [19, 130]
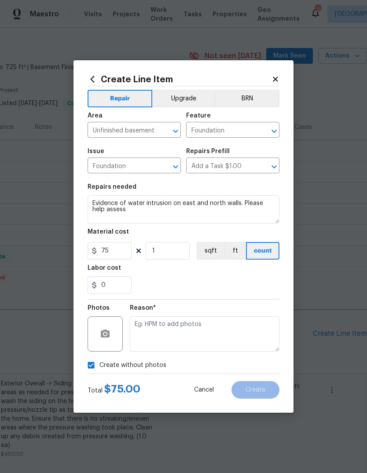
checkbox input "false"
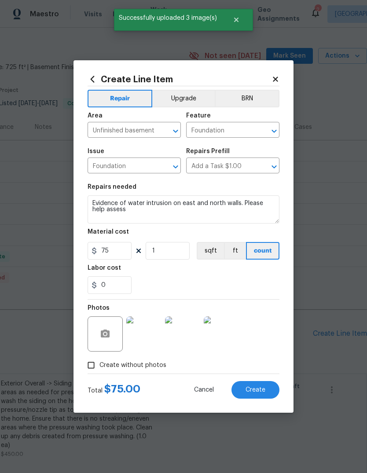
click at [248, 386] on button "Create" at bounding box center [256, 390] width 48 height 18
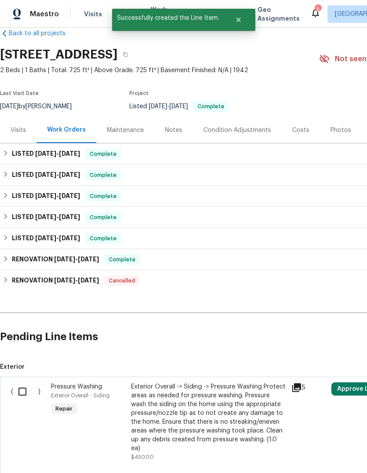
scroll to position [16, 0]
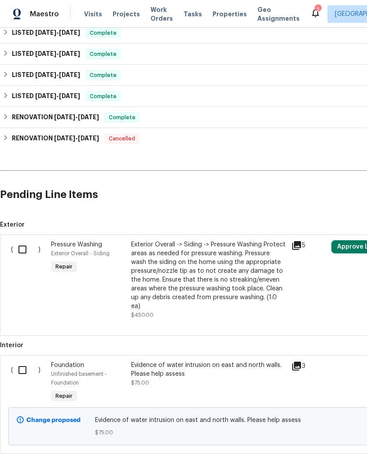
scroll to position [158, 0]
click at [26, 368] on input "checkbox" at bounding box center [25, 371] width 25 height 18
checkbox input "true"
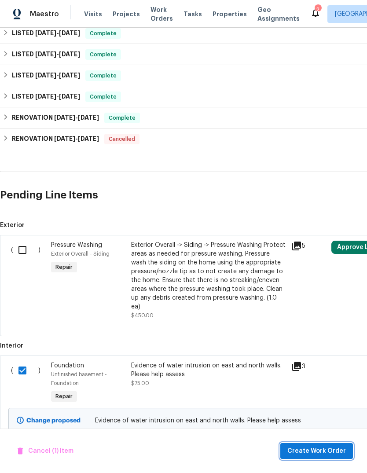
click at [338, 455] on span "Create Work Order" at bounding box center [317, 451] width 59 height 11
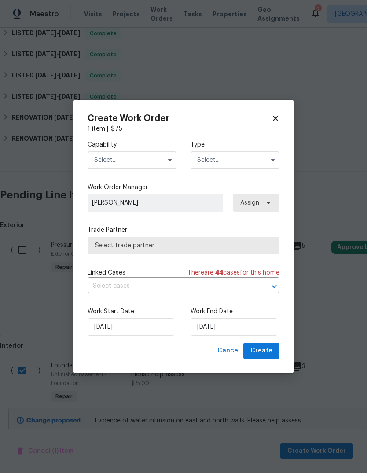
click at [118, 156] on input "text" at bounding box center [132, 161] width 89 height 18
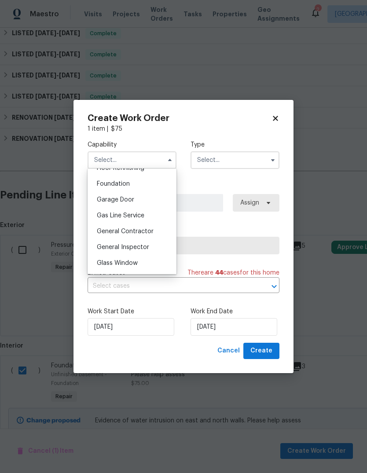
scroll to position [383, 0]
click at [106, 221] on div "General Contractor" at bounding box center [132, 217] width 85 height 16
type input "General Contractor"
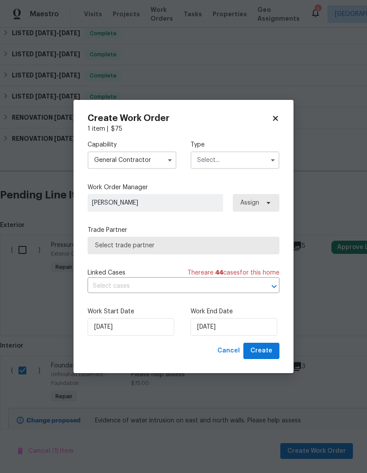
click at [273, 153] on input "text" at bounding box center [235, 161] width 89 height 18
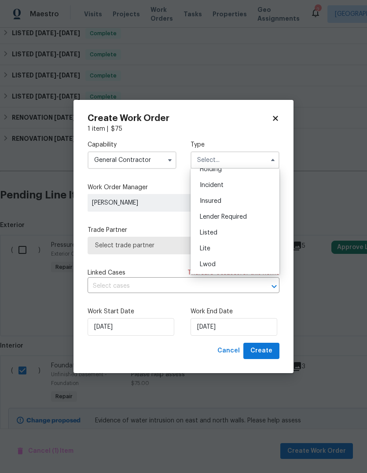
scroll to position [41, 0]
click at [262, 231] on div "Listed" at bounding box center [235, 233] width 85 height 16
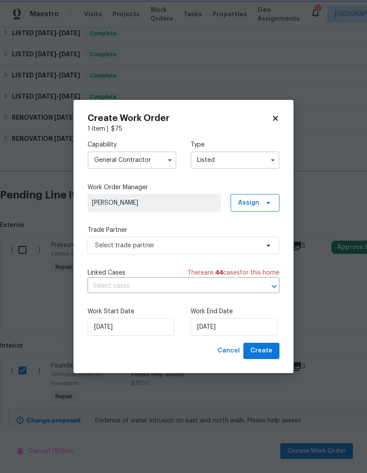
type input "Listed"
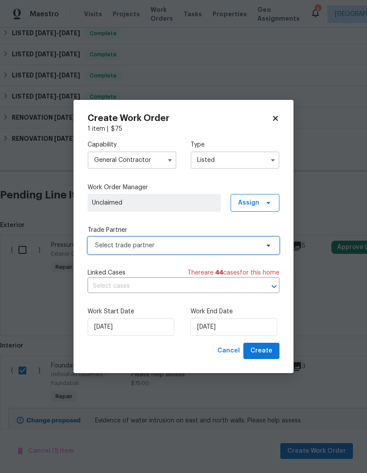
click at [124, 248] on span "Select trade partner" at bounding box center [177, 245] width 164 height 9
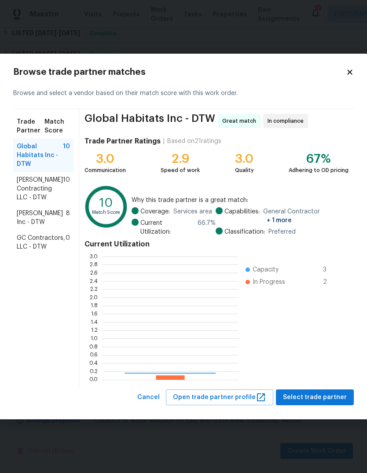
scroll to position [123, 137]
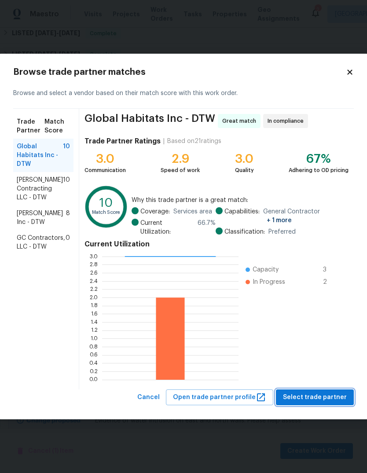
click at [322, 392] on span "Select trade partner" at bounding box center [315, 397] width 64 height 11
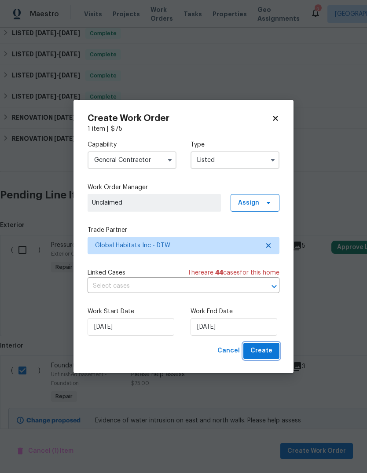
click at [274, 348] on button "Create" at bounding box center [262, 351] width 36 height 16
checkbox input "false"
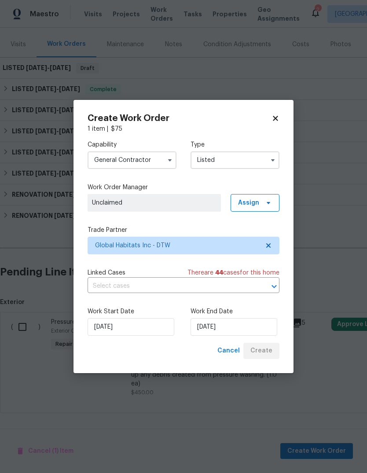
scroll to position [60, 0]
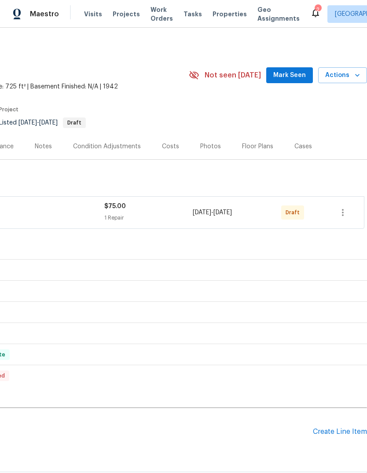
scroll to position [0, 130]
click at [344, 213] on icon "button" at bounding box center [343, 212] width 11 height 11
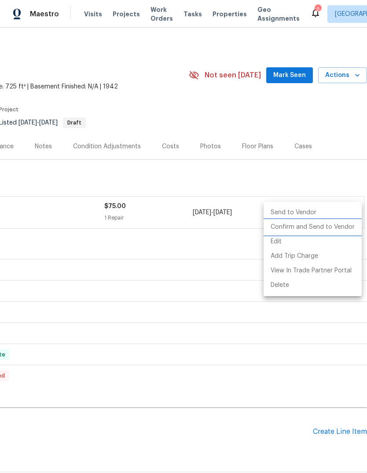
click at [333, 229] on li "Confirm and Send to Vendor" at bounding box center [313, 227] width 98 height 15
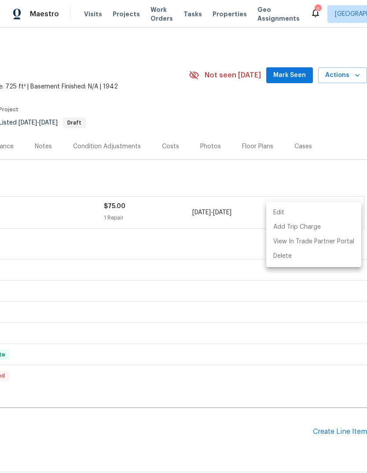
click at [299, 69] on div at bounding box center [183, 236] width 367 height 473
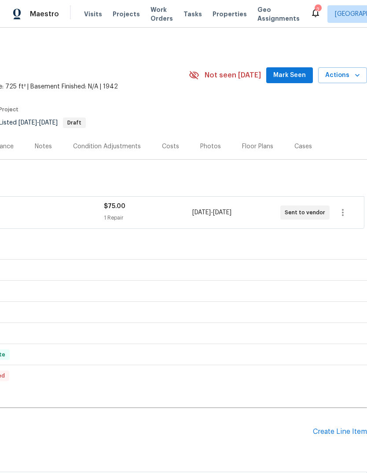
click at [303, 80] on span "Mark Seen" at bounding box center [290, 75] width 33 height 11
click at [225, 8] on div "Visits Projects Work Orders Tasks Properties Geo Assignments" at bounding box center [197, 14] width 226 height 18
click at [224, 11] on span "Properties" at bounding box center [230, 14] width 34 height 9
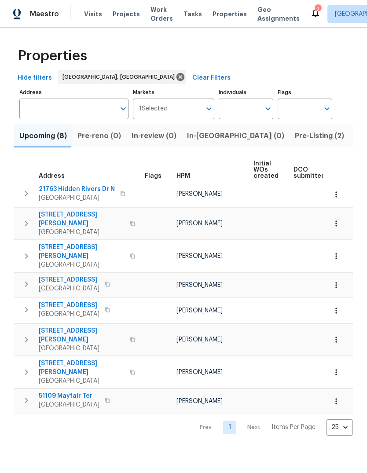
click at [295, 141] on span "Pre-Listing (2)" at bounding box center [319, 136] width 49 height 12
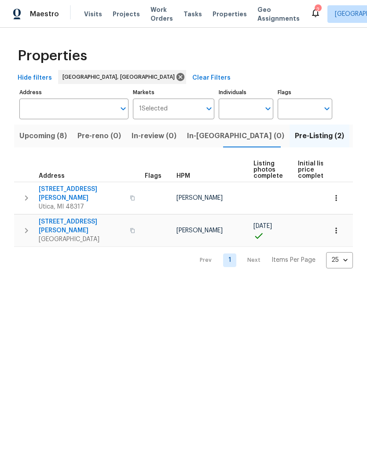
click at [355, 138] on span "Listed (17)" at bounding box center [373, 136] width 36 height 12
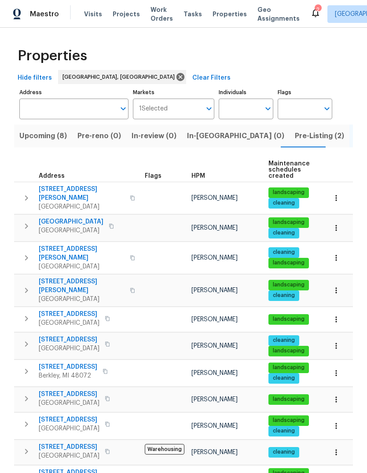
click at [130, 196] on icon "button" at bounding box center [132, 198] width 4 height 5
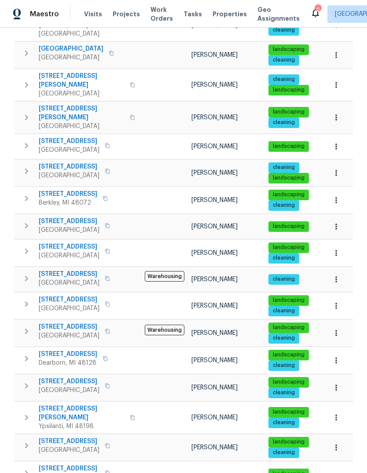
scroll to position [172, 0]
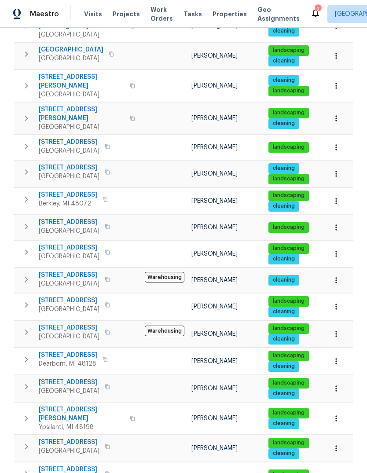
click at [56, 147] on span "Eastpointe, MI 48021" at bounding box center [69, 151] width 61 height 9
click at [130, 416] on icon "button" at bounding box center [132, 418] width 4 height 5
click at [113, 441] on button "button" at bounding box center [107, 447] width 11 height 12
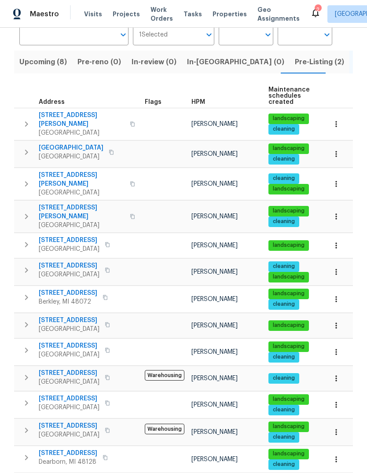
scroll to position [7, 0]
click at [110, 348] on icon "button" at bounding box center [107, 350] width 5 height 5
click at [58, 342] on span "21521 Roosevelt Ave" at bounding box center [69, 346] width 61 height 9
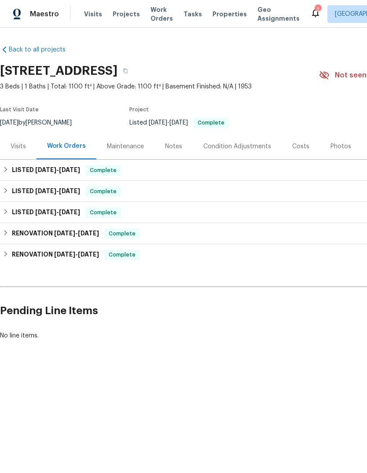
click at [165, 143] on div "Notes" at bounding box center [173, 146] width 17 height 9
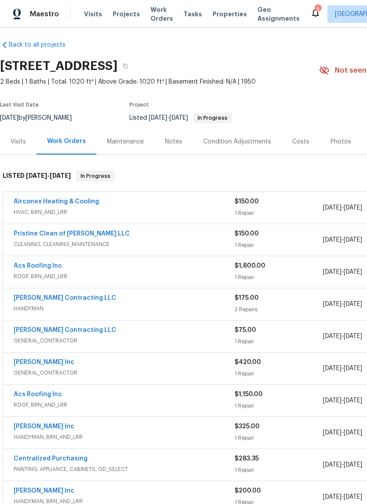
scroll to position [5, 0]
click at [176, 142] on div "Notes" at bounding box center [173, 141] width 17 height 9
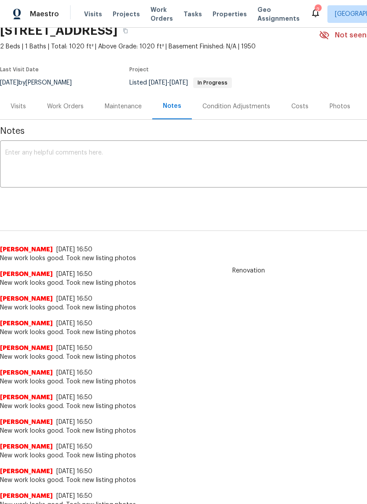
scroll to position [40, 0]
click at [116, 105] on div "Maintenance" at bounding box center [123, 106] width 37 height 9
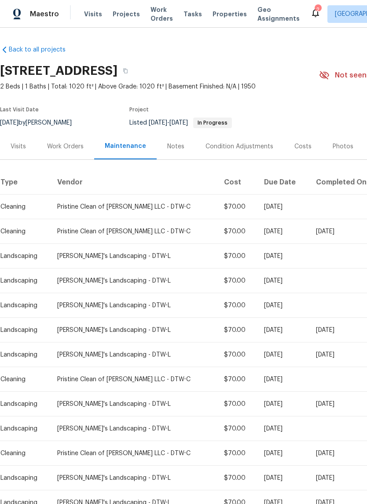
click at [82, 150] on div "Work Orders" at bounding box center [65, 146] width 37 height 9
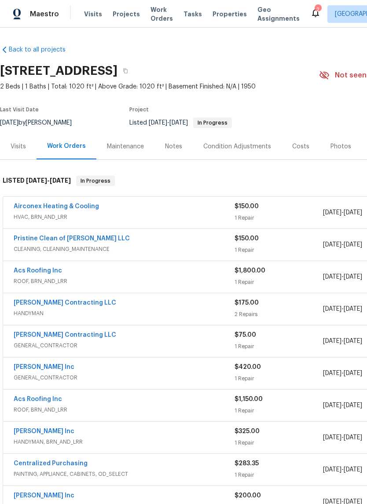
click at [22, 152] on div "Visits" at bounding box center [18, 146] width 37 height 26
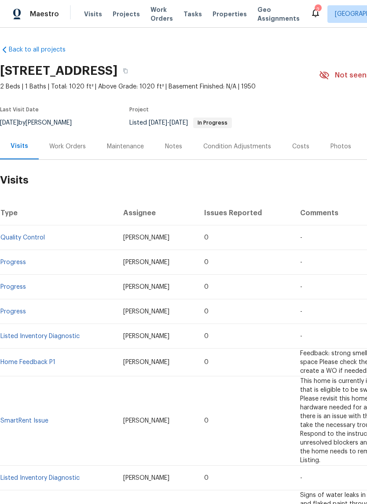
click at [331, 144] on div "Photos" at bounding box center [341, 146] width 21 height 9
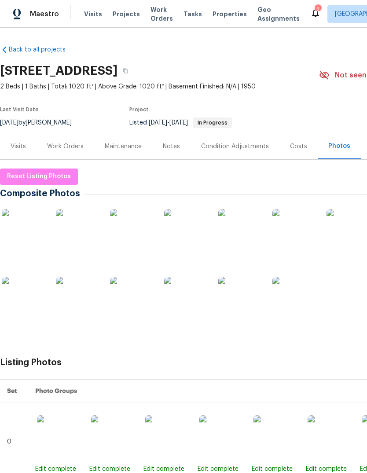
click at [24, 244] on img at bounding box center [24, 231] width 44 height 44
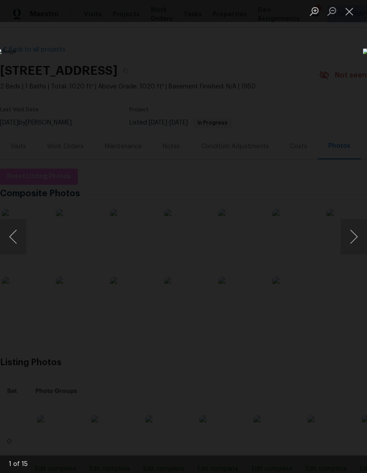
click at [348, 242] on button "Next image" at bounding box center [354, 236] width 26 height 35
click at [348, 240] on button "Next image" at bounding box center [354, 236] width 26 height 35
click at [345, 241] on button "Next image" at bounding box center [354, 236] width 26 height 35
click at [348, 239] on button "Next image" at bounding box center [354, 236] width 26 height 35
click at [348, 240] on button "Next image" at bounding box center [354, 236] width 26 height 35
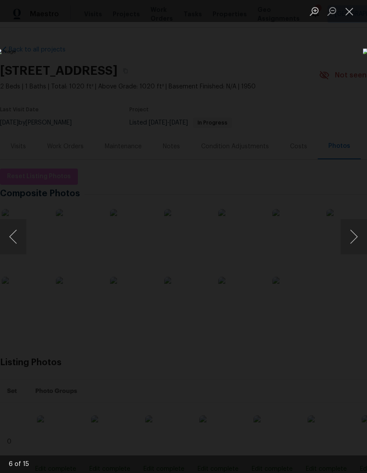
click at [350, 239] on button "Next image" at bounding box center [354, 236] width 26 height 35
click at [350, 242] on button "Next image" at bounding box center [354, 236] width 26 height 35
click at [349, 243] on button "Next image" at bounding box center [354, 236] width 26 height 35
click at [351, 242] on button "Next image" at bounding box center [354, 236] width 26 height 35
click at [353, 240] on button "Next image" at bounding box center [354, 236] width 26 height 35
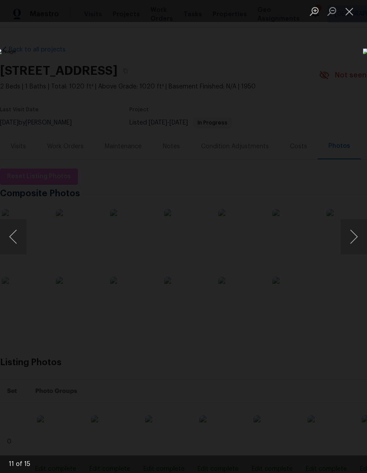
click at [352, 240] on button "Next image" at bounding box center [354, 236] width 26 height 35
click at [352, 242] on button "Next image" at bounding box center [354, 236] width 26 height 35
click at [351, 242] on button "Next image" at bounding box center [354, 236] width 26 height 35
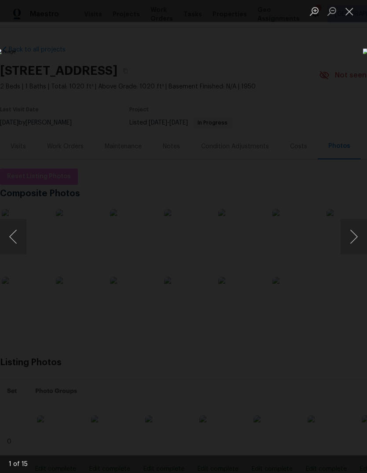
click at [352, 241] on button "Next image" at bounding box center [354, 236] width 26 height 35
click at [351, 241] on button "Next image" at bounding box center [354, 236] width 26 height 35
click at [351, 242] on button "Next image" at bounding box center [354, 236] width 26 height 35
click at [348, 241] on button "Next image" at bounding box center [354, 236] width 26 height 35
click at [348, 240] on button "Next image" at bounding box center [354, 236] width 26 height 35
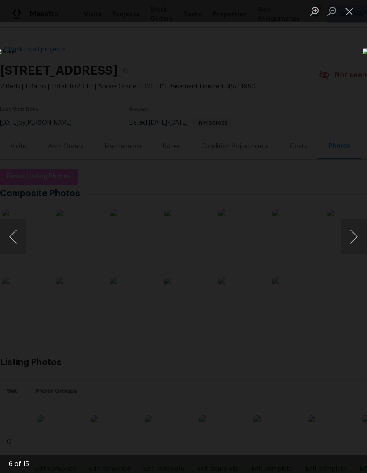
click at [349, 240] on button "Next image" at bounding box center [354, 236] width 26 height 35
click at [349, 239] on button "Next image" at bounding box center [354, 236] width 26 height 35
click at [350, 235] on button "Next image" at bounding box center [354, 236] width 26 height 35
click at [351, 233] on button "Next image" at bounding box center [354, 236] width 26 height 35
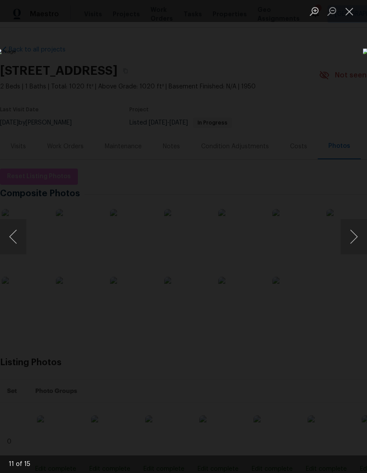
click at [351, 232] on button "Next image" at bounding box center [354, 236] width 26 height 35
click at [348, 235] on button "Next image" at bounding box center [354, 236] width 26 height 35
click at [347, 235] on button "Next image" at bounding box center [354, 236] width 26 height 35
click at [345, 237] on button "Next image" at bounding box center [354, 236] width 26 height 35
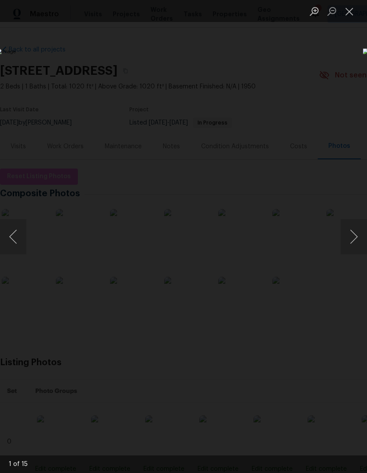
click at [351, 11] on button "Close lightbox" at bounding box center [350, 11] width 18 height 15
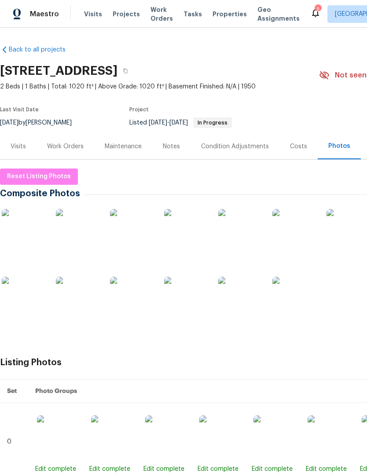
click at [315, 8] on div "2" at bounding box center [318, 9] width 6 height 9
click at [311, 15] on icon at bounding box center [316, 12] width 11 height 11
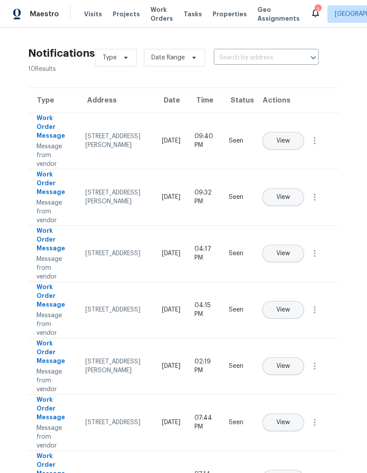
click at [222, 12] on span "Properties" at bounding box center [230, 14] width 34 height 9
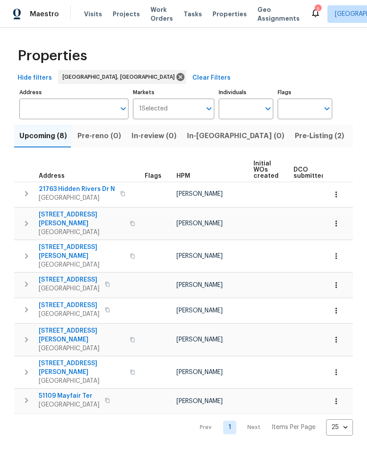
click at [295, 135] on span "Pre-Listing (2)" at bounding box center [319, 136] width 49 height 12
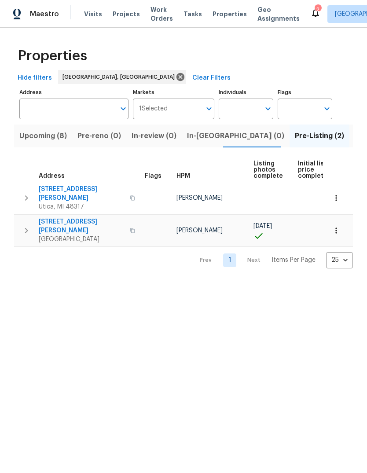
click at [66, 218] on span "[STREET_ADDRESS][PERSON_NAME]" at bounding box center [82, 227] width 86 height 18
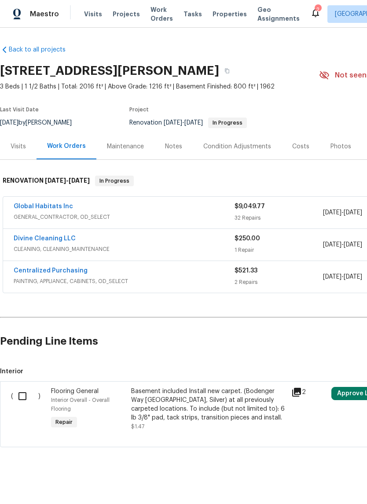
click at [59, 209] on link "Global Habitats Inc" at bounding box center [43, 206] width 59 height 6
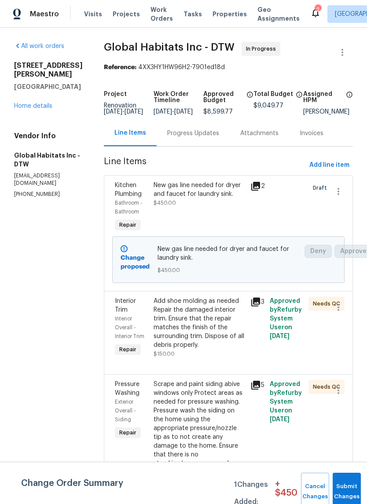
click at [170, 138] on div "Progress Updates" at bounding box center [193, 133] width 52 height 9
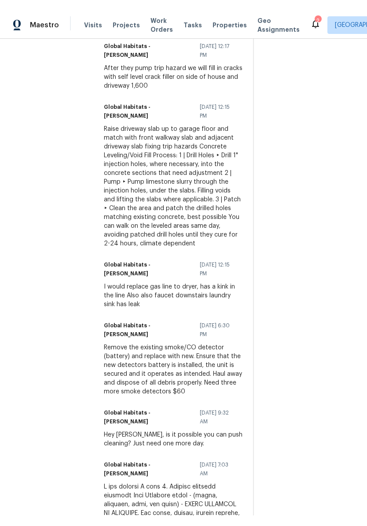
scroll to position [403, 0]
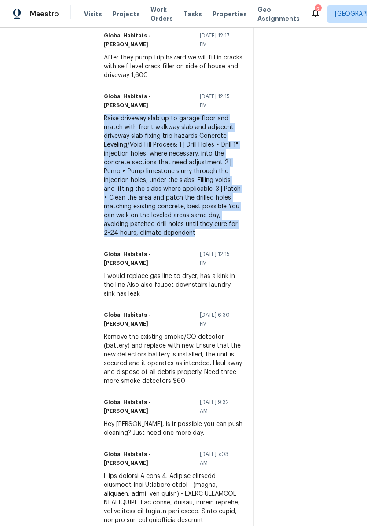
copy div "Raise driveway slab up to garage floor and match with front walkway slab and ad…"
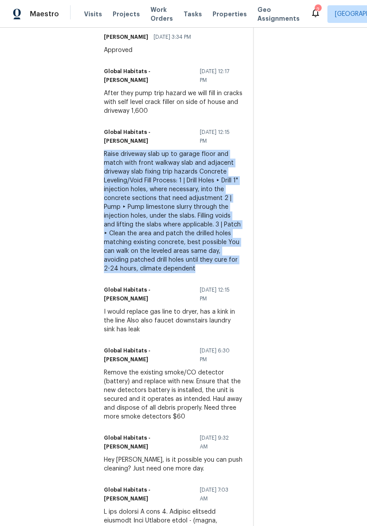
scroll to position [366, 0]
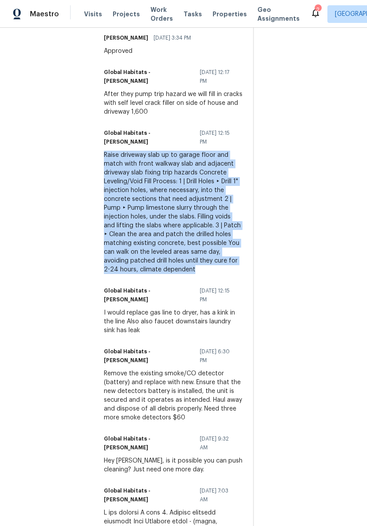
click at [104, 85] on h6 "Global Habitats - [PERSON_NAME]" at bounding box center [149, 77] width 91 height 18
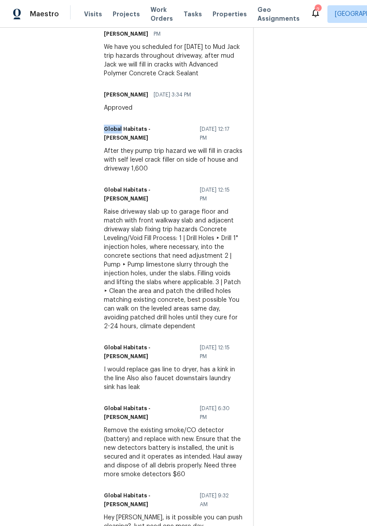
scroll to position [303, 0]
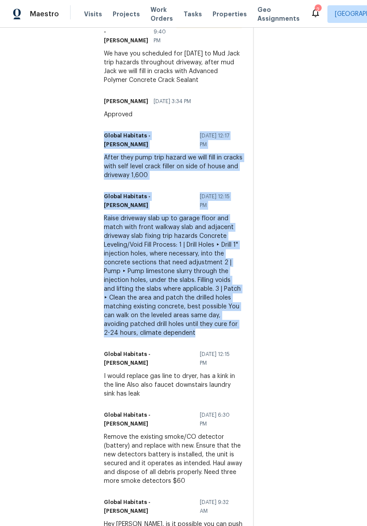
copy div "Global Habitats - [PERSON_NAME] [DATE] 12:17 PM After they pump trip hazard we …"
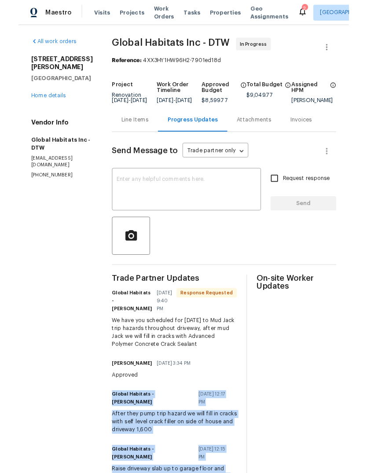
scroll to position [0, 0]
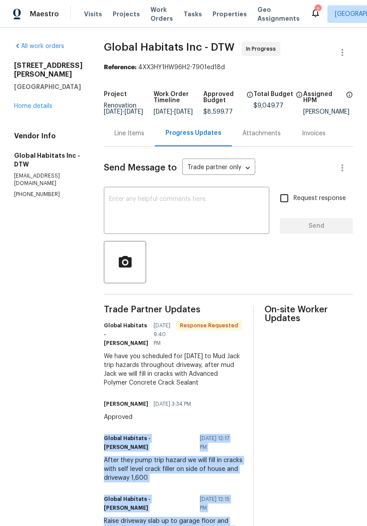
click at [32, 103] on link "Home details" at bounding box center [33, 106] width 38 height 6
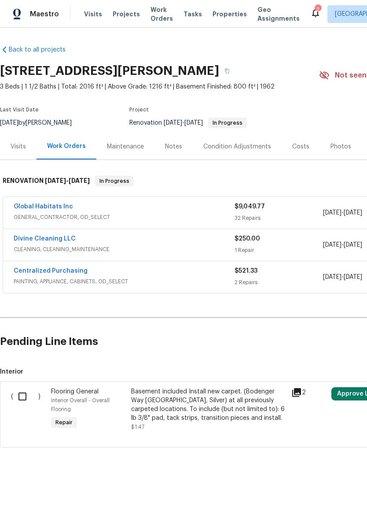
click at [59, 209] on link "Global Habitats Inc" at bounding box center [43, 206] width 59 height 6
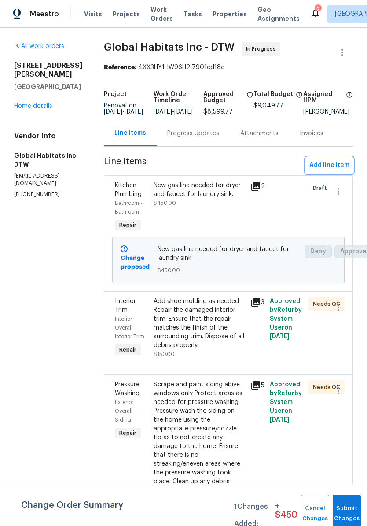
click at [333, 171] on span "Add line item" at bounding box center [330, 165] width 40 height 11
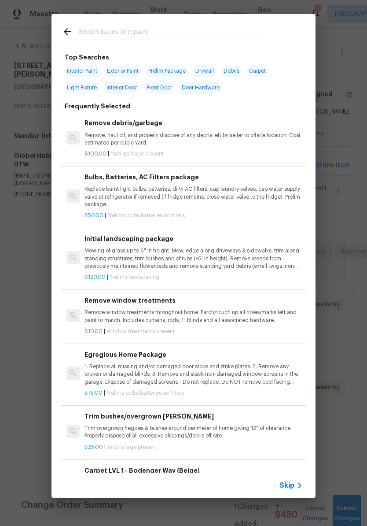
click at [77, 23] on div at bounding box center [164, 31] width 225 height 35
click at [96, 34] on input "text" at bounding box center [172, 32] width 187 height 13
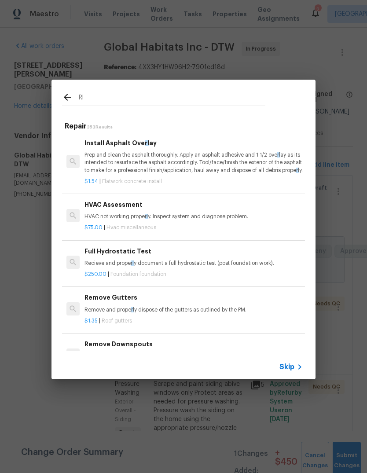
type input "R"
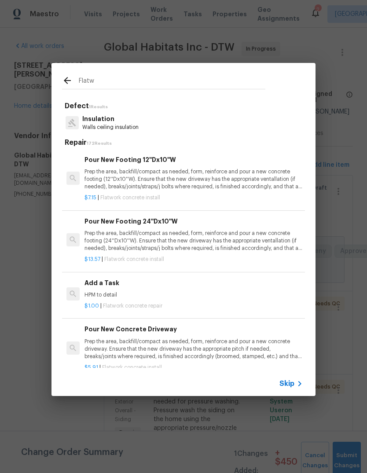
type input "Flatwo"
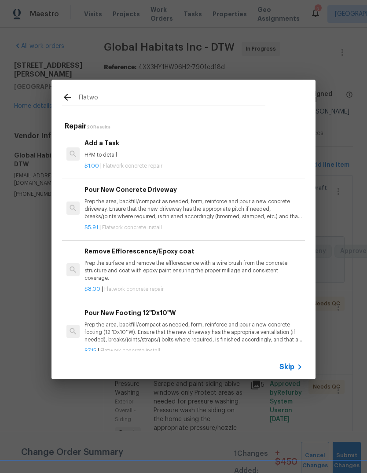
click at [112, 159] on div "$1.00 | Flatwork concrete repair" at bounding box center [194, 164] width 218 height 11
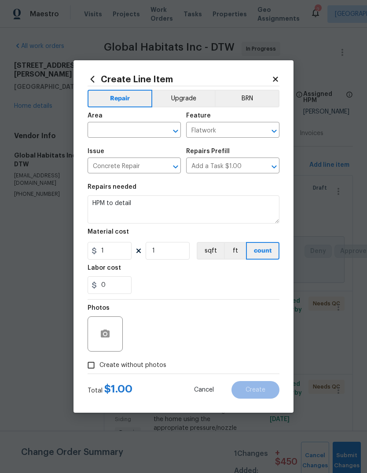
click at [103, 124] on input "text" at bounding box center [122, 131] width 69 height 14
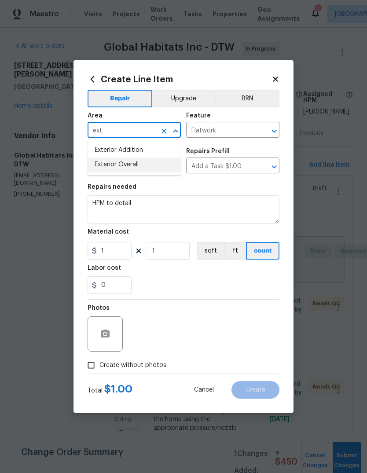
click at [103, 166] on li "Exterior Overall" at bounding box center [134, 165] width 93 height 15
type input "Exterior Overall"
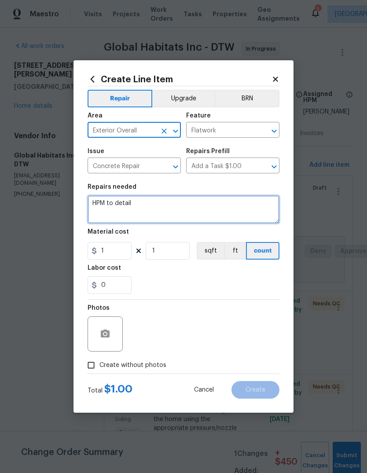
click at [107, 207] on textarea "HPM to detail" at bounding box center [184, 210] width 192 height 28
click at [97, 202] on textarea "HPM to detail" at bounding box center [184, 210] width 192 height 28
paste textarea "Global Habitats - [PERSON_NAME] [DATE] 12:17 PM After they pump trip hazard we …"
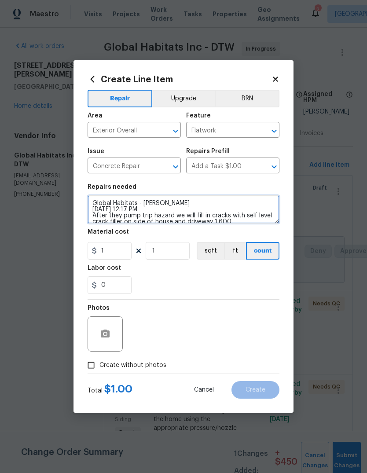
type textarea "Global Habitats - [PERSON_NAME] [DATE] 12:17 PM After they pump trip hazard we …"
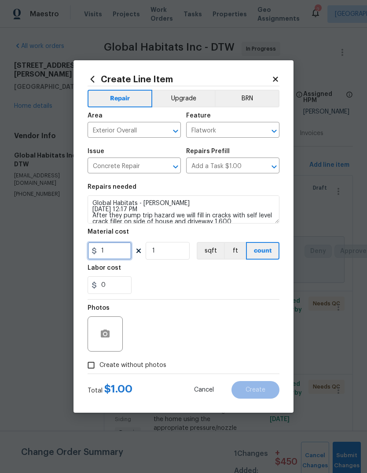
click at [107, 249] on input "1" at bounding box center [110, 251] width 44 height 18
type input "1600"
click at [152, 287] on div "0" at bounding box center [184, 286] width 192 height 18
click at [98, 362] on input "Create without photos" at bounding box center [91, 365] width 17 height 17
checkbox input "true"
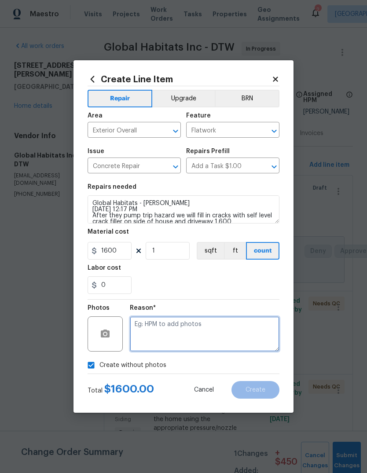
click at [137, 334] on textarea at bounding box center [205, 334] width 150 height 35
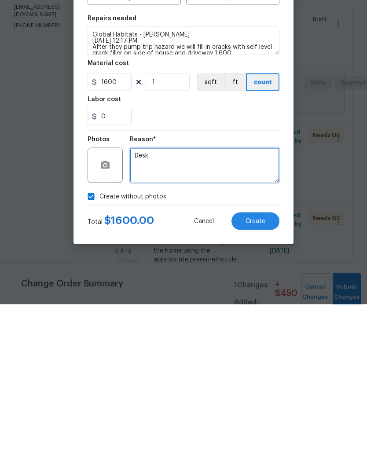
type textarea "Desk"
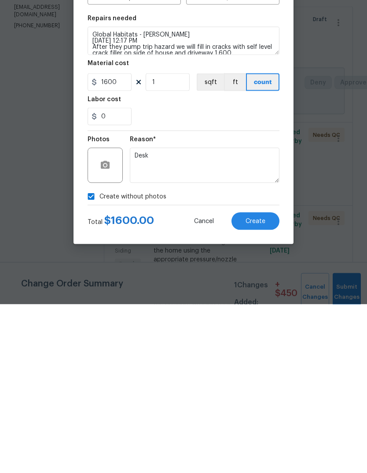
click at [264, 381] on button "Create" at bounding box center [256, 390] width 48 height 18
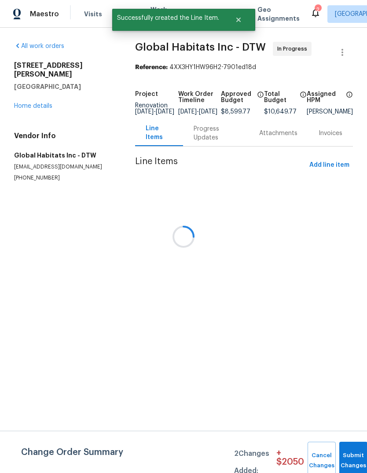
scroll to position [0, 0]
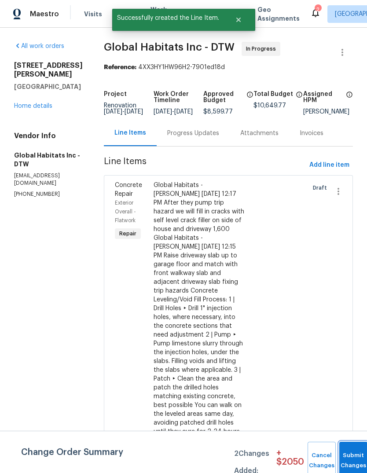
click at [347, 445] on button "Submit Changes" at bounding box center [354, 461] width 28 height 38
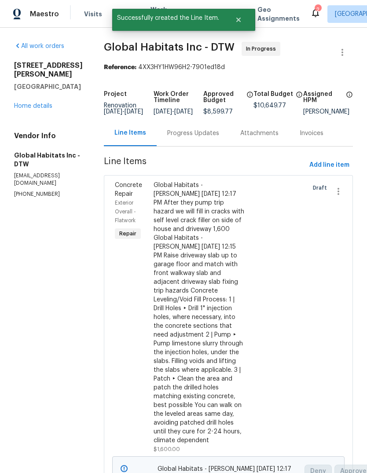
click at [347, 445] on div "Concrete Repair Exterior Overall - Flatwork Repair Global Habitats - [PERSON_NA…" at bounding box center [228, 413] width 249 height 477
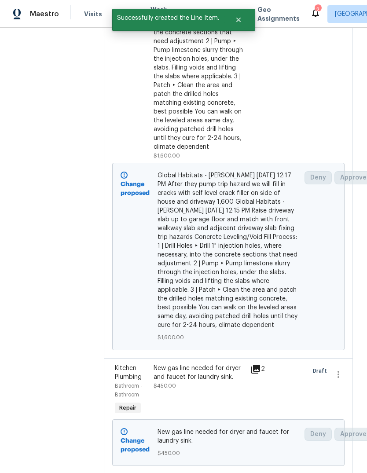
scroll to position [307, 0]
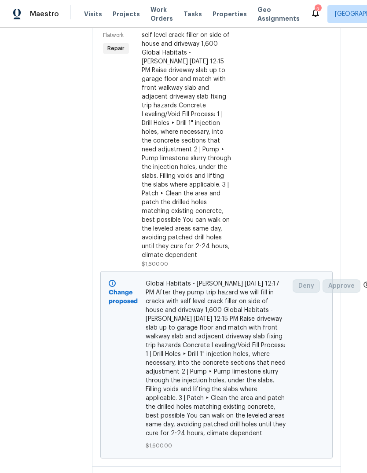
click at [323, 321] on div "Deny Approve" at bounding box center [308, 365] width 37 height 176
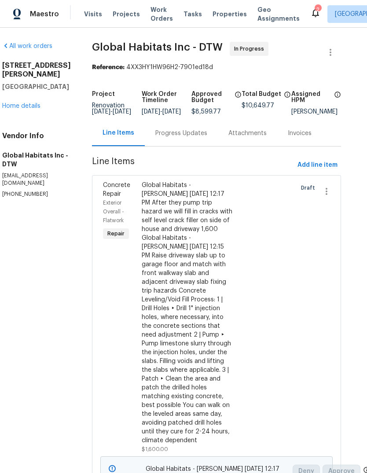
scroll to position [0, 12]
click at [176, 146] on div "Progress Updates" at bounding box center [181, 133] width 73 height 26
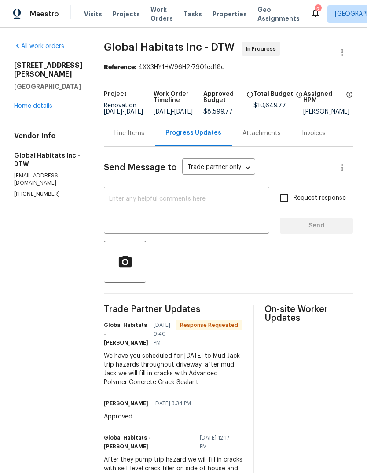
click at [33, 103] on link "Home details" at bounding box center [33, 106] width 38 height 6
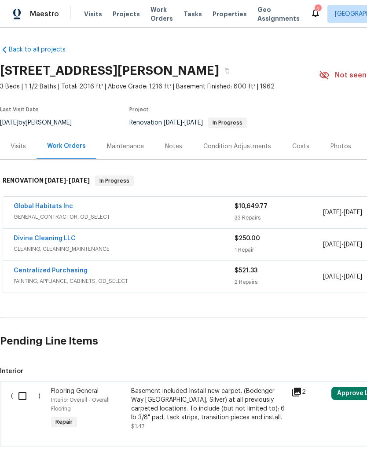
click at [160, 145] on div "Notes" at bounding box center [174, 146] width 38 height 26
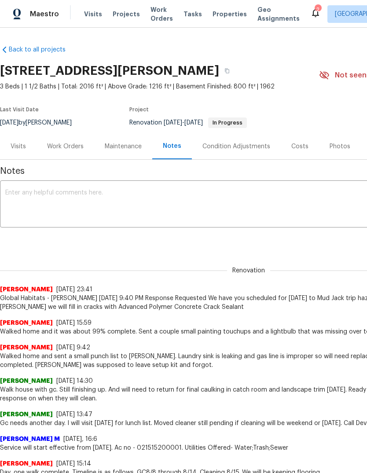
click at [62, 144] on div "Work Orders" at bounding box center [65, 146] width 37 height 9
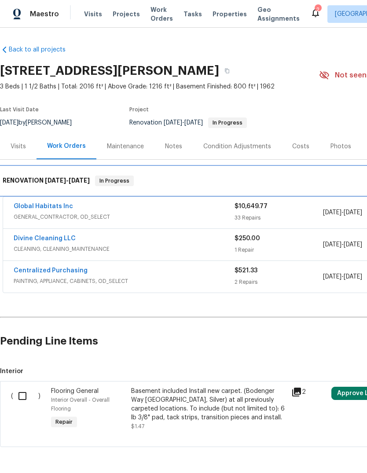
click at [47, 195] on div "RENOVATION [DATE] - [DATE] In Progress" at bounding box center [249, 181] width 498 height 28
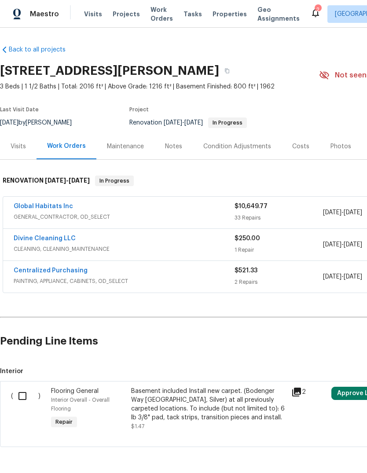
click at [50, 198] on div "Global Habitats Inc GENERAL_CONTRACTOR, OD_SELECT $10,649.77 33 Repairs [DATE] …" at bounding box center [249, 213] width 492 height 32
click at [55, 207] on link "Global Habitats Inc" at bounding box center [43, 206] width 59 height 6
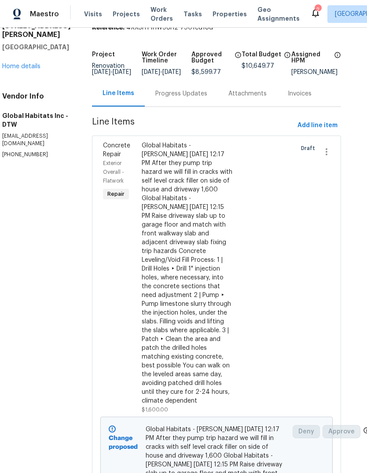
click at [155, 98] on div "Progress Updates" at bounding box center [181, 93] width 52 height 9
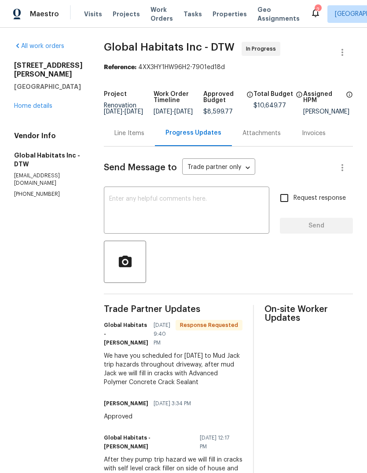
click at [40, 103] on link "Home details" at bounding box center [33, 106] width 38 height 6
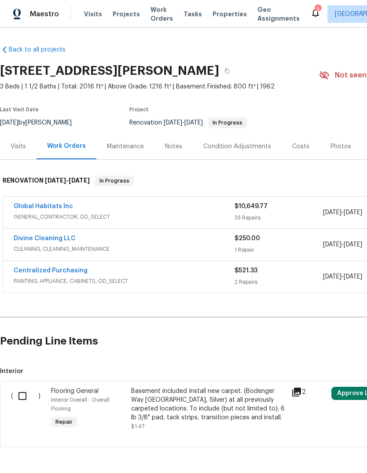
click at [213, 13] on span "Properties" at bounding box center [230, 14] width 34 height 9
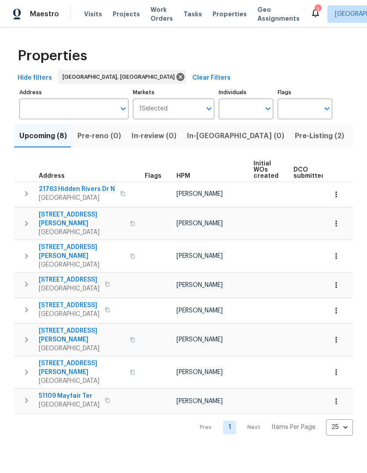
click at [355, 140] on span "Listed (17)" at bounding box center [373, 136] width 36 height 12
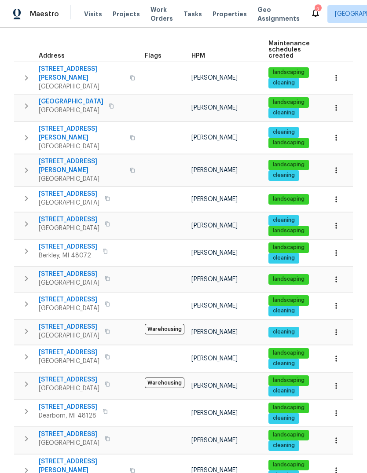
scroll to position [121, 0]
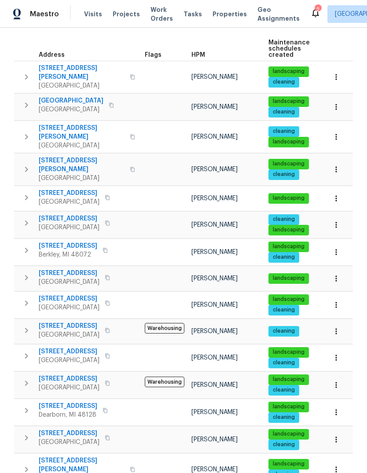
click at [343, 93] on td at bounding box center [338, 106] width 30 height 27
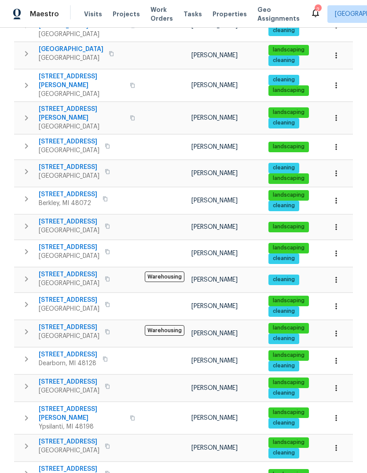
scroll to position [172, 0]
